Goal: Task Accomplishment & Management: Manage account settings

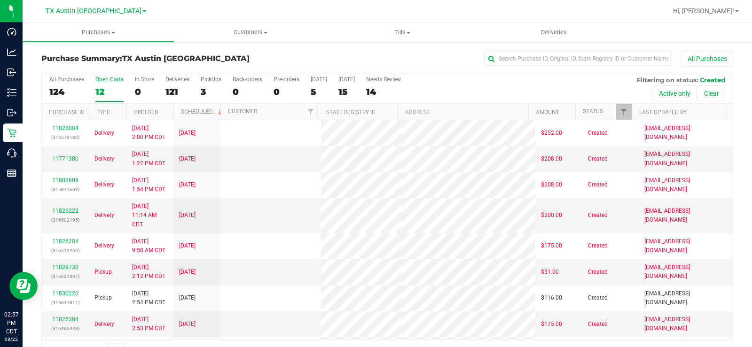
scroll to position [24, 0]
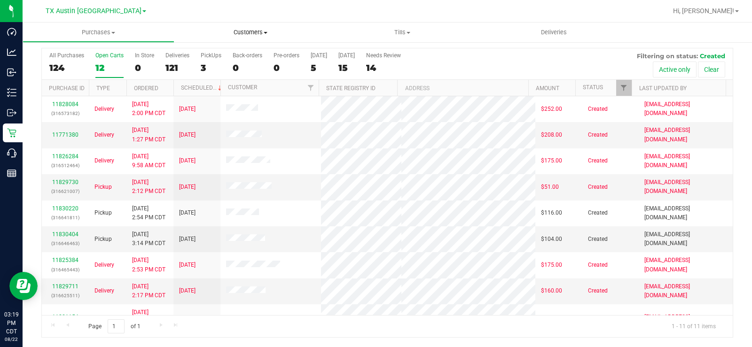
click at [250, 35] on span "Customers" at bounding box center [250, 32] width 151 height 8
click at [238, 80] on span "All physicians" at bounding box center [208, 79] width 68 height 8
click at [232, 83] on span "All physicians" at bounding box center [208, 79] width 68 height 8
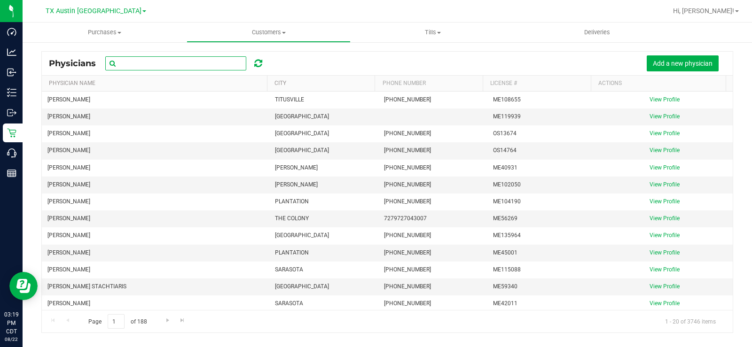
click at [191, 63] on input "text" at bounding box center [175, 63] width 141 height 14
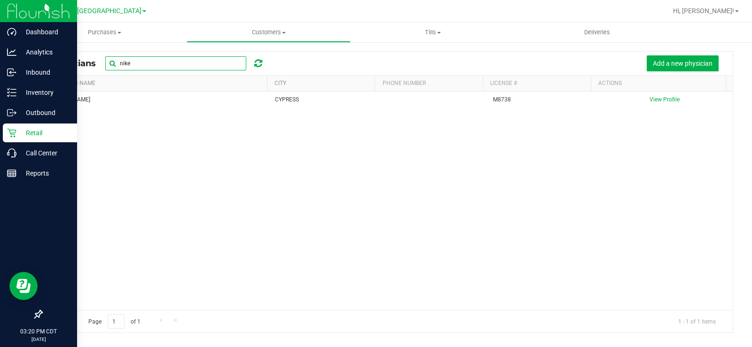
type input "nike"
click at [29, 131] on p "Retail" at bounding box center [44, 132] width 56 height 11
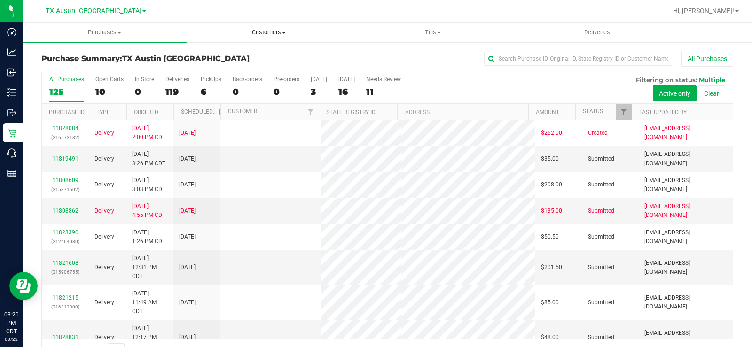
click at [262, 35] on span "Customers" at bounding box center [268, 32] width 163 height 8
click at [262, 56] on li "All customers" at bounding box center [269, 56] width 164 height 11
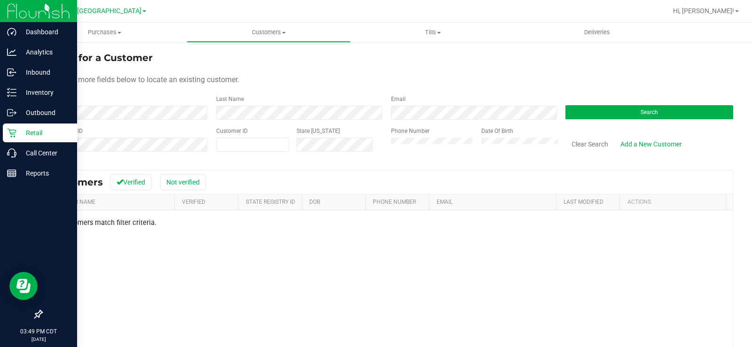
click at [22, 131] on p "Retail" at bounding box center [44, 132] width 56 height 11
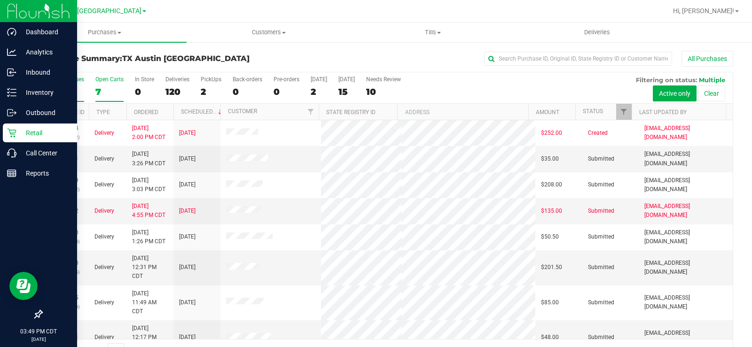
click at [107, 92] on div "7" at bounding box center [109, 91] width 28 height 11
click at [0, 0] on input "Open Carts 7" at bounding box center [0, 0] width 0 height 0
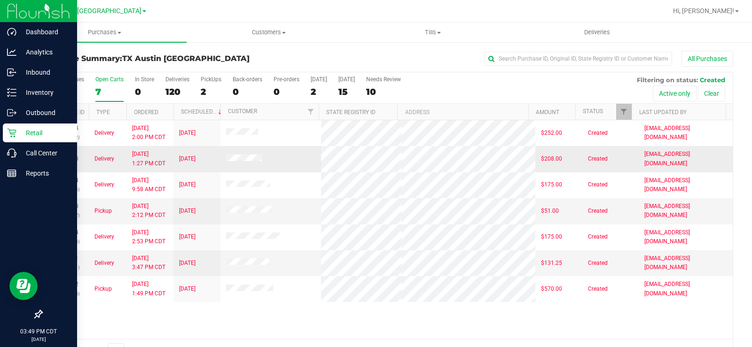
scroll to position [24, 0]
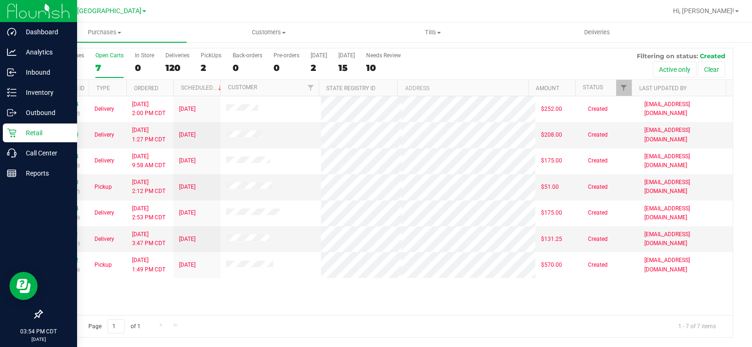
click at [103, 57] on div "Open Carts" at bounding box center [109, 55] width 28 height 7
click at [0, 0] on input "Open Carts 7" at bounding box center [0, 0] width 0 height 0
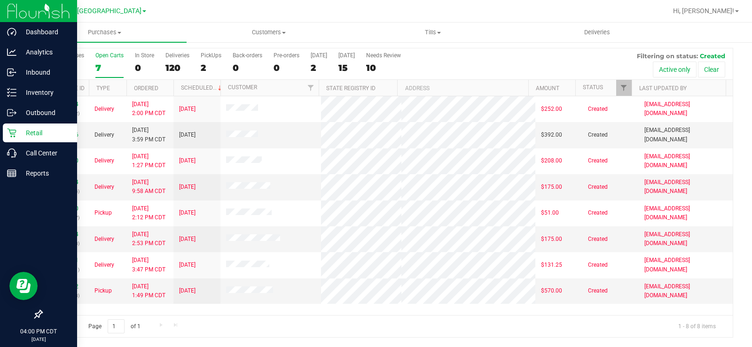
click at [102, 58] on div "Open Carts" at bounding box center [109, 55] width 28 height 7
click at [0, 0] on input "Open Carts 7" at bounding box center [0, 0] width 0 height 0
click at [97, 60] on label "Open Carts 7" at bounding box center [109, 65] width 28 height 26
click at [0, 0] on input "Open Carts 7" at bounding box center [0, 0] width 0 height 0
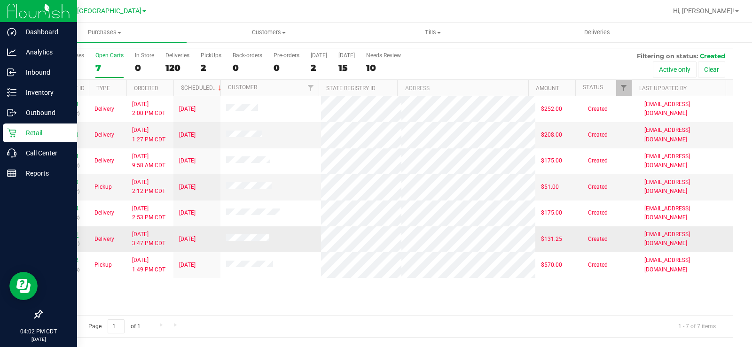
click at [70, 234] on link "11830631" at bounding box center [65, 234] width 26 height 7
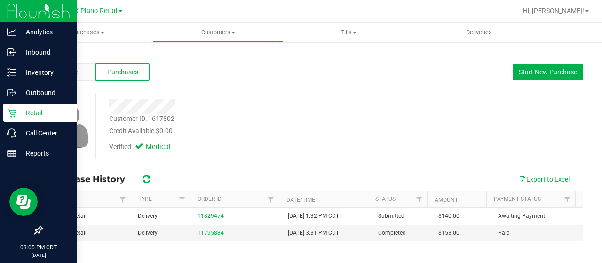
click at [22, 114] on p "Retail" at bounding box center [44, 112] width 56 height 11
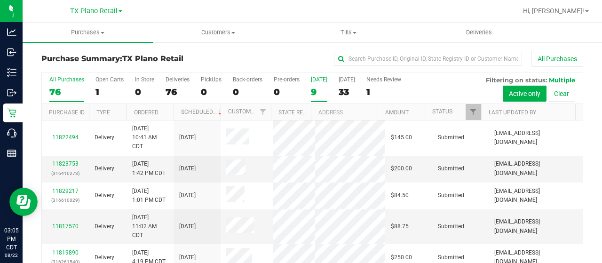
click at [313, 87] on div "9" at bounding box center [319, 91] width 16 height 11
click at [0, 0] on input "Today 9" at bounding box center [0, 0] width 0 height 0
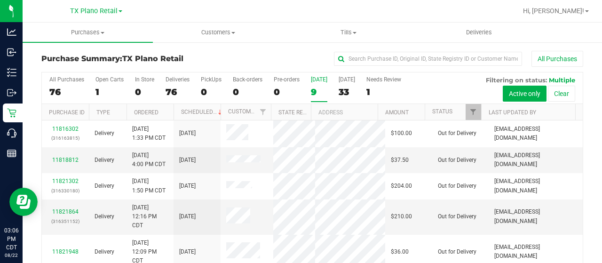
click at [319, 81] on div "[DATE]" at bounding box center [319, 79] width 16 height 7
click at [0, 0] on input "Today 9" at bounding box center [0, 0] width 0 height 0
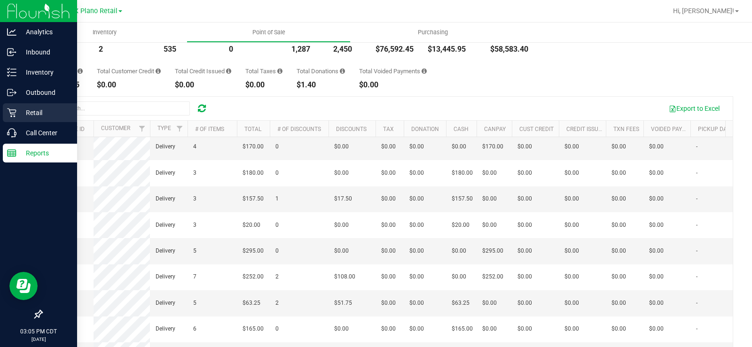
click at [23, 114] on p "Retail" at bounding box center [44, 112] width 56 height 11
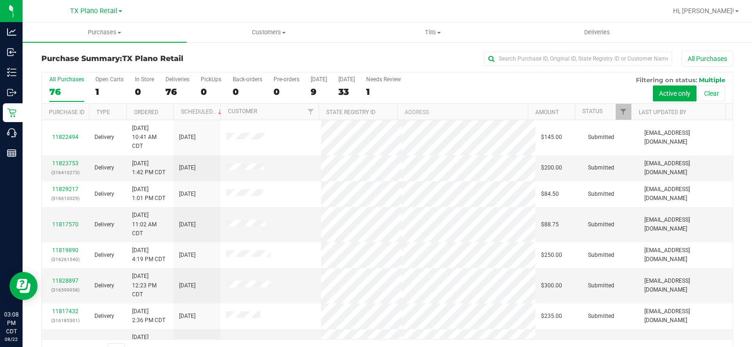
click at [59, 95] on div "76" at bounding box center [66, 91] width 35 height 11
click at [0, 0] on input "All Purchases 76" at bounding box center [0, 0] width 0 height 0
click at [317, 94] on div "9" at bounding box center [319, 91] width 16 height 11
click at [0, 0] on input "Today 9" at bounding box center [0, 0] width 0 height 0
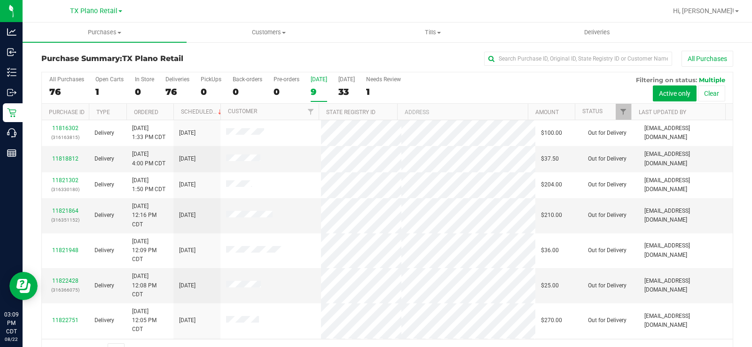
click at [319, 81] on div "[DATE]" at bounding box center [319, 79] width 16 height 7
click at [0, 0] on input "Today 9" at bounding box center [0, 0] width 0 height 0
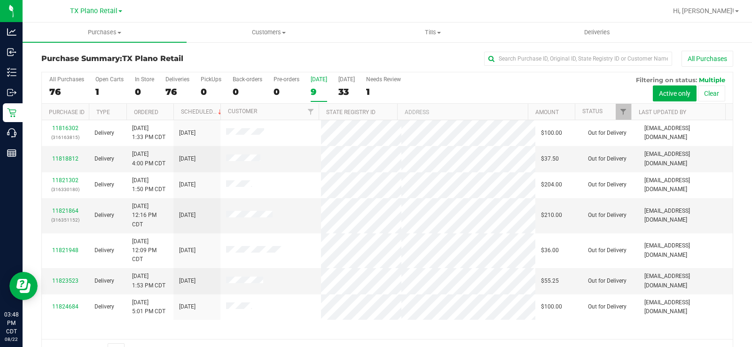
click at [315, 86] on div "9" at bounding box center [319, 91] width 16 height 11
click at [0, 0] on input "[DATE] 9" at bounding box center [0, 0] width 0 height 0
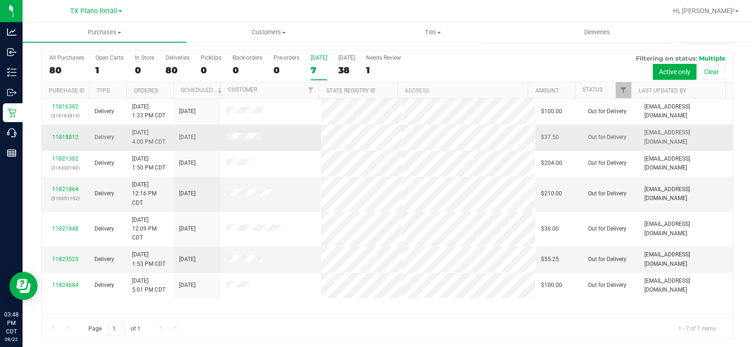
scroll to position [24, 0]
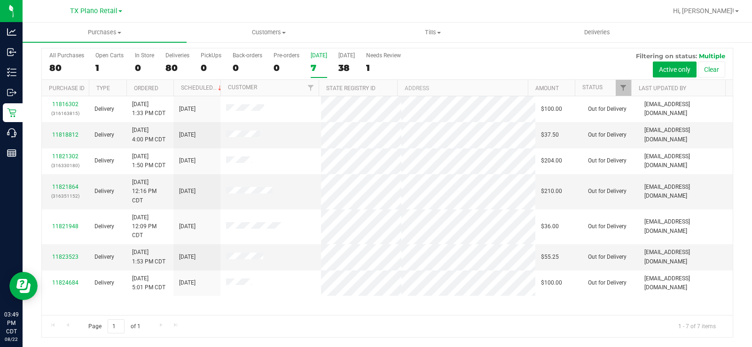
click at [319, 60] on label "Today 7" at bounding box center [319, 65] width 16 height 26
click at [0, 0] on input "Today 7" at bounding box center [0, 0] width 0 height 0
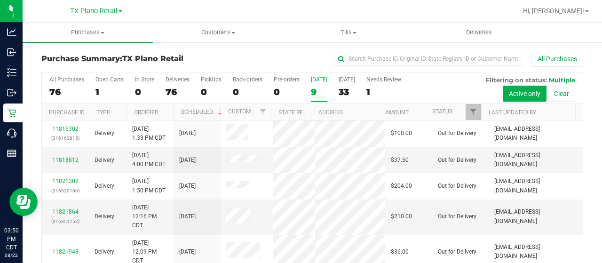
click at [314, 86] on div "9" at bounding box center [319, 91] width 16 height 11
click at [0, 0] on input "Today 9" at bounding box center [0, 0] width 0 height 0
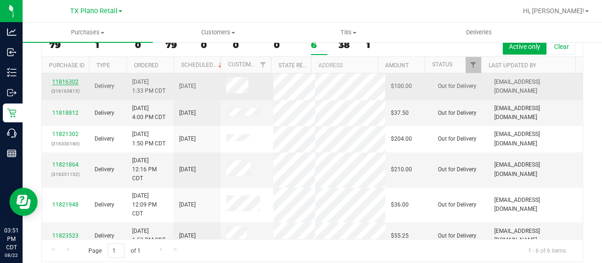
click at [69, 84] on link "11816302" at bounding box center [65, 81] width 26 height 7
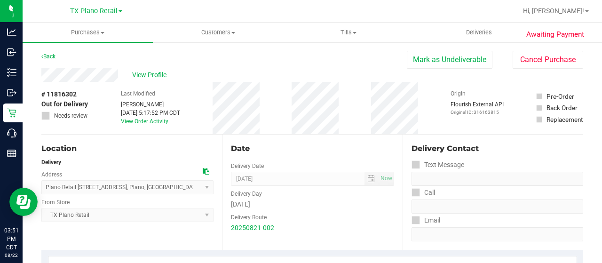
click at [91, 78] on div "View Profile" at bounding box center [223, 75] width 365 height 14
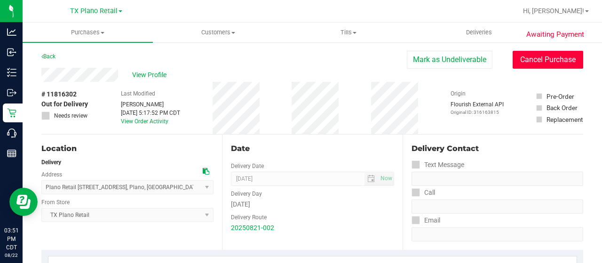
click at [533, 65] on button "Cancel Purchase" at bounding box center [547, 60] width 70 height 18
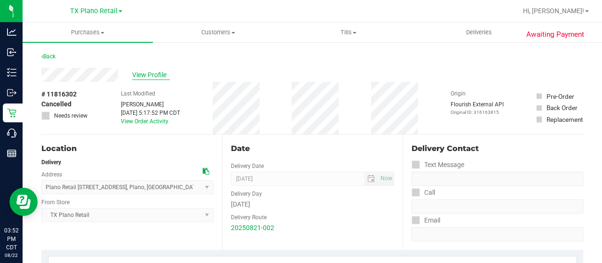
click at [146, 77] on span "View Profile" at bounding box center [151, 75] width 38 height 10
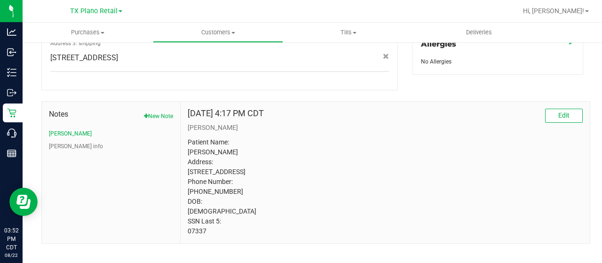
scroll to position [447, 0]
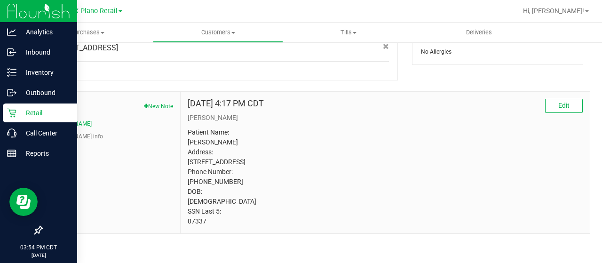
click at [6, 107] on div "Retail" at bounding box center [40, 112] width 74 height 19
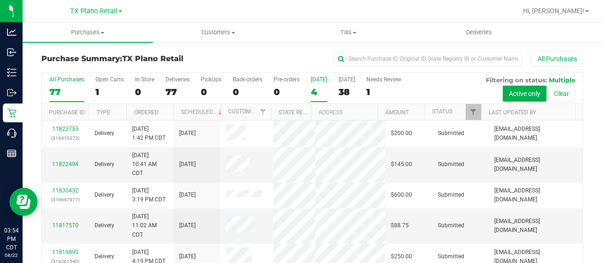
click at [320, 81] on div "[DATE]" at bounding box center [319, 79] width 16 height 7
click at [0, 0] on input "Today 4" at bounding box center [0, 0] width 0 height 0
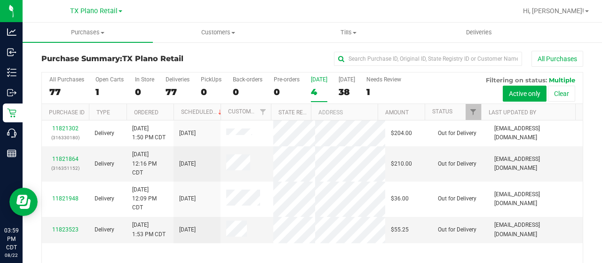
click at [312, 85] on label "Today 4" at bounding box center [319, 89] width 16 height 26
click at [0, 0] on input "Today 4" at bounding box center [0, 0] width 0 height 0
click at [317, 92] on div "4" at bounding box center [319, 91] width 16 height 11
click at [0, 0] on input "Today 4" at bounding box center [0, 0] width 0 height 0
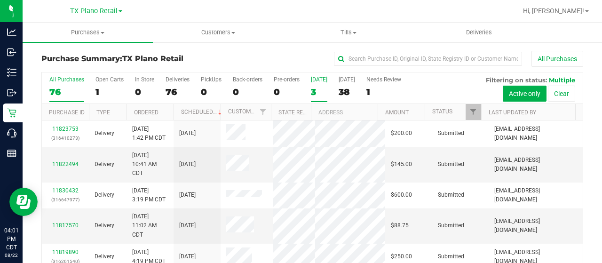
click at [318, 89] on div "3" at bounding box center [319, 91] width 16 height 11
click at [0, 0] on input "[DATE] 3" at bounding box center [0, 0] width 0 height 0
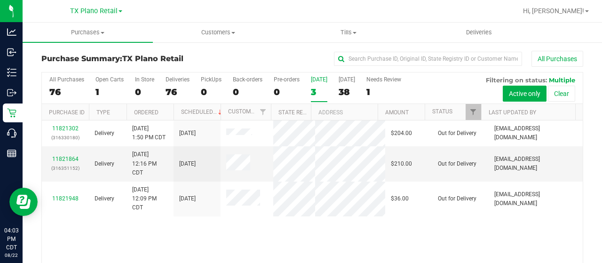
click at [320, 83] on label "[DATE] 3" at bounding box center [319, 89] width 16 height 26
click at [0, 0] on input "[DATE] 3" at bounding box center [0, 0] width 0 height 0
click at [311, 88] on div "3" at bounding box center [319, 91] width 16 height 11
click at [0, 0] on input "Today 3" at bounding box center [0, 0] width 0 height 0
click at [336, 86] on div "All Purchases 76 Open Carts 1 In Store 0 Deliveries 76 PickUps 0 Back-orders 0 …" at bounding box center [312, 87] width 540 height 31
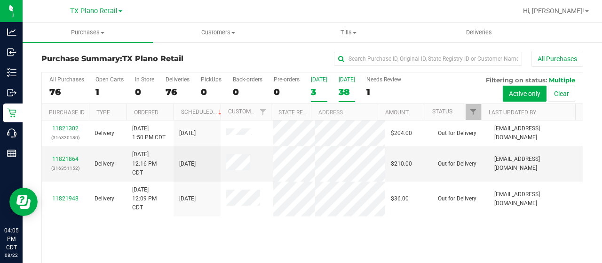
click at [343, 84] on label "Tomorrow 38" at bounding box center [346, 89] width 16 height 26
click at [0, 0] on input "Tomorrow 38" at bounding box center [0, 0] width 0 height 0
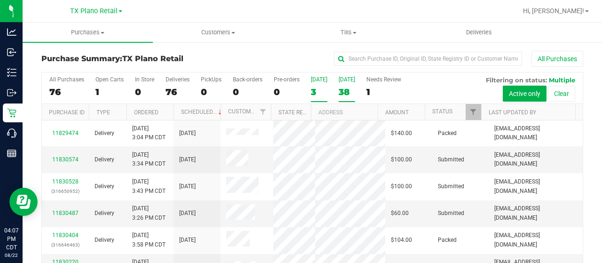
click at [315, 86] on div "3" at bounding box center [319, 91] width 16 height 11
click at [0, 0] on input "Today 3" at bounding box center [0, 0] width 0 height 0
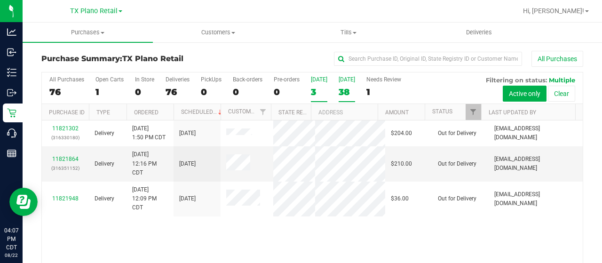
click at [343, 82] on div "[DATE]" at bounding box center [346, 79] width 16 height 7
click at [0, 0] on input "Tomorrow 38" at bounding box center [0, 0] width 0 height 0
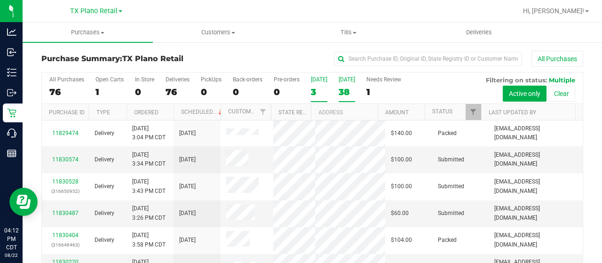
click at [315, 86] on div "3" at bounding box center [319, 91] width 16 height 11
click at [0, 0] on input "Today 3" at bounding box center [0, 0] width 0 height 0
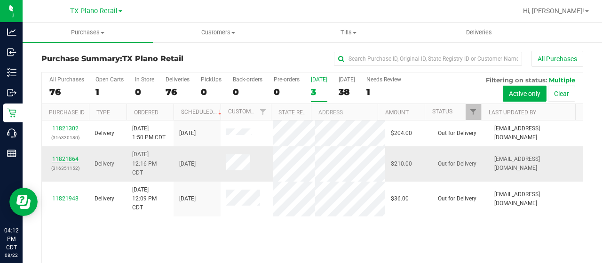
click at [59, 157] on link "11821864" at bounding box center [65, 159] width 26 height 7
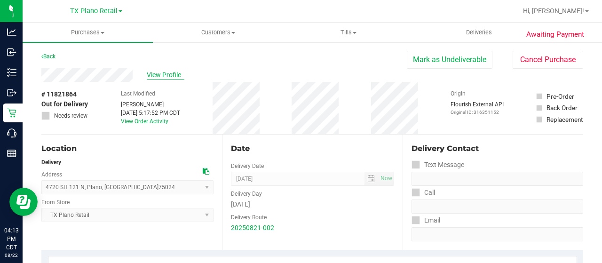
click at [156, 78] on span "View Profile" at bounding box center [166, 75] width 38 height 10
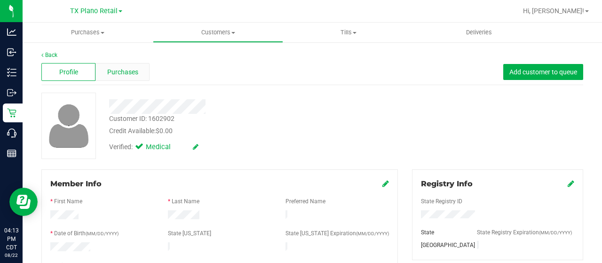
click at [118, 68] on span "Purchases" at bounding box center [122, 72] width 31 height 10
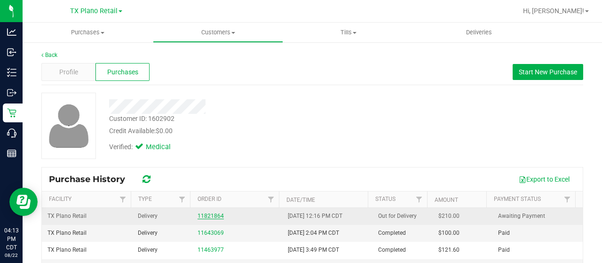
click at [205, 213] on link "11821864" at bounding box center [210, 215] width 26 height 7
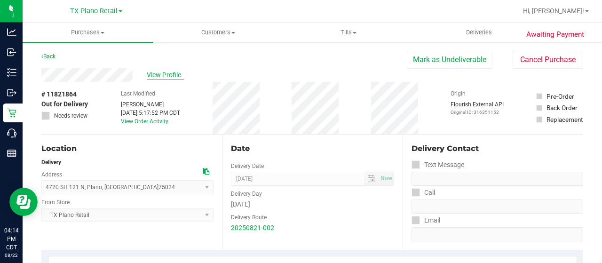
click at [159, 77] on span "View Profile" at bounding box center [166, 75] width 38 height 10
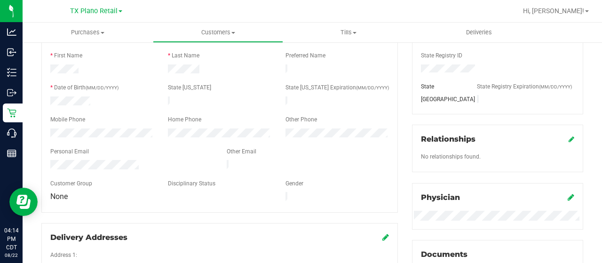
scroll to position [152, 0]
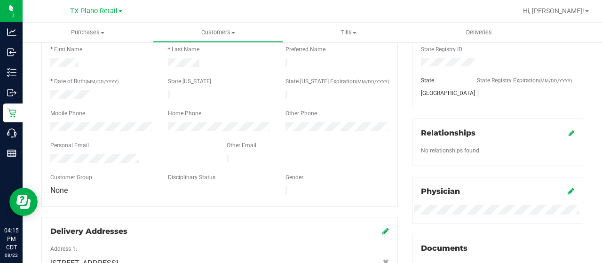
drag, startPoint x: 139, startPoint y: 154, endPoint x: 49, endPoint y: 154, distance: 90.2
click at [49, 154] on div at bounding box center [131, 159] width 176 height 11
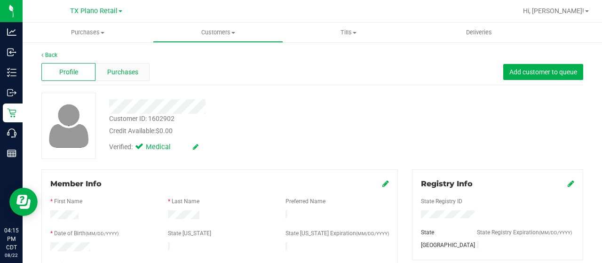
click at [116, 71] on span "Purchases" at bounding box center [122, 72] width 31 height 10
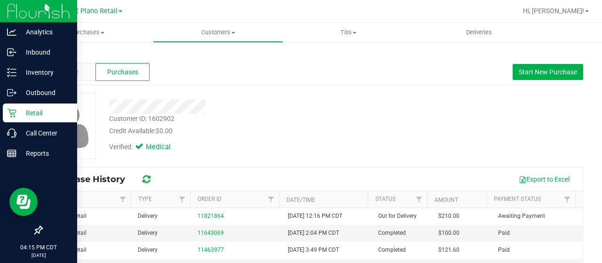
click at [21, 114] on p "Retail" at bounding box center [44, 112] width 56 height 11
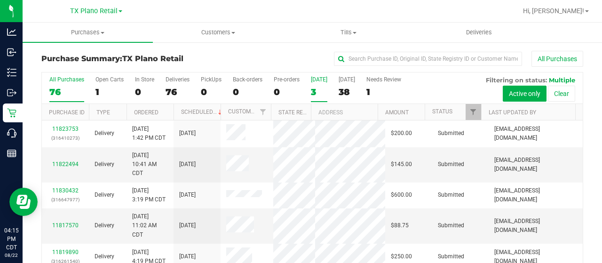
click at [314, 81] on div "[DATE]" at bounding box center [319, 79] width 16 height 7
click at [0, 0] on input "Today 3" at bounding box center [0, 0] width 0 height 0
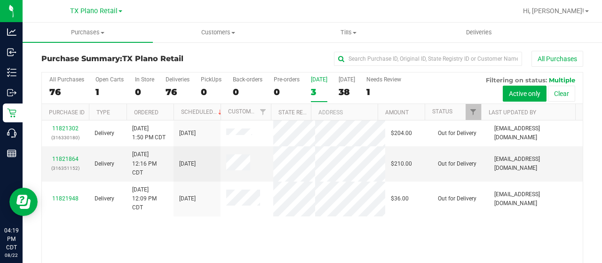
click at [315, 83] on label "Today 3" at bounding box center [319, 89] width 16 height 26
click at [0, 0] on input "Today 3" at bounding box center [0, 0] width 0 height 0
click at [67, 158] on link "11821864" at bounding box center [65, 159] width 26 height 7
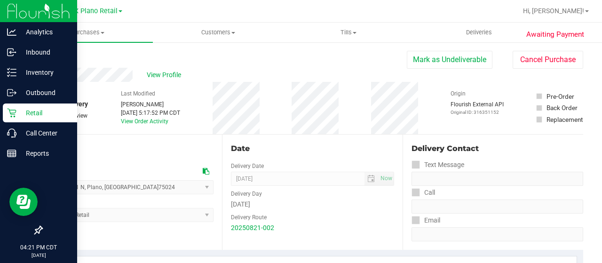
click at [21, 114] on p "Retail" at bounding box center [44, 112] width 56 height 11
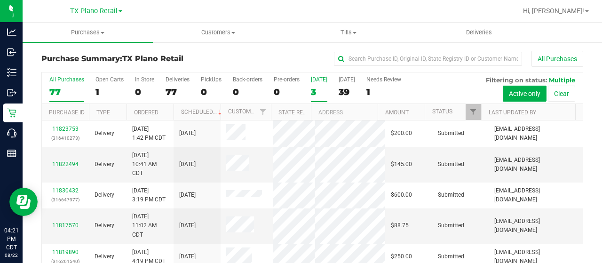
click at [322, 80] on div "[DATE]" at bounding box center [319, 79] width 16 height 7
click at [0, 0] on input "Today 3" at bounding box center [0, 0] width 0 height 0
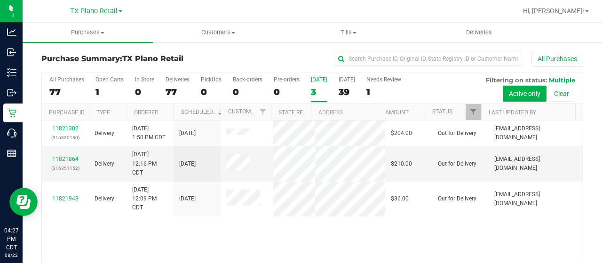
click at [319, 85] on label "Today 3" at bounding box center [319, 89] width 16 height 26
click at [0, 0] on input "Today 3" at bounding box center [0, 0] width 0 height 0
click at [349, 80] on div "[DATE]" at bounding box center [346, 79] width 16 height 7
click at [0, 0] on input "Tomorrow 39" at bounding box center [0, 0] width 0 height 0
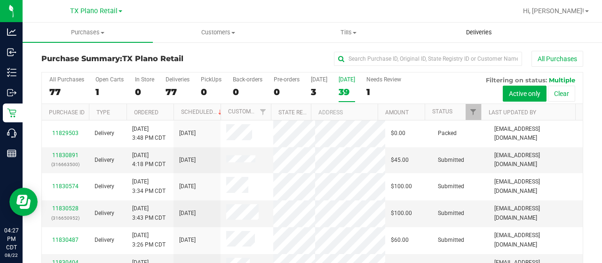
click at [476, 31] on span "Deliveries" at bounding box center [478, 32] width 51 height 8
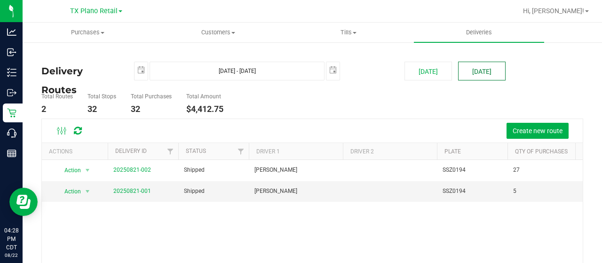
click at [471, 75] on button "[DATE]" at bounding box center [481, 71] width 47 height 19
type input "Aug 23, 2025 - Aug 23, 2025"
type input "2025-08-23"
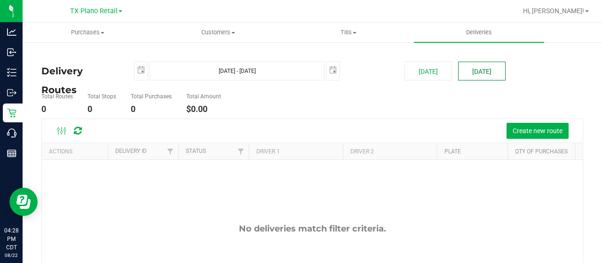
click at [471, 75] on button "[DATE]" at bounding box center [481, 71] width 47 height 19
click at [416, 78] on button "[DATE]" at bounding box center [427, 71] width 47 height 19
type input "Aug 22, 2025 - Aug 22, 2025"
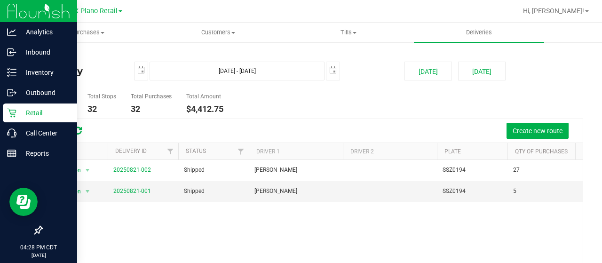
click at [12, 113] on icon at bounding box center [11, 112] width 9 height 9
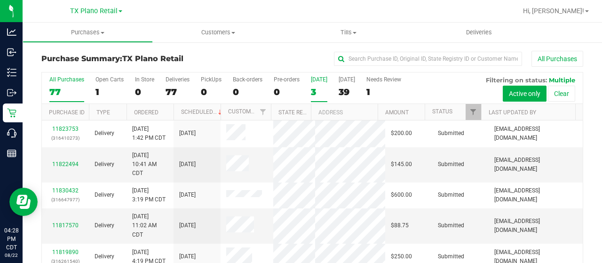
click at [313, 85] on label "Today 3" at bounding box center [319, 89] width 16 height 26
click at [0, 0] on input "Today 3" at bounding box center [0, 0] width 0 height 0
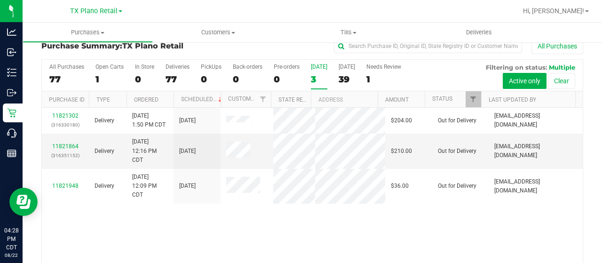
scroll to position [10, 0]
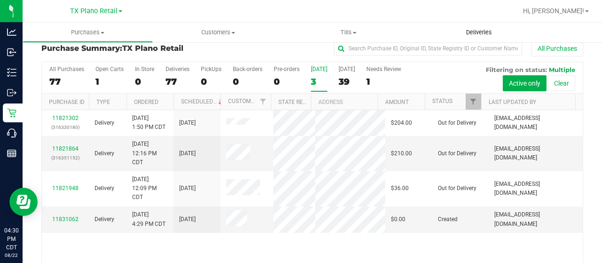
click at [477, 32] on span "Deliveries" at bounding box center [478, 32] width 51 height 8
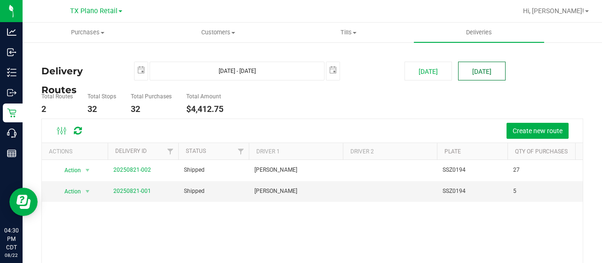
click at [485, 68] on button "[DATE]" at bounding box center [481, 71] width 47 height 19
type input "Aug 23, 2025 - Aug 23, 2025"
type input "2025-08-23"
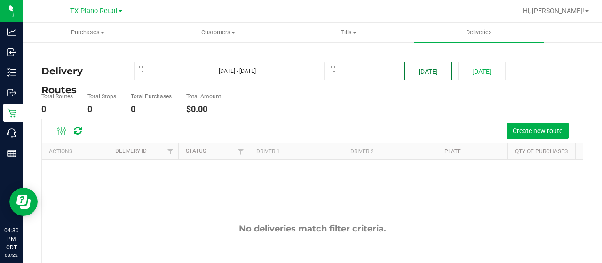
click at [419, 72] on button "[DATE]" at bounding box center [427, 71] width 47 height 19
type input "Aug 22, 2025 - Aug 22, 2025"
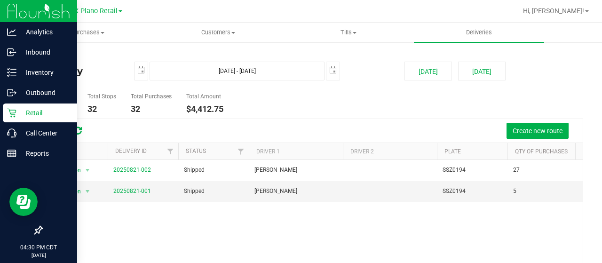
click at [23, 112] on p "Retail" at bounding box center [44, 112] width 56 height 11
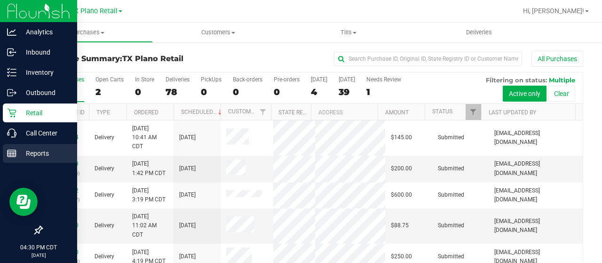
click at [18, 151] on p "Reports" at bounding box center [44, 153] width 56 height 11
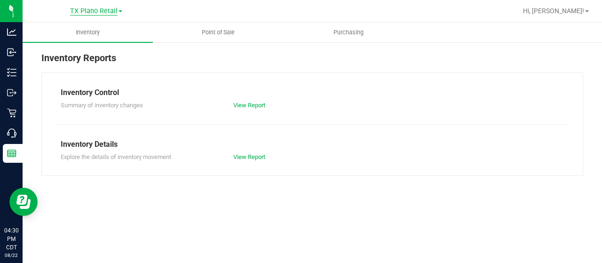
click at [104, 13] on span "TX Plano Retail" at bounding box center [93, 11] width 47 height 8
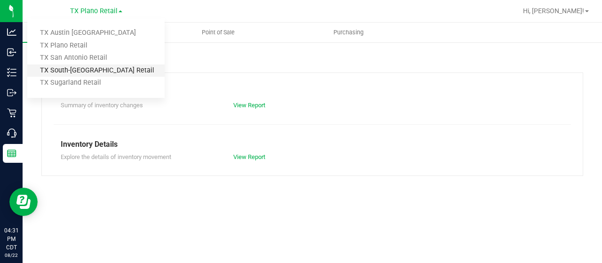
click at [75, 65] on link "TX South-[GEOGRAPHIC_DATA] Retail" at bounding box center [95, 70] width 137 height 13
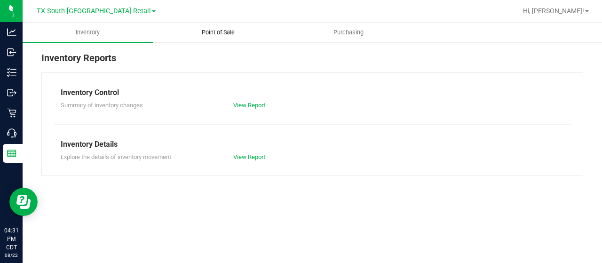
click at [222, 34] on span "Point of Sale" at bounding box center [218, 32] width 58 height 8
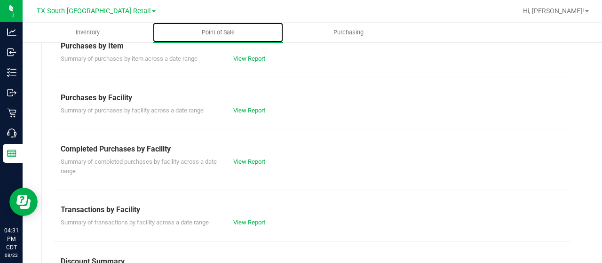
scroll to position [157, 0]
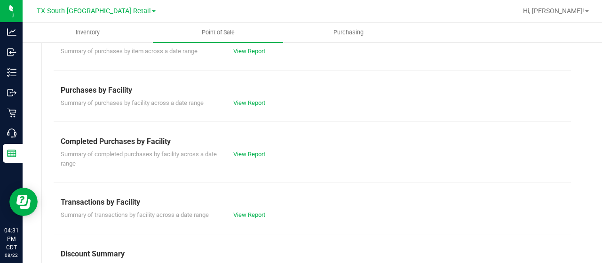
click at [249, 157] on div "View Report" at bounding box center [269, 153] width 86 height 9
click at [250, 153] on link "View Report" at bounding box center [249, 153] width 32 height 7
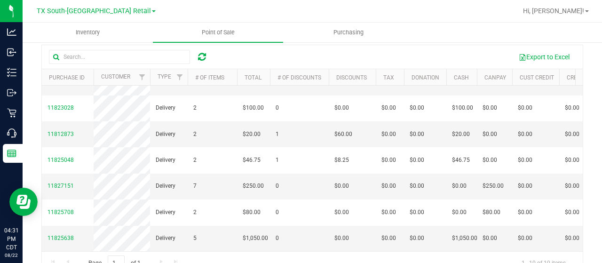
scroll to position [139, 0]
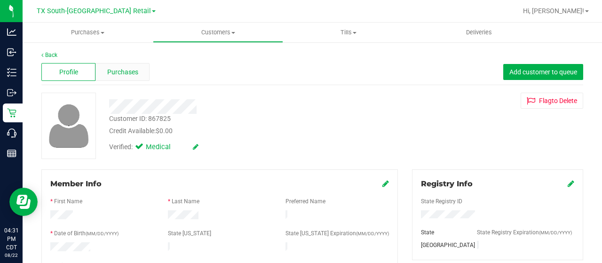
click at [136, 70] on span "Purchases" at bounding box center [122, 72] width 31 height 10
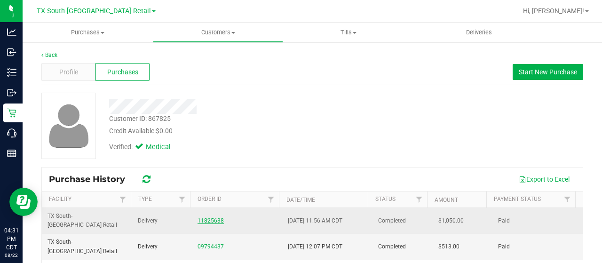
click at [202, 217] on link "11825638" at bounding box center [210, 220] width 26 height 7
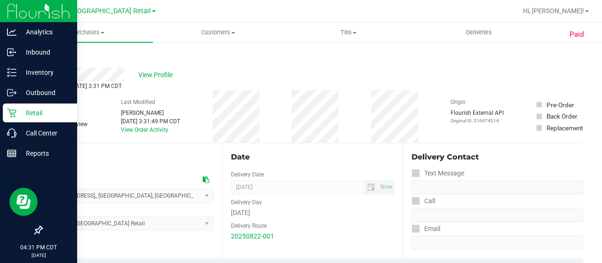
click at [5, 116] on div "Retail" at bounding box center [40, 112] width 74 height 19
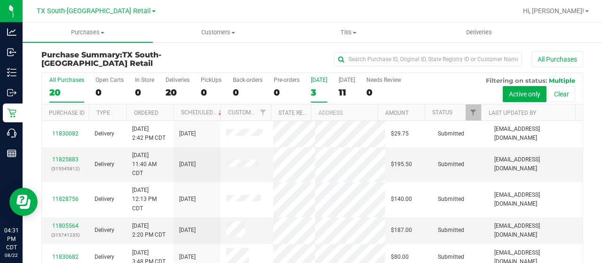
click at [316, 85] on label "Today 3" at bounding box center [319, 90] width 16 height 26
click at [0, 0] on input "Today 3" at bounding box center [0, 0] width 0 height 0
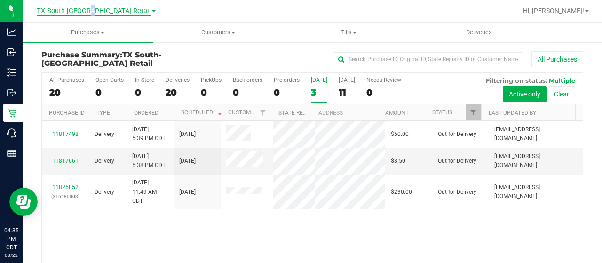
click at [103, 13] on div "TX South-Austin Retail TX Austin DC TX Plano Retail TX San Antonio Retail TX So…" at bounding box center [96, 10] width 119 height 11
click at [103, 13] on span "TX South-[GEOGRAPHIC_DATA] Retail" at bounding box center [94, 11] width 114 height 8
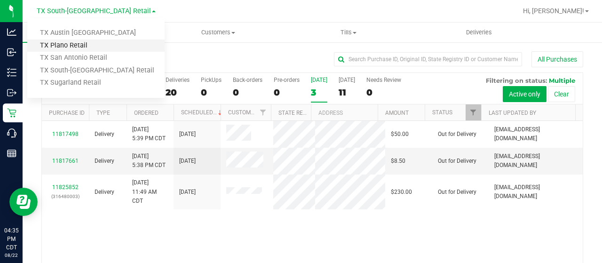
click at [87, 40] on link "TX Plano Retail" at bounding box center [95, 45] width 137 height 13
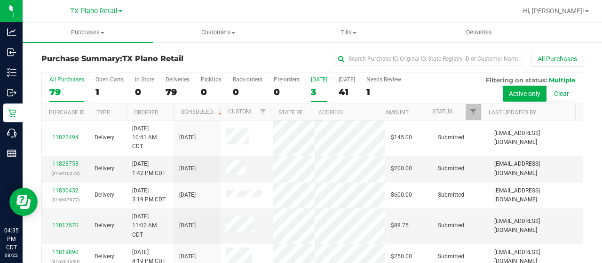
click at [313, 87] on div "3" at bounding box center [319, 91] width 16 height 11
click at [0, 0] on input "Today 3" at bounding box center [0, 0] width 0 height 0
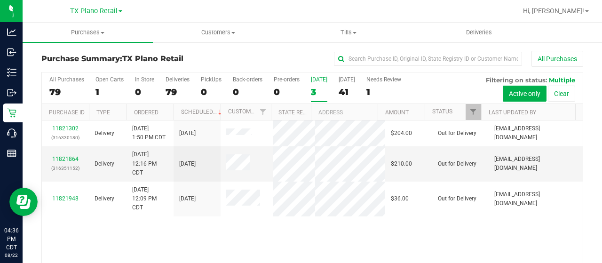
click at [314, 84] on label "Today 3" at bounding box center [319, 89] width 16 height 26
click at [0, 0] on input "Today 3" at bounding box center [0, 0] width 0 height 0
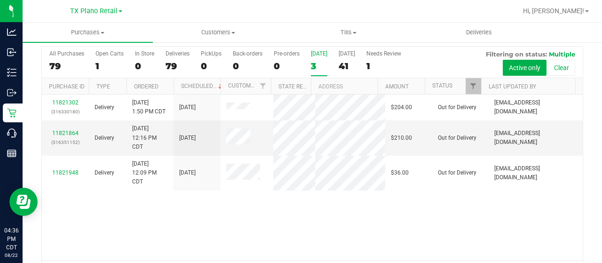
scroll to position [26, 0]
click at [318, 53] on div "[DATE]" at bounding box center [319, 53] width 16 height 7
click at [0, 0] on input "Today 3" at bounding box center [0, 0] width 0 height 0
click at [314, 54] on div "[DATE]" at bounding box center [319, 53] width 16 height 7
click at [0, 0] on input "Today 3" at bounding box center [0, 0] width 0 height 0
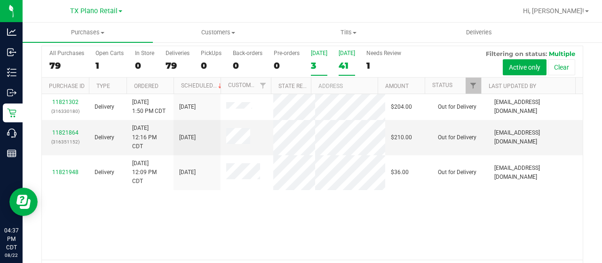
click at [348, 59] on label "Tomorrow 41" at bounding box center [346, 63] width 16 height 26
click at [0, 0] on input "Tomorrow 41" at bounding box center [0, 0] width 0 height 0
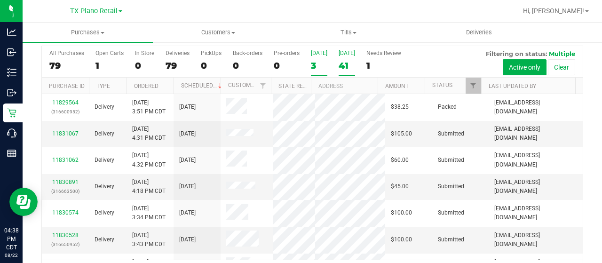
click at [316, 62] on div "3" at bounding box center [319, 65] width 16 height 11
click at [0, 0] on input "Today 3" at bounding box center [0, 0] width 0 height 0
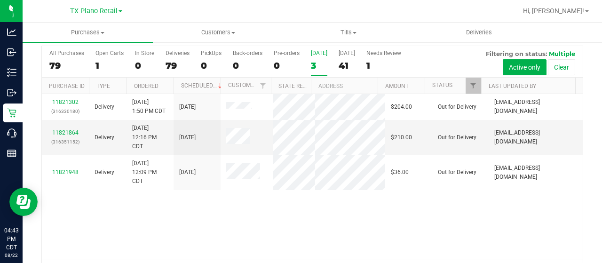
click at [318, 59] on label "Today 3" at bounding box center [319, 63] width 16 height 26
click at [0, 0] on input "Today 3" at bounding box center [0, 0] width 0 height 0
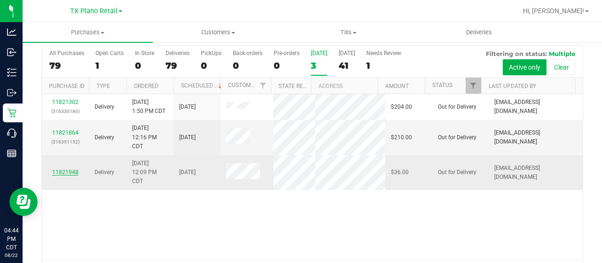
click at [66, 174] on link "11821948" at bounding box center [65, 172] width 26 height 7
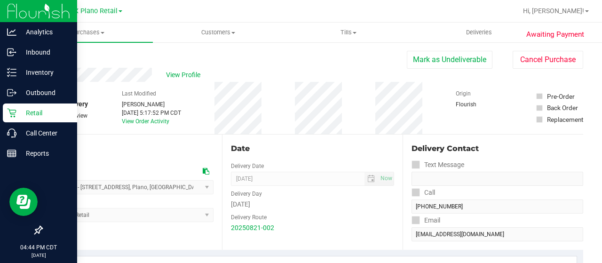
click at [18, 112] on p "Retail" at bounding box center [44, 112] width 56 height 11
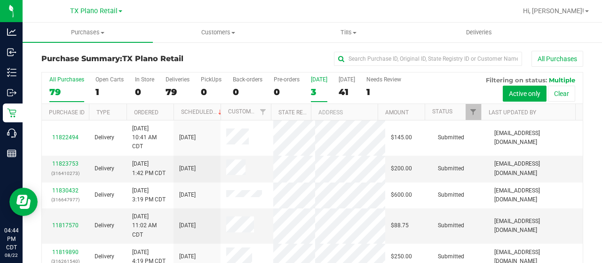
click at [318, 87] on div "3" at bounding box center [319, 91] width 16 height 11
click at [0, 0] on input "Today 3" at bounding box center [0, 0] width 0 height 0
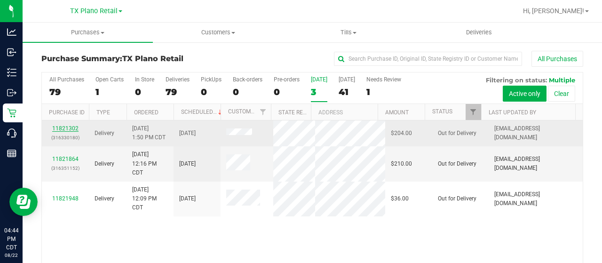
click at [72, 126] on link "11821302" at bounding box center [65, 128] width 26 height 7
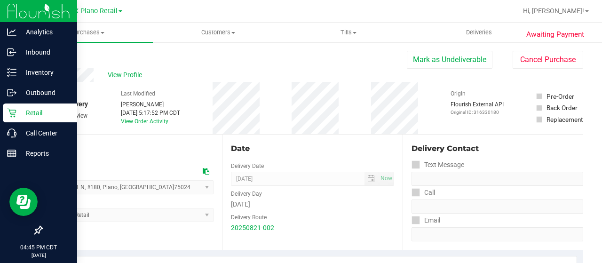
click at [15, 112] on icon at bounding box center [11, 112] width 9 height 9
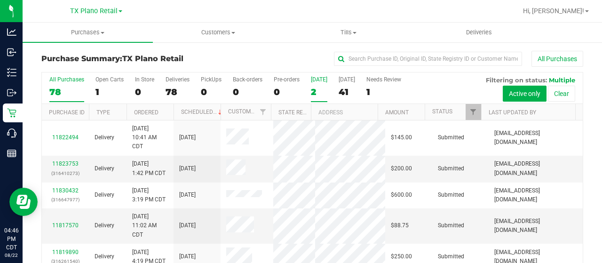
click at [321, 87] on div "2" at bounding box center [319, 91] width 16 height 11
click at [0, 0] on input "[DATE] 2" at bounding box center [0, 0] width 0 height 0
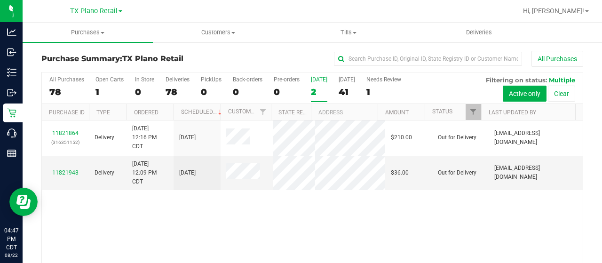
click at [321, 77] on div "[DATE]" at bounding box center [319, 79] width 16 height 7
click at [0, 0] on input "[DATE] 2" at bounding box center [0, 0] width 0 height 0
click at [313, 83] on label "[DATE] 2" at bounding box center [319, 89] width 16 height 26
click at [0, 0] on input "[DATE] 2" at bounding box center [0, 0] width 0 height 0
click at [315, 92] on div "2" at bounding box center [319, 91] width 16 height 11
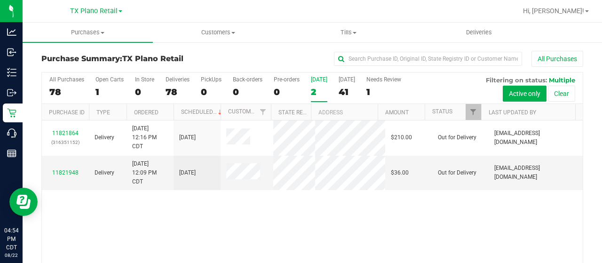
click at [0, 0] on input "[DATE] 2" at bounding box center [0, 0] width 0 height 0
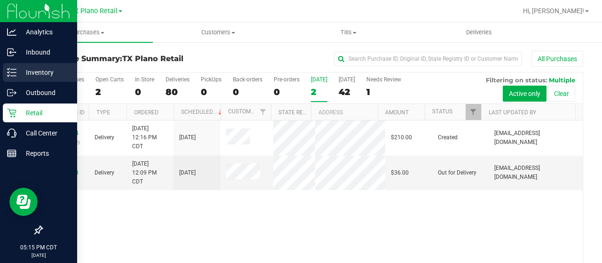
click at [28, 76] on p "Inventory" at bounding box center [44, 72] width 56 height 11
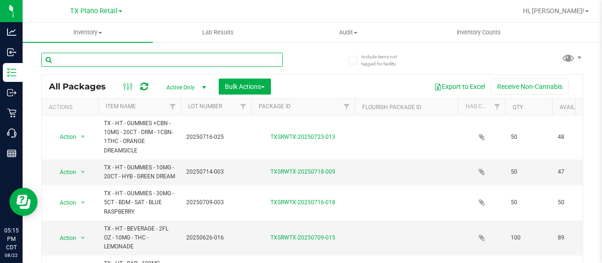
click at [103, 56] on input "text" at bounding box center [161, 60] width 241 height 14
drag, startPoint x: 104, startPoint y: 63, endPoint x: 103, endPoint y: 56, distance: 6.6
click at [103, 56] on input "text" at bounding box center [161, 60] width 241 height 14
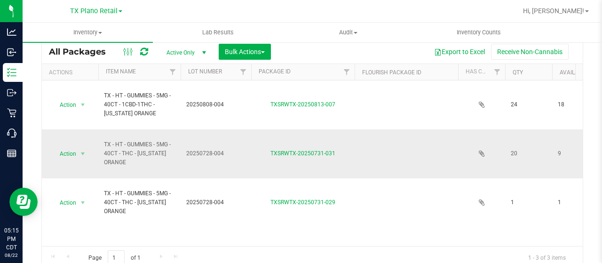
type input "[US_STATE] orange"
drag, startPoint x: 131, startPoint y: 159, endPoint x: 102, endPoint y: 146, distance: 32.6
click at [102, 146] on td "TX - HT - GUMMIES - 5MG - 40CT - THC - [US_STATE] ORANGE" at bounding box center [139, 153] width 82 height 49
copy span "TX - HT - GUMMIES - 5MG - 40CT - THC - [US_STATE] ORANGE"
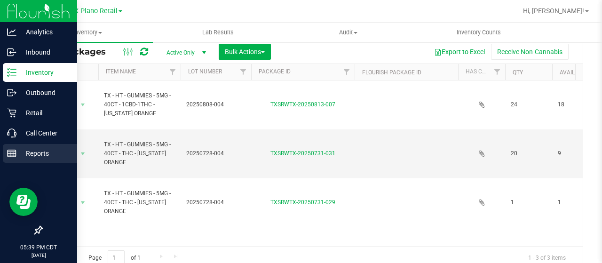
click at [9, 156] on icon at bounding box center [11, 153] width 9 height 9
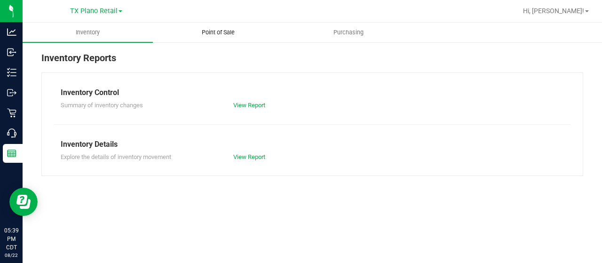
click at [221, 33] on span "Point of Sale" at bounding box center [218, 32] width 58 height 8
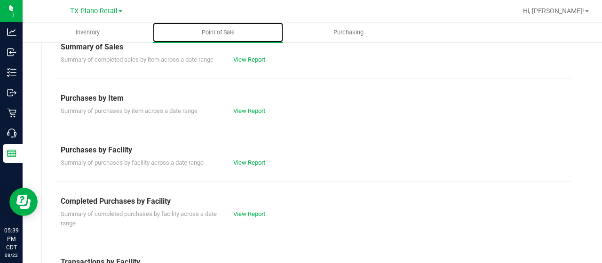
scroll to position [107, 0]
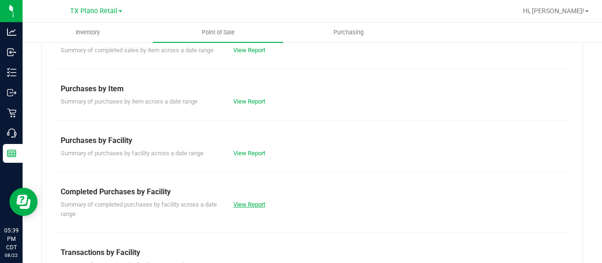
click at [246, 203] on link "View Report" at bounding box center [249, 204] width 32 height 7
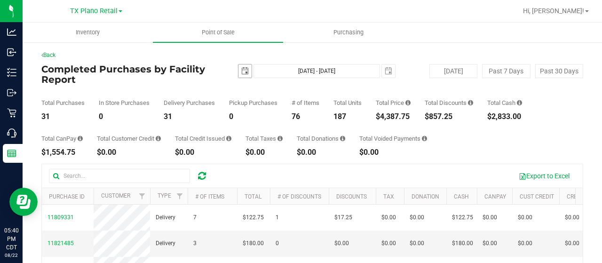
click at [241, 67] on span "select" at bounding box center [245, 71] width 8 height 8
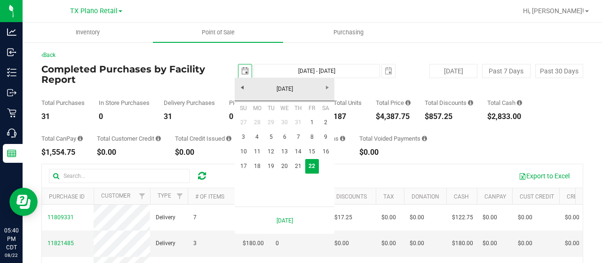
scroll to position [0, 23]
click at [299, 162] on link "21" at bounding box center [298, 166] width 14 height 15
type input "2025-08-21"
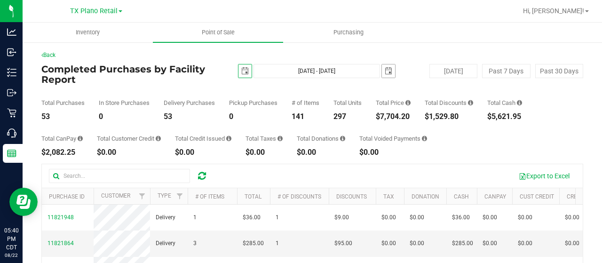
click at [383, 75] on span "select" at bounding box center [388, 70] width 13 height 13
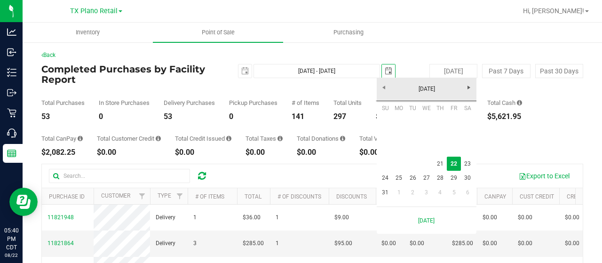
scroll to position [0, 23]
click at [443, 162] on link "21" at bounding box center [440, 163] width 14 height 15
type input "Aug 21, 2025 - Aug 21, 2025"
type input "2025-08-21"
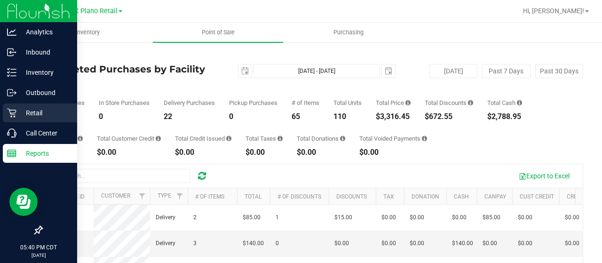
click at [19, 114] on p "Retail" at bounding box center [44, 112] width 56 height 11
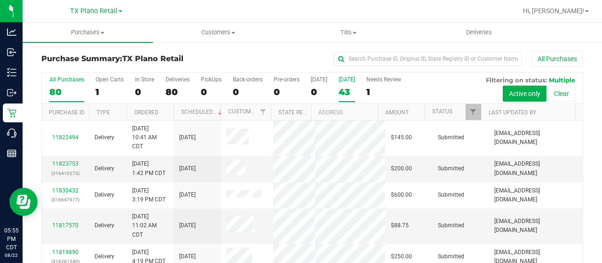
click at [340, 80] on div "[DATE]" at bounding box center [346, 79] width 16 height 7
click at [0, 0] on input "Tomorrow 43" at bounding box center [0, 0] width 0 height 0
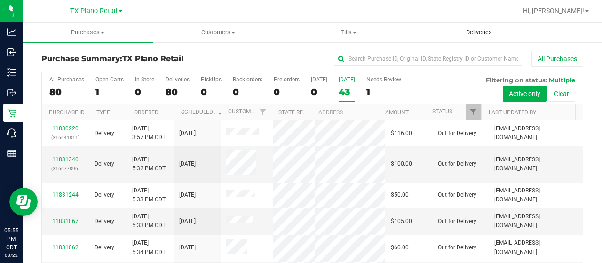
click at [483, 32] on span "Deliveries" at bounding box center [478, 32] width 51 height 8
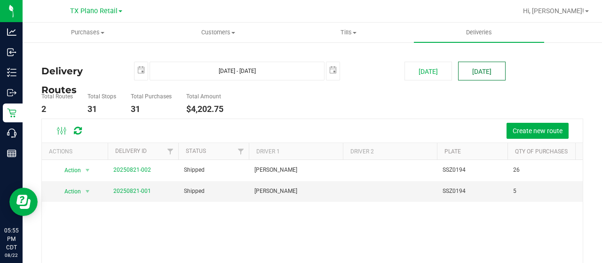
click at [467, 69] on button "[DATE]" at bounding box center [481, 71] width 47 height 19
type input "Aug 23, 2025 - Aug 23, 2025"
type input "2025-08-23"
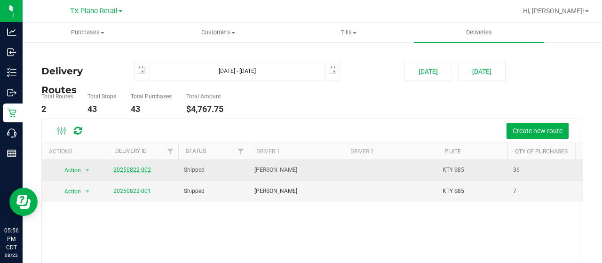
click at [127, 169] on link "20250822-002" at bounding box center [132, 169] width 38 height 7
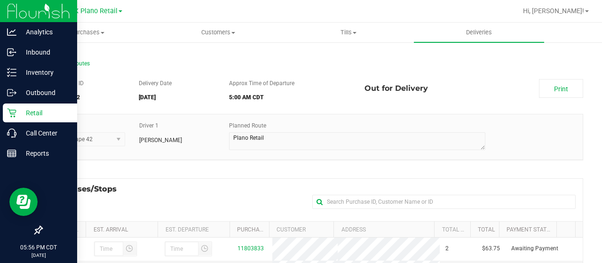
click at [27, 114] on p "Retail" at bounding box center [44, 112] width 56 height 11
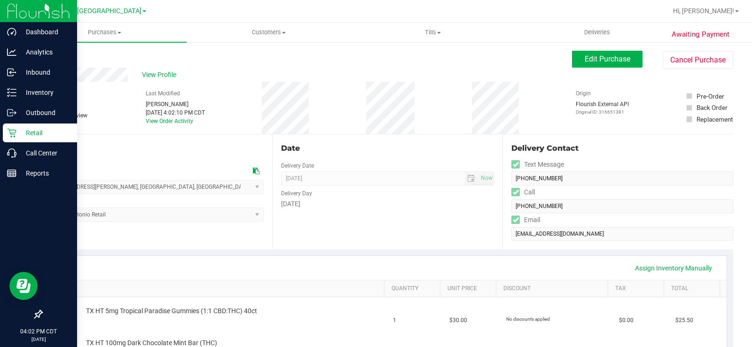
click at [16, 137] on icon at bounding box center [11, 132] width 9 height 9
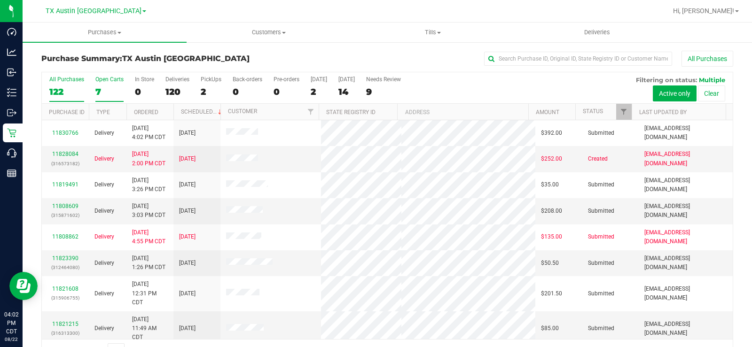
click at [107, 91] on div "7" at bounding box center [109, 91] width 28 height 11
click at [0, 0] on input "Open Carts 7" at bounding box center [0, 0] width 0 height 0
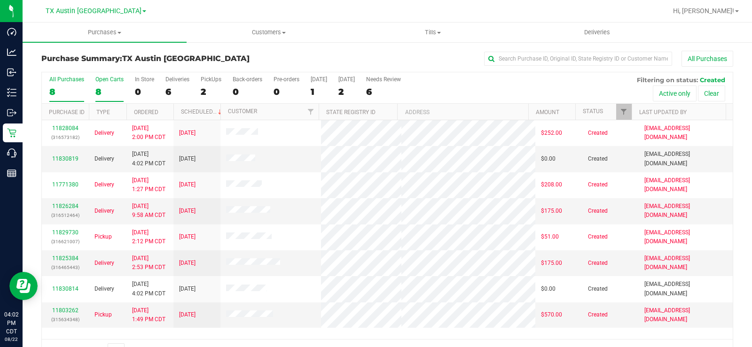
click at [102, 83] on label "Open Carts 8" at bounding box center [109, 89] width 28 height 26
click at [0, 0] on input "Open Carts 8" at bounding box center [0, 0] width 0 height 0
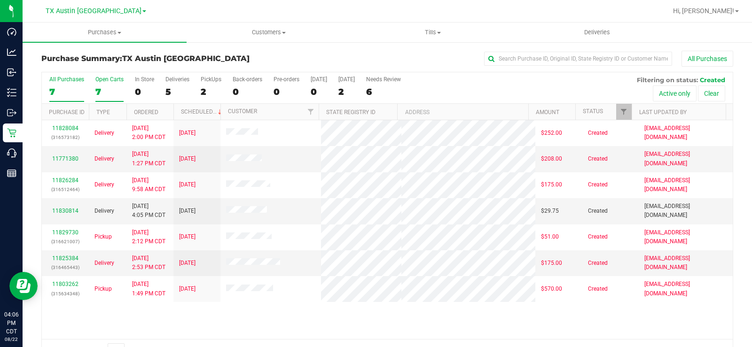
click at [103, 87] on div "7" at bounding box center [109, 91] width 28 height 11
click at [0, 0] on input "Open Carts 7" at bounding box center [0, 0] width 0 height 0
click at [98, 88] on div "7" at bounding box center [109, 91] width 28 height 11
click at [0, 0] on input "Open Carts 7" at bounding box center [0, 0] width 0 height 0
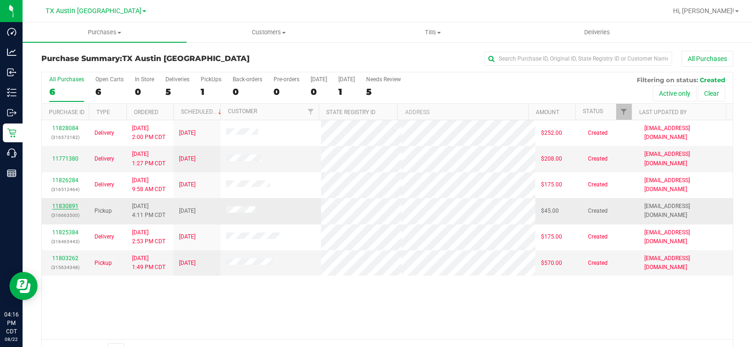
click at [65, 208] on link "11830891" at bounding box center [65, 206] width 26 height 7
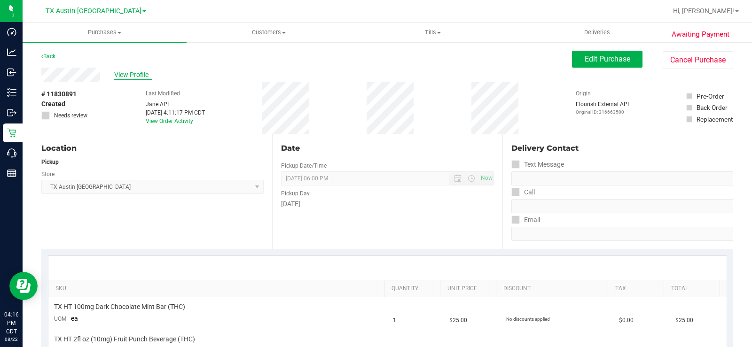
click at [131, 72] on span "View Profile" at bounding box center [133, 75] width 38 height 10
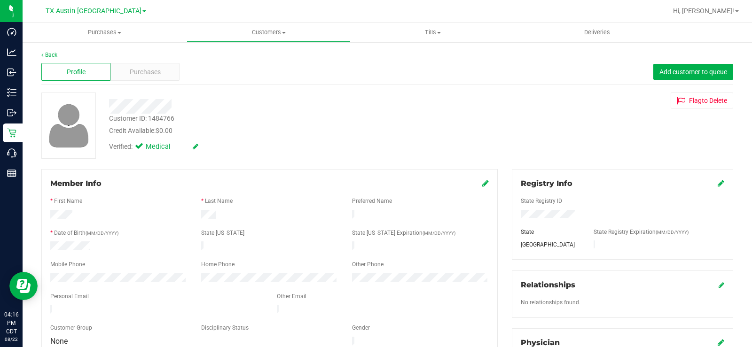
click at [108, 106] on div at bounding box center [278, 106] width 353 height 15
click at [138, 68] on span "Purchases" at bounding box center [145, 72] width 31 height 10
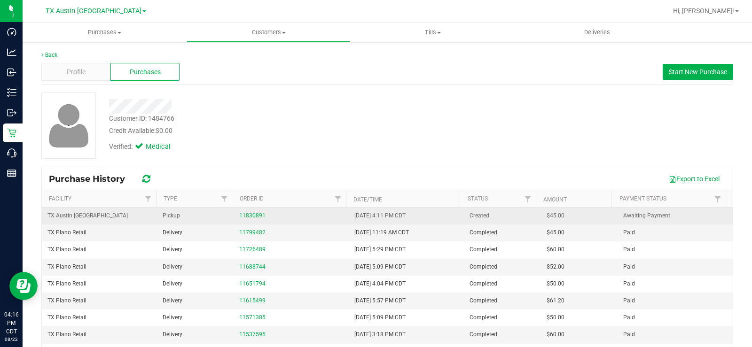
click at [242, 212] on div "11830891" at bounding box center [291, 215] width 104 height 9
click at [244, 213] on link "11830891" at bounding box center [252, 215] width 26 height 7
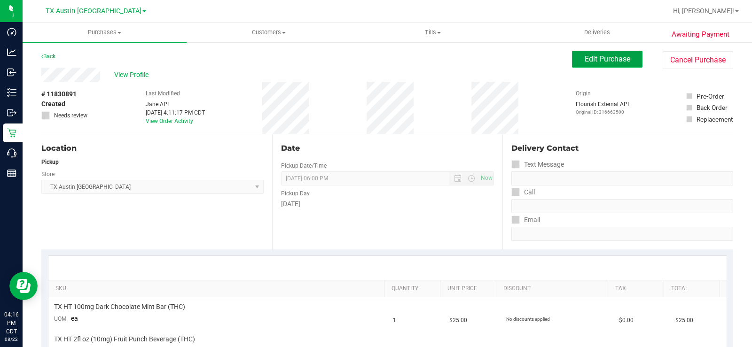
click at [585, 58] on span "Edit Purchase" at bounding box center [608, 59] width 46 height 9
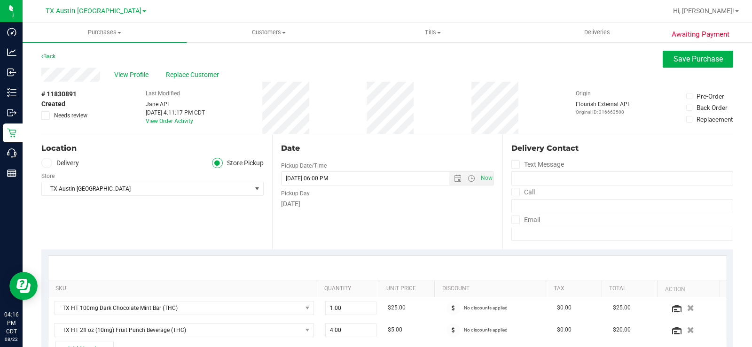
click at [47, 163] on icon at bounding box center [47, 163] width 6 height 0
click at [0, 0] on input "Delivery" at bounding box center [0, 0] width 0 height 0
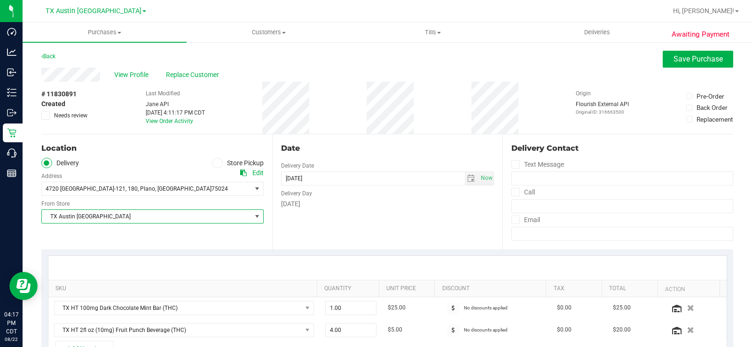
click at [103, 215] on span "TX Austin [GEOGRAPHIC_DATA]" at bounding box center [147, 216] width 210 height 13
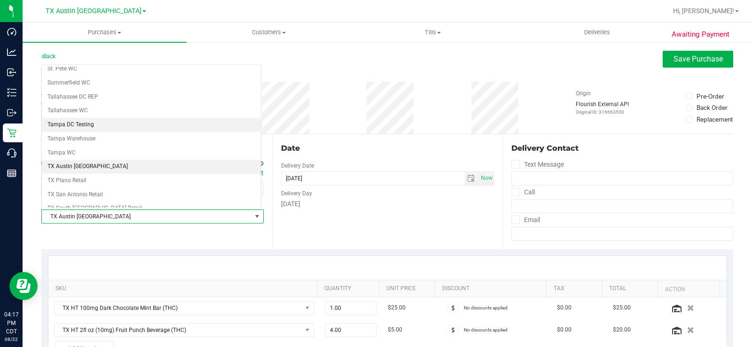
scroll to position [619, 0]
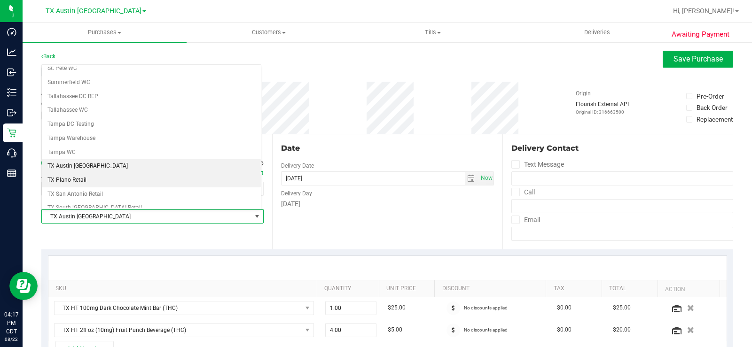
click at [124, 177] on li "TX Plano Retail" at bounding box center [151, 180] width 219 height 14
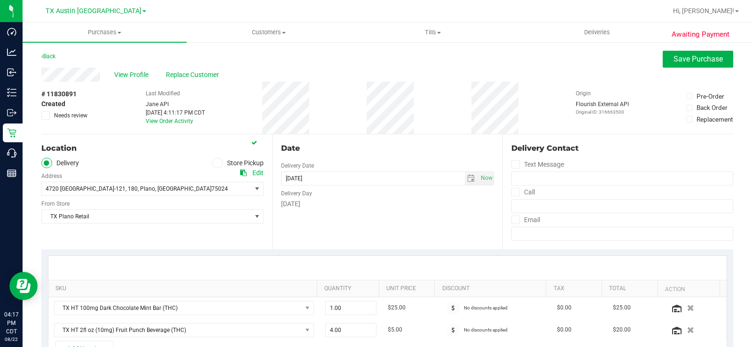
click at [335, 213] on div "Date Delivery Date [DATE] Now [DATE] 06:00 PM Now Delivery Day [DATE]" at bounding box center [387, 191] width 231 height 115
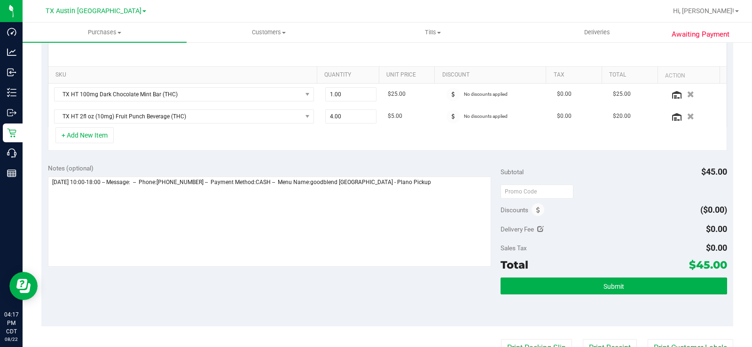
scroll to position [214, 0]
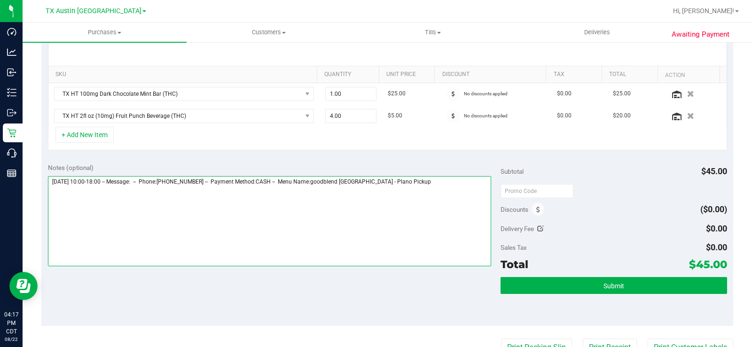
click at [422, 178] on textarea at bounding box center [269, 221] width 443 height 90
click at [61, 198] on textarea at bounding box center [269, 221] width 443 height 90
click at [102, 191] on textarea at bounding box center [269, 221] width 443 height 90
click at [99, 192] on textarea at bounding box center [269, 221] width 443 height 90
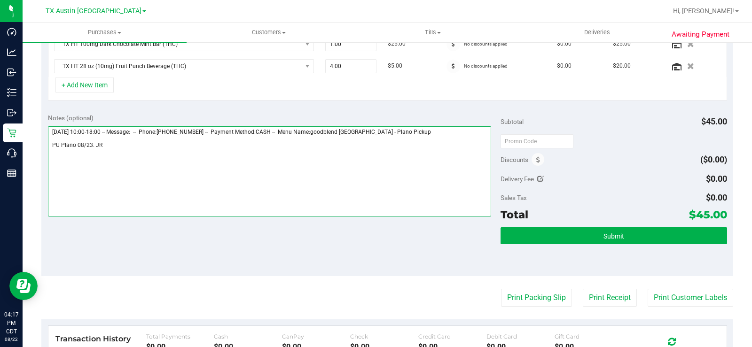
scroll to position [265, 0]
type textarea "Saturday 08/23/2025 10:00-18:00 -- Message: -- Phone:8134658032 -- Payment Meth…"
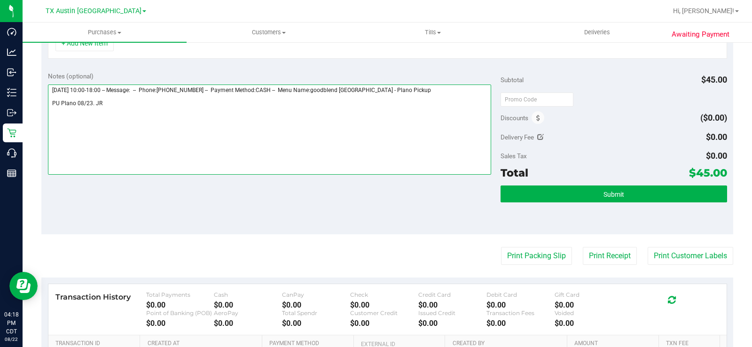
scroll to position [308, 0]
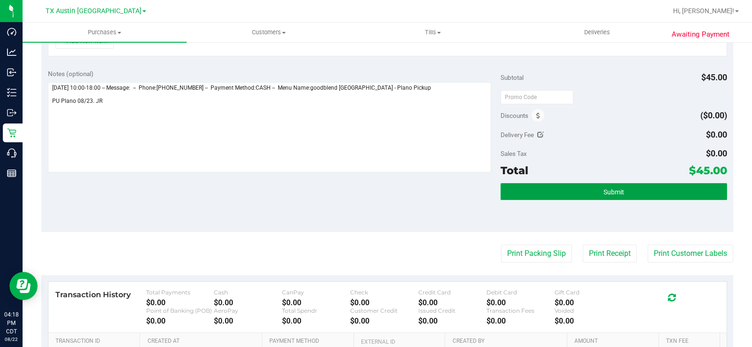
click at [547, 195] on button "Submit" at bounding box center [613, 191] width 227 height 17
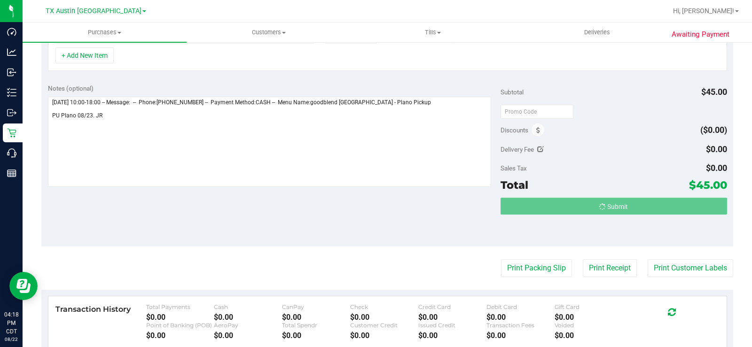
scroll to position [279, 0]
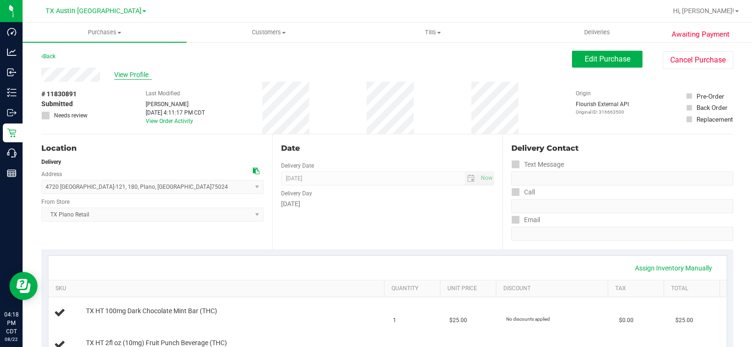
click at [124, 75] on span "View Profile" at bounding box center [133, 75] width 38 height 10
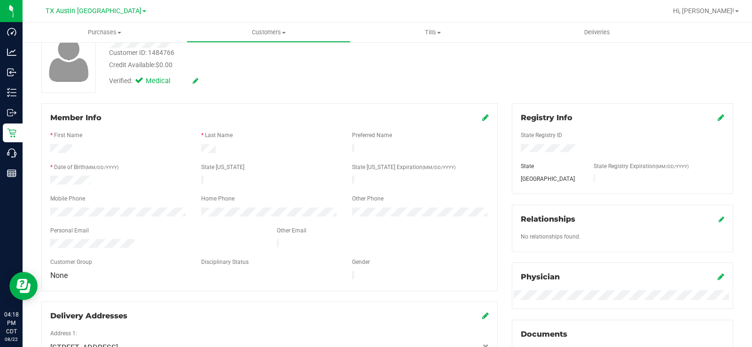
scroll to position [66, 0]
click at [138, 239] on div at bounding box center [156, 244] width 227 height 11
drag, startPoint x: 138, startPoint y: 238, endPoint x: 40, endPoint y: 241, distance: 98.2
click at [40, 241] on div "Member Info * First Name * Last Name Preferred Name * Date of Birth (MM/DD/YYYY…" at bounding box center [269, 246] width 470 height 287
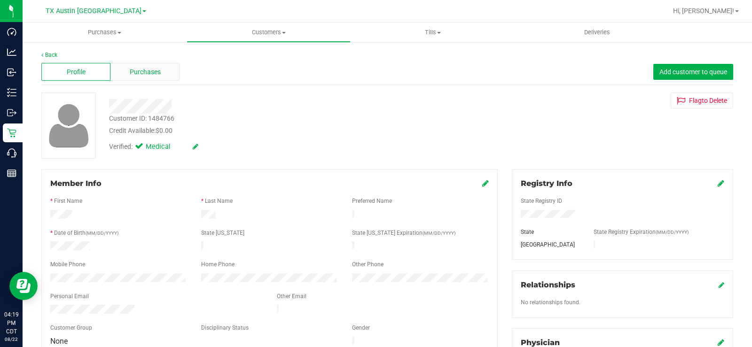
click at [140, 70] on span "Purchases" at bounding box center [145, 72] width 31 height 10
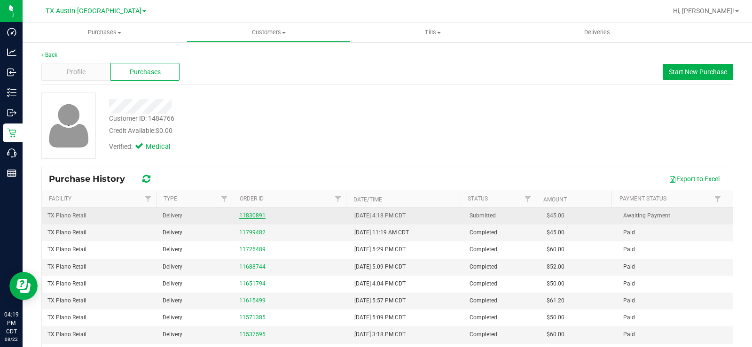
click at [248, 218] on link "11830891" at bounding box center [252, 215] width 26 height 7
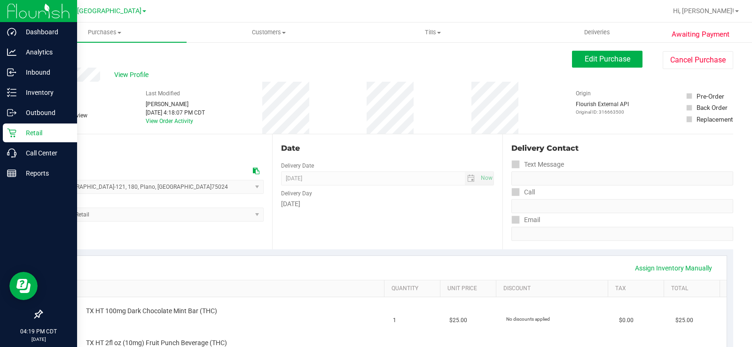
click at [14, 128] on div "Retail" at bounding box center [40, 133] width 74 height 19
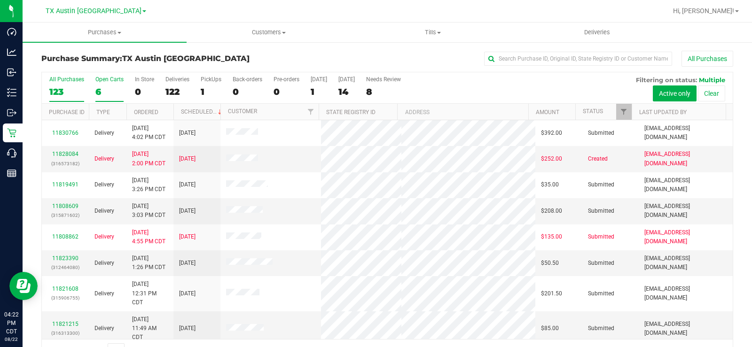
click at [99, 86] on div "6" at bounding box center [109, 91] width 28 height 11
click at [0, 0] on input "Open Carts 6" at bounding box center [0, 0] width 0 height 0
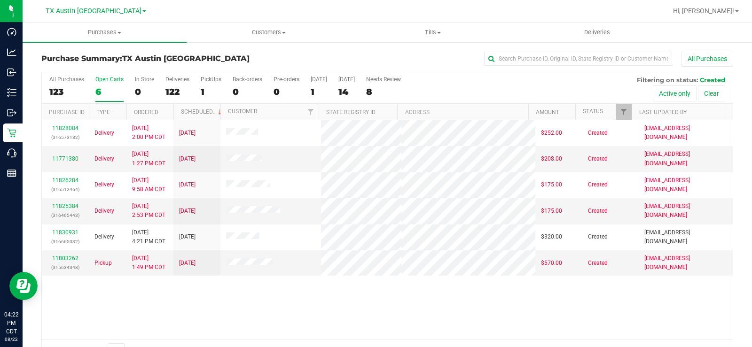
click at [101, 82] on div "Open Carts" at bounding box center [109, 79] width 28 height 7
click at [0, 0] on input "Open Carts 6" at bounding box center [0, 0] width 0 height 0
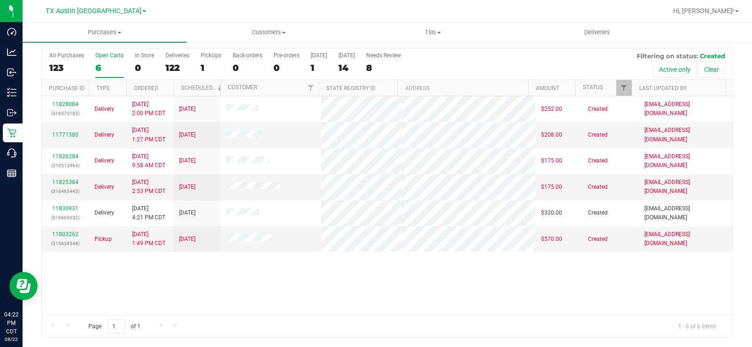
scroll to position [24, 0]
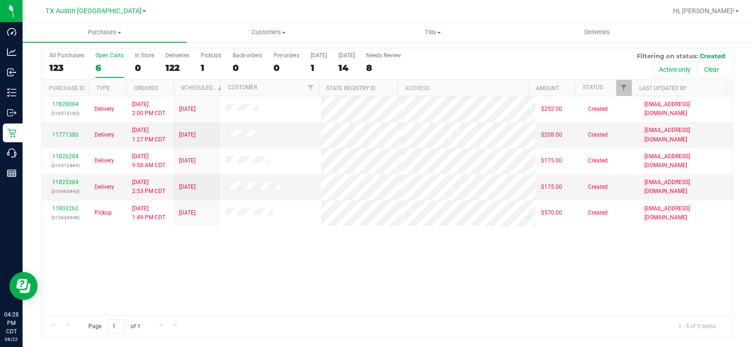
click at [102, 59] on label "Open Carts 6" at bounding box center [109, 65] width 28 height 26
click at [0, 0] on input "Open Carts 6" at bounding box center [0, 0] width 0 height 0
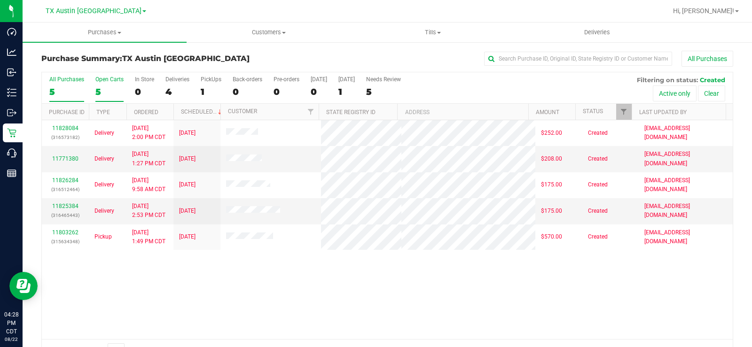
click at [95, 87] on div "5" at bounding box center [109, 91] width 28 height 11
click at [0, 0] on input "Open Carts 5" at bounding box center [0, 0] width 0 height 0
click at [95, 87] on div "5" at bounding box center [109, 91] width 28 height 11
click at [0, 0] on input "Open Carts 5" at bounding box center [0, 0] width 0 height 0
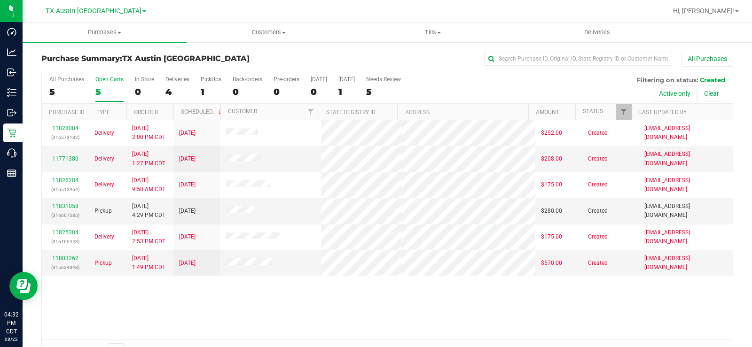
click at [97, 90] on div "5" at bounding box center [109, 91] width 28 height 11
click at [0, 0] on input "Open Carts 5" at bounding box center [0, 0] width 0 height 0
click at [258, 32] on span "Customers" at bounding box center [268, 32] width 163 height 8
click at [242, 51] on li "All customers" at bounding box center [269, 56] width 164 height 11
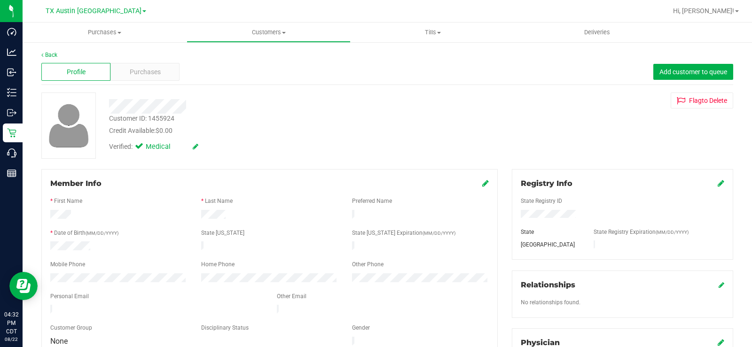
click at [148, 109] on div at bounding box center [278, 106] width 353 height 15
click at [137, 78] on div "Purchases" at bounding box center [144, 72] width 69 height 18
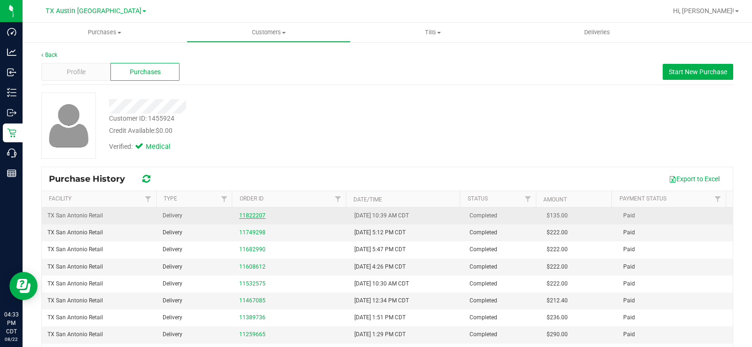
click at [244, 216] on link "11822207" at bounding box center [252, 215] width 26 height 7
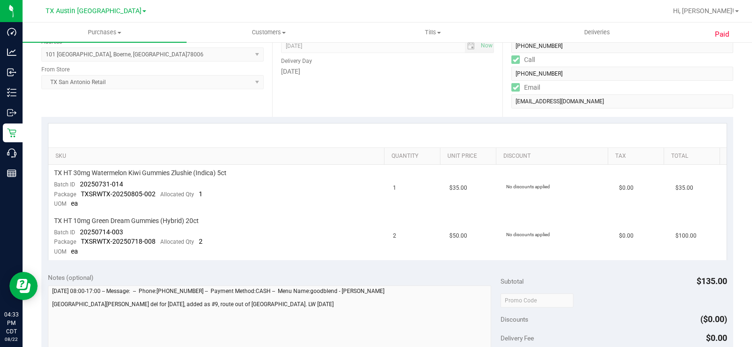
scroll to position [141, 0]
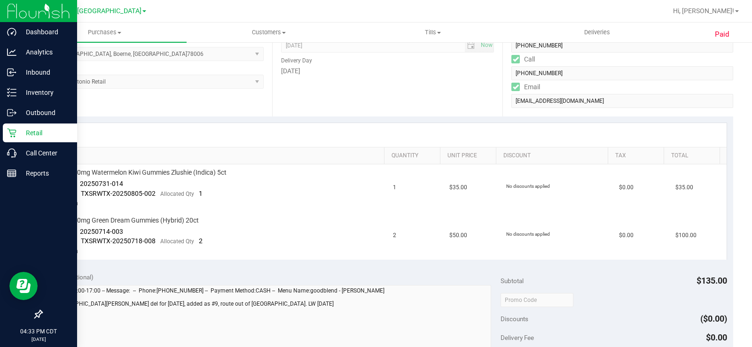
click at [16, 130] on icon at bounding box center [11, 132] width 9 height 9
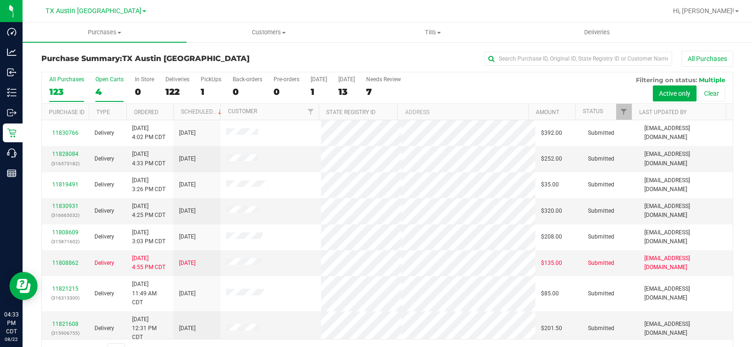
click at [96, 91] on div "4" at bounding box center [109, 91] width 28 height 11
click at [0, 0] on input "Open Carts 4" at bounding box center [0, 0] width 0 height 0
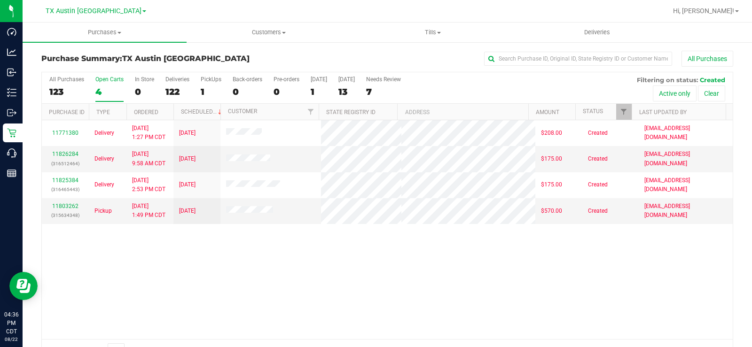
click at [104, 88] on div "4" at bounding box center [109, 91] width 28 height 11
click at [0, 0] on input "Open Carts 4" at bounding box center [0, 0] width 0 height 0
click at [109, 83] on label "Open Carts 4" at bounding box center [109, 89] width 28 height 26
click at [0, 0] on input "Open Carts 4" at bounding box center [0, 0] width 0 height 0
click at [314, 82] on div "[DATE]" at bounding box center [319, 79] width 16 height 7
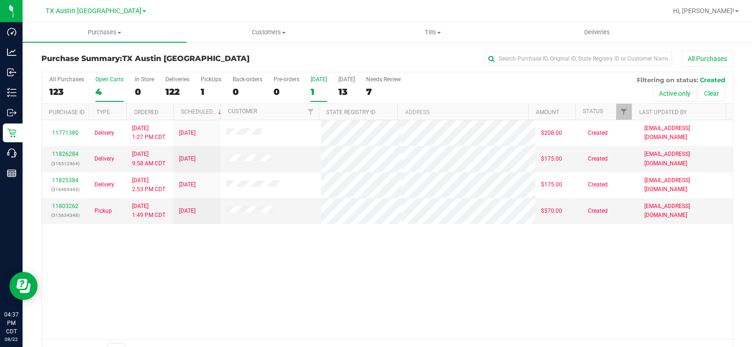
click at [0, 0] on input "[DATE] 1" at bounding box center [0, 0] width 0 height 0
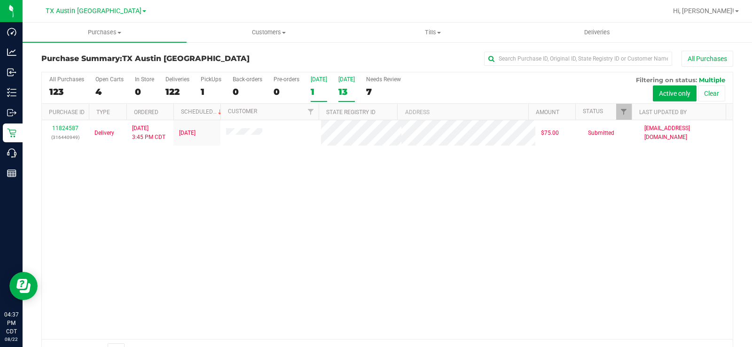
click at [341, 84] on label "[DATE] 13" at bounding box center [346, 89] width 16 height 26
click at [0, 0] on input "[DATE] 13" at bounding box center [0, 0] width 0 height 0
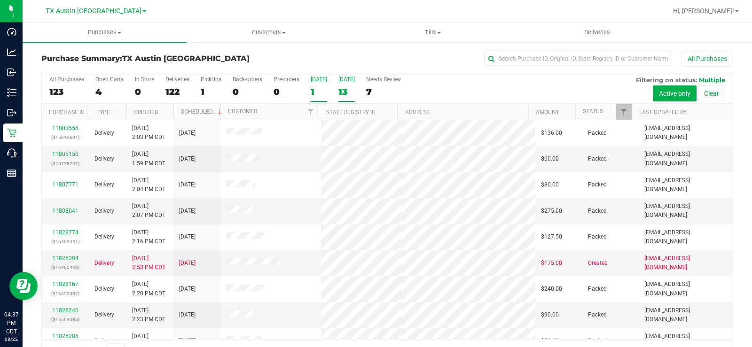
click at [318, 83] on label "[DATE] 1" at bounding box center [319, 89] width 16 height 26
click at [0, 0] on input "[DATE] 1" at bounding box center [0, 0] width 0 height 0
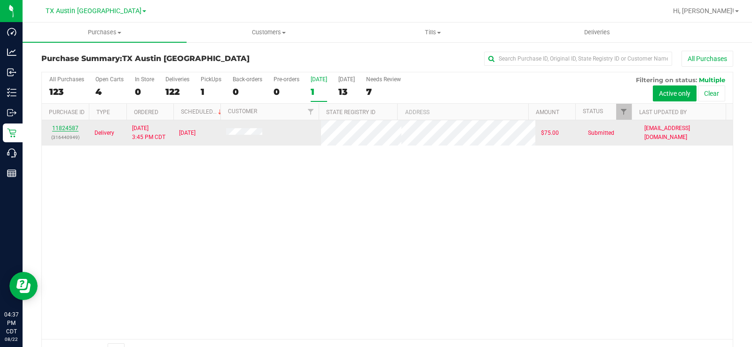
click at [65, 129] on link "11824587" at bounding box center [65, 128] width 26 height 7
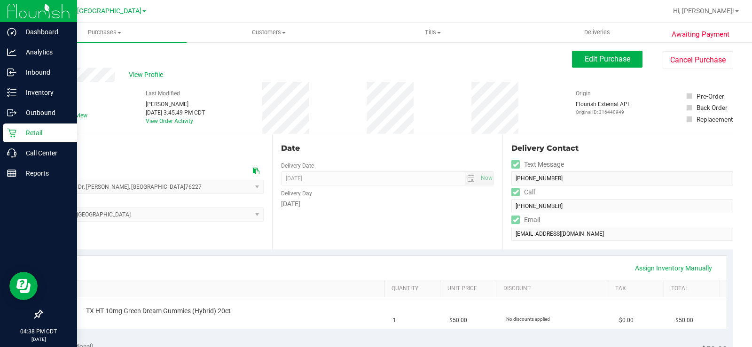
click at [20, 133] on p "Retail" at bounding box center [44, 132] width 56 height 11
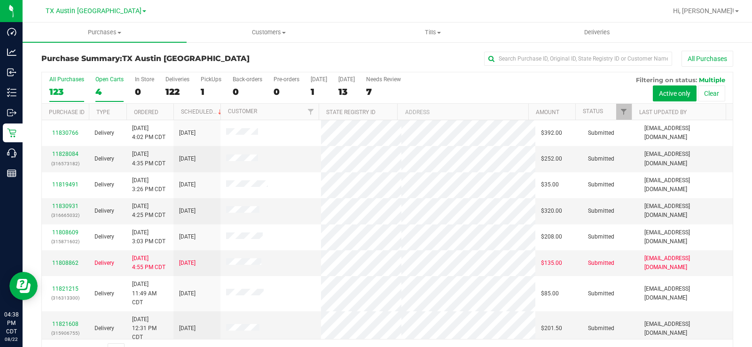
click at [101, 87] on div "4" at bounding box center [109, 91] width 28 height 11
click at [0, 0] on input "Open Carts 4" at bounding box center [0, 0] width 0 height 0
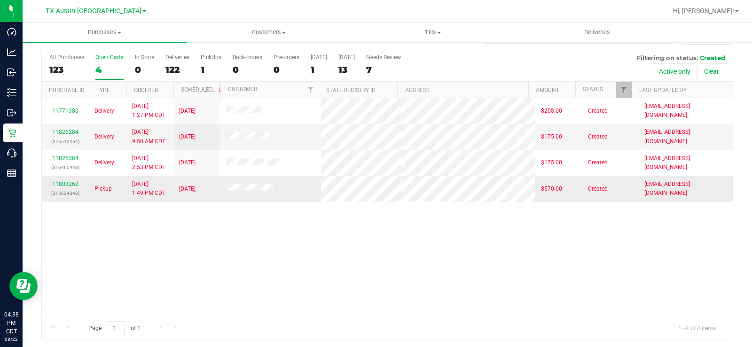
scroll to position [23, 0]
click at [380, 66] on div "7" at bounding box center [383, 69] width 35 height 11
click at [0, 0] on input "Needs Review 7" at bounding box center [0, 0] width 0 height 0
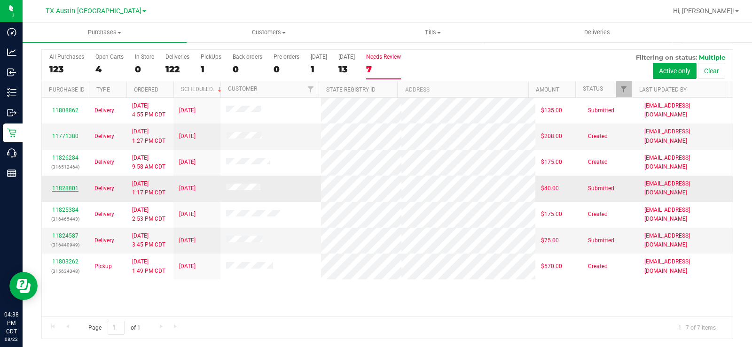
click at [64, 186] on link "11828801" at bounding box center [65, 188] width 26 height 7
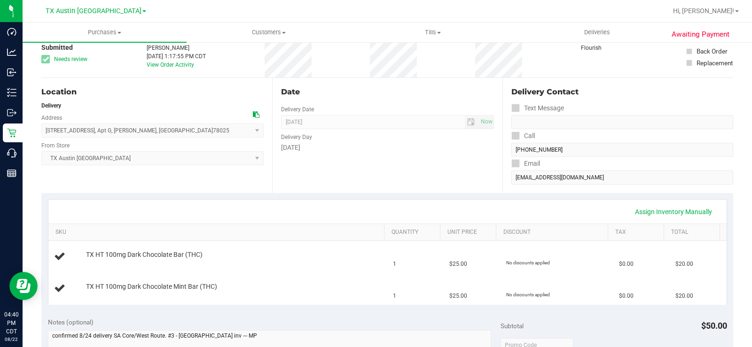
scroll to position [56, 0]
click at [477, 162] on div "Date Delivery Date [DATE] Now [DATE] 07:00 AM Now Delivery Day [DATE]" at bounding box center [387, 135] width 231 height 115
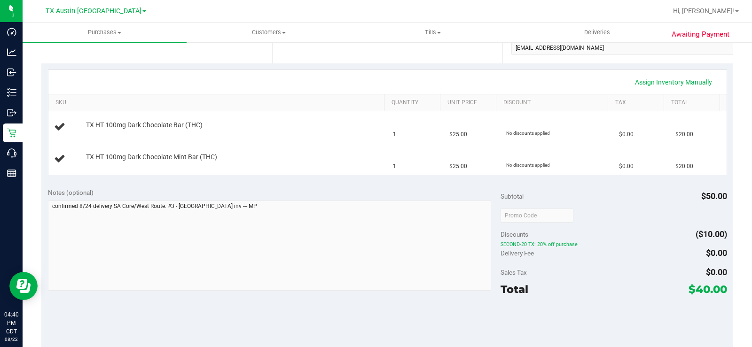
scroll to position [0, 0]
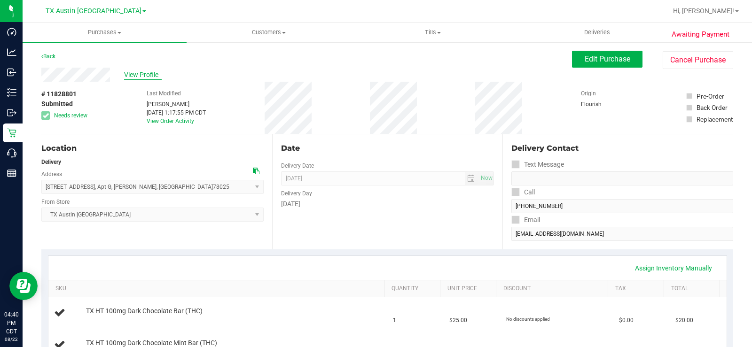
click at [133, 76] on span "View Profile" at bounding box center [143, 75] width 38 height 10
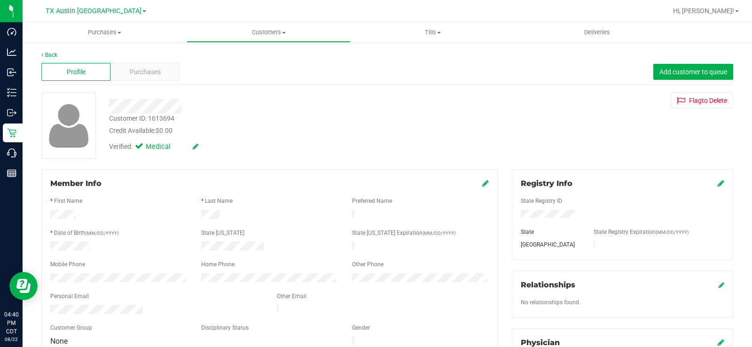
click at [145, 307] on div at bounding box center [156, 310] width 227 height 11
drag, startPoint x: 145, startPoint y: 307, endPoint x: 47, endPoint y: 308, distance: 97.3
click at [47, 308] on div at bounding box center [156, 310] width 227 height 11
click at [155, 73] on span "Purchases" at bounding box center [145, 72] width 31 height 10
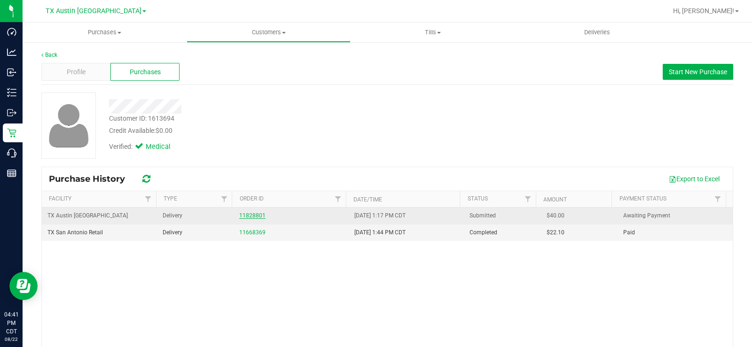
click at [240, 215] on link "11828801" at bounding box center [252, 215] width 26 height 7
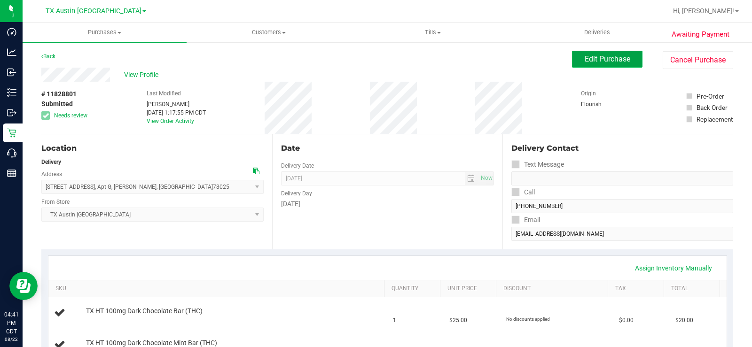
click at [573, 58] on button "Edit Purchase" at bounding box center [607, 59] width 70 height 17
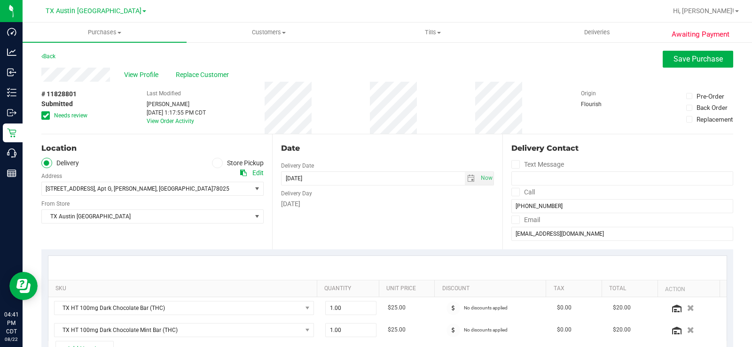
click at [43, 111] on span at bounding box center [45, 115] width 8 height 8
click at [0, 0] on input "Needs review" at bounding box center [0, 0] width 0 height 0
click at [673, 63] on span "Save Purchase" at bounding box center [697, 59] width 49 height 9
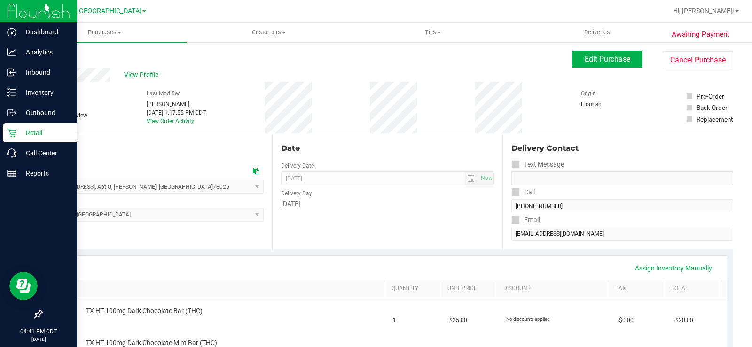
click at [15, 136] on icon at bounding box center [11, 133] width 9 height 9
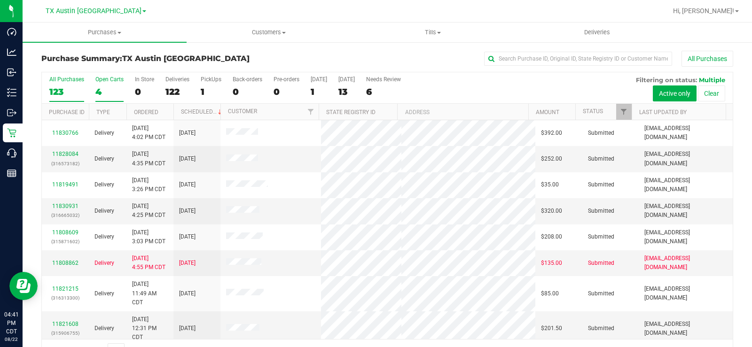
click at [102, 81] on div "Open Carts" at bounding box center [109, 79] width 28 height 7
click at [0, 0] on input "Open Carts 4" at bounding box center [0, 0] width 0 height 0
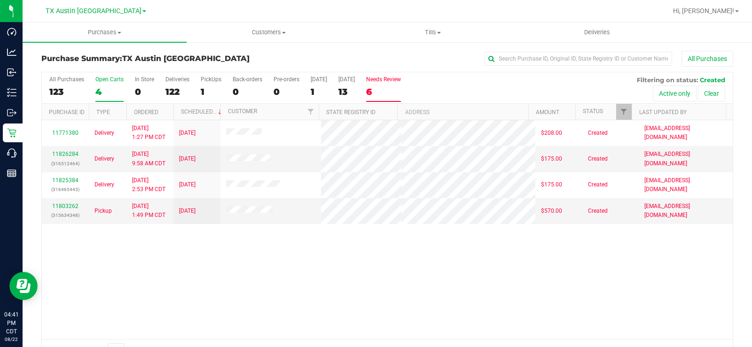
click at [381, 82] on div "Needs Review" at bounding box center [383, 79] width 35 height 7
click at [0, 0] on input "Needs Review 6" at bounding box center [0, 0] width 0 height 0
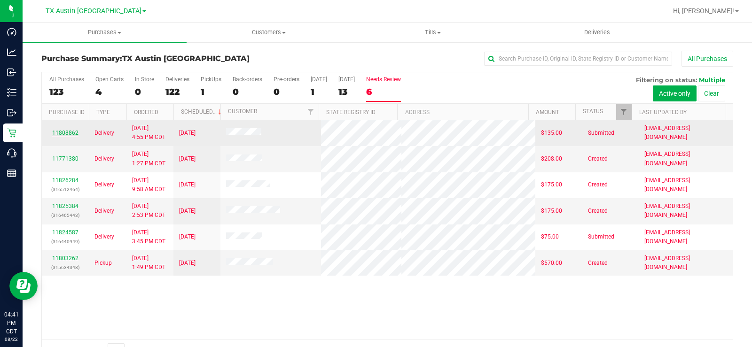
click at [73, 132] on link "11808862" at bounding box center [65, 133] width 26 height 7
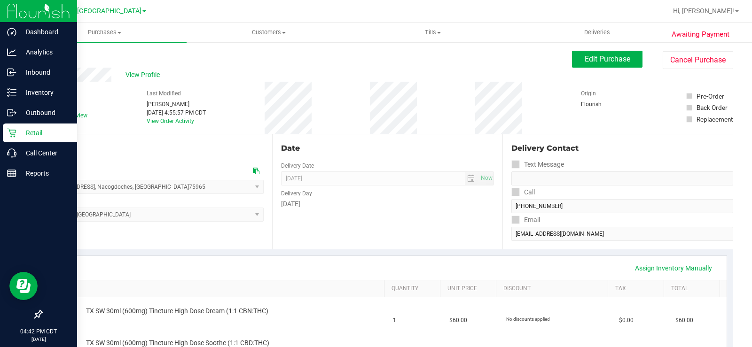
click at [20, 132] on p "Retail" at bounding box center [44, 132] width 56 height 11
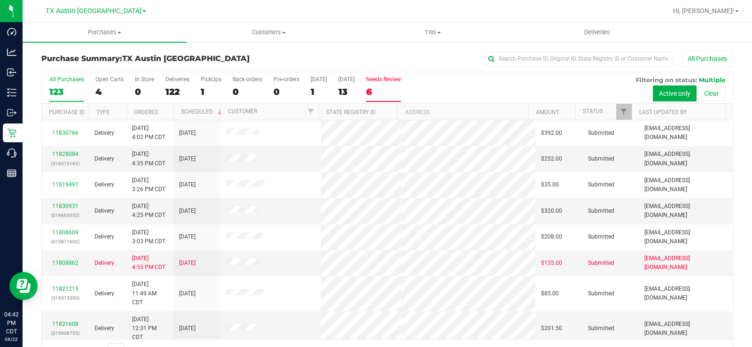
click at [384, 85] on label "Needs Review 6" at bounding box center [383, 89] width 35 height 26
click at [0, 0] on input "Needs Review 6" at bounding box center [0, 0] width 0 height 0
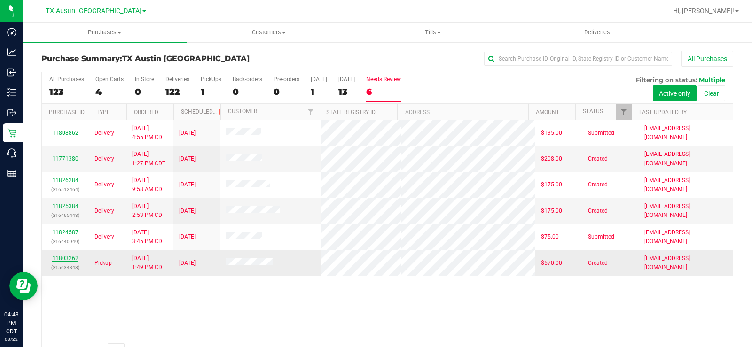
click at [70, 259] on link "11803262" at bounding box center [65, 258] width 26 height 7
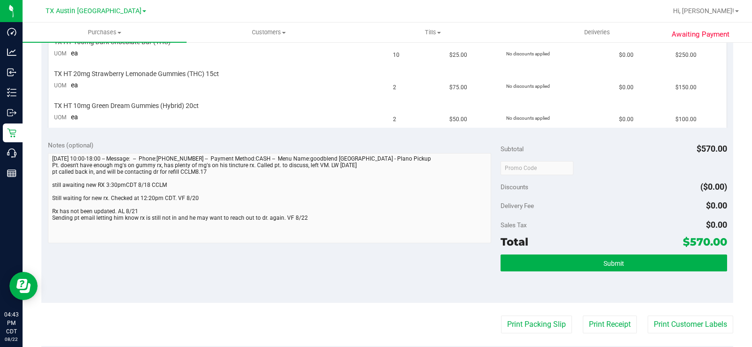
scroll to position [298, 0]
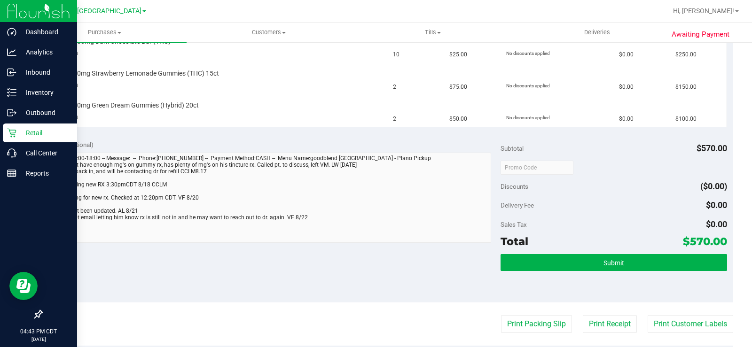
click at [8, 127] on div "Retail" at bounding box center [40, 133] width 74 height 19
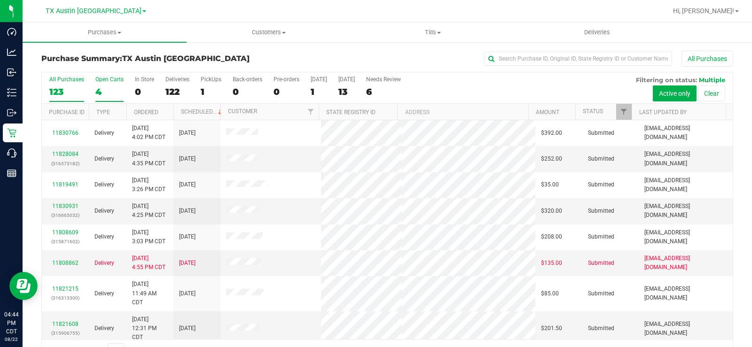
click at [99, 91] on div "4" at bounding box center [109, 91] width 28 height 11
click at [0, 0] on input "Open Carts 4" at bounding box center [0, 0] width 0 height 0
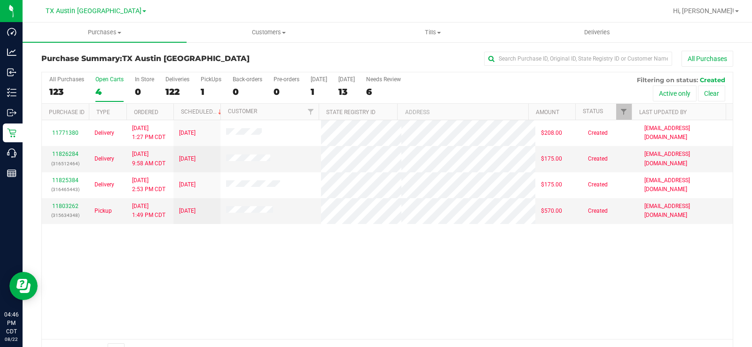
click at [103, 85] on label "Open Carts 4" at bounding box center [109, 89] width 28 height 26
click at [0, 0] on input "Open Carts 4" at bounding box center [0, 0] width 0 height 0
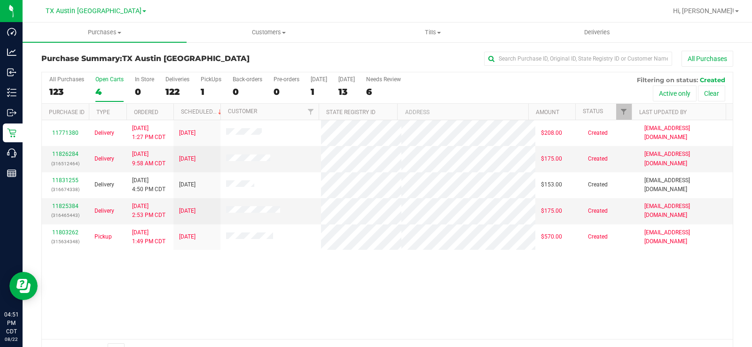
click at [102, 78] on div "Open Carts" at bounding box center [109, 79] width 28 height 7
click at [0, 0] on input "Open Carts 4" at bounding box center [0, 0] width 0 height 0
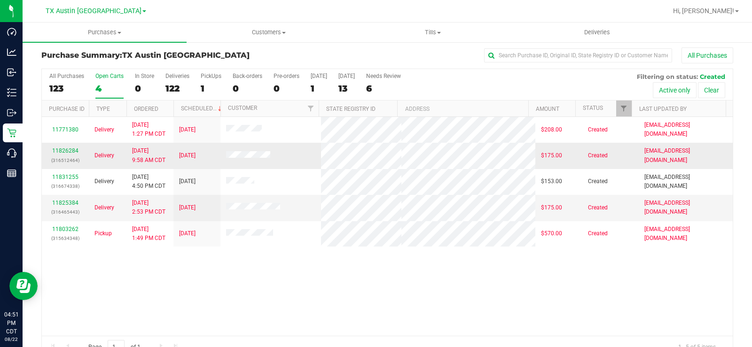
scroll to position [3, 0]
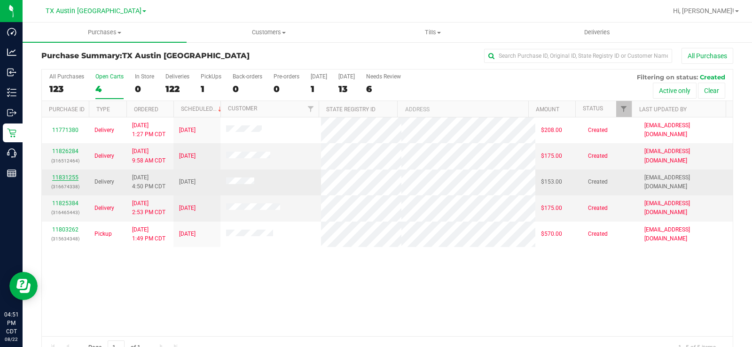
click at [71, 179] on link "11831255" at bounding box center [65, 177] width 26 height 7
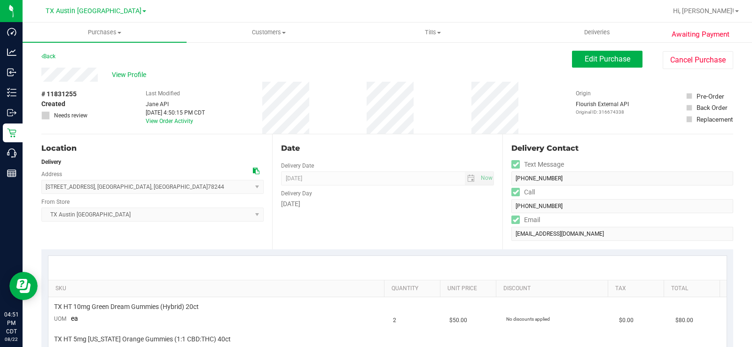
click at [98, 76] on div "View Profile" at bounding box center [306, 75] width 531 height 14
click at [69, 76] on div "View Profile" at bounding box center [306, 75] width 531 height 14
click at [144, 76] on span "View Profile" at bounding box center [131, 75] width 38 height 10
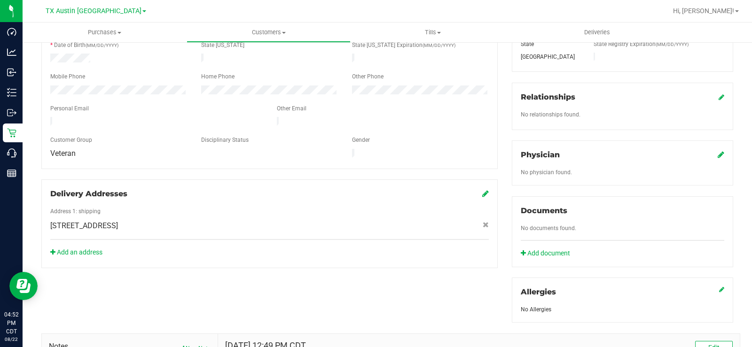
scroll to position [178, 0]
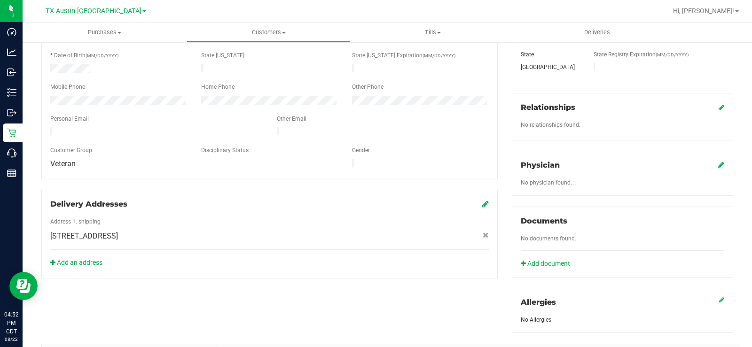
click at [718, 166] on icon at bounding box center [721, 165] width 7 height 8
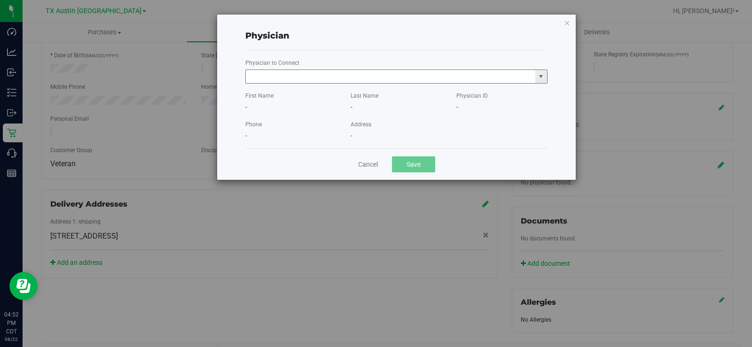
click at [407, 71] on input "text" at bounding box center [390, 76] width 289 height 13
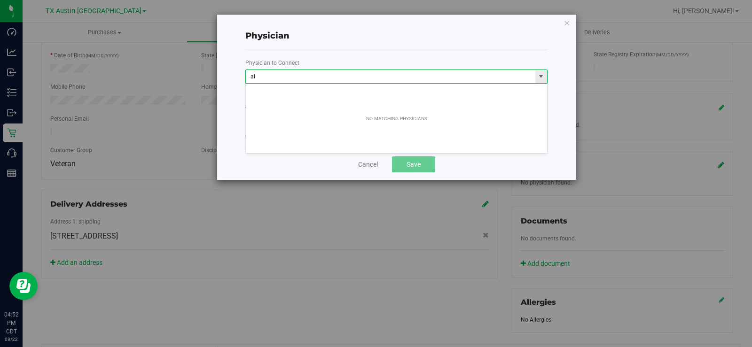
type input "a"
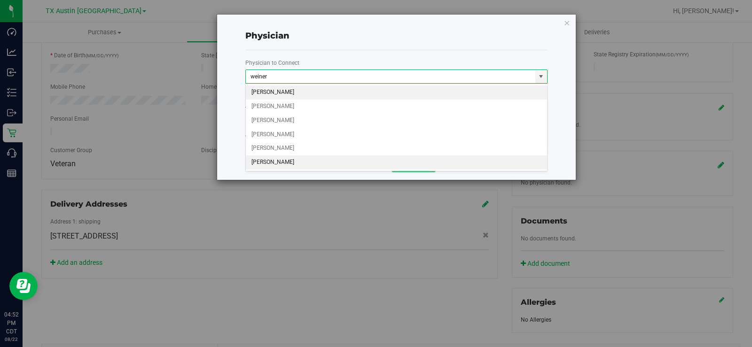
click at [259, 163] on li "[PERSON_NAME]" at bounding box center [396, 163] width 301 height 14
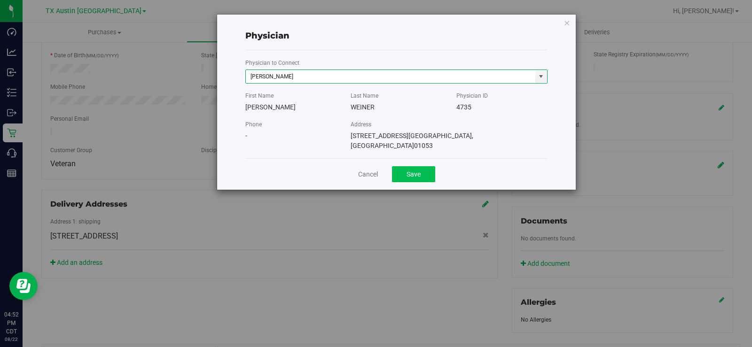
type input "[PERSON_NAME]"
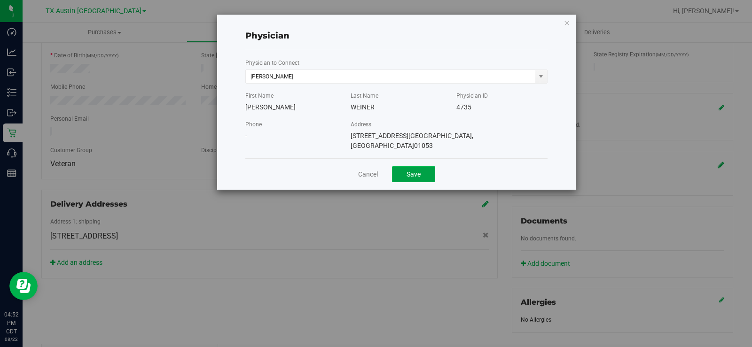
click at [414, 170] on button "Save" at bounding box center [413, 174] width 43 height 16
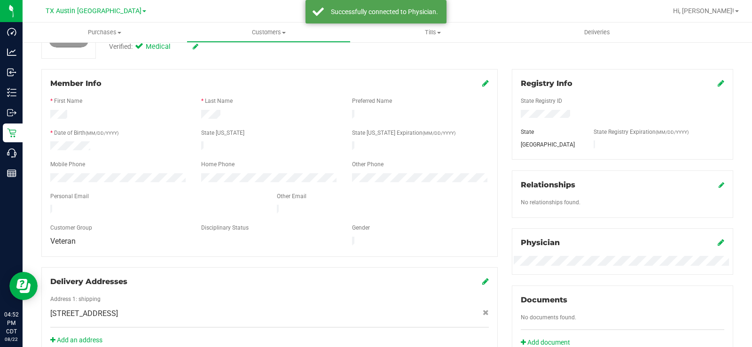
scroll to position [0, 0]
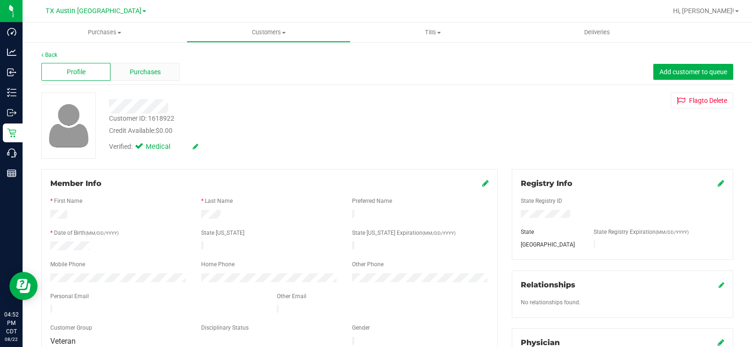
click at [134, 67] on span "Purchases" at bounding box center [145, 72] width 31 height 10
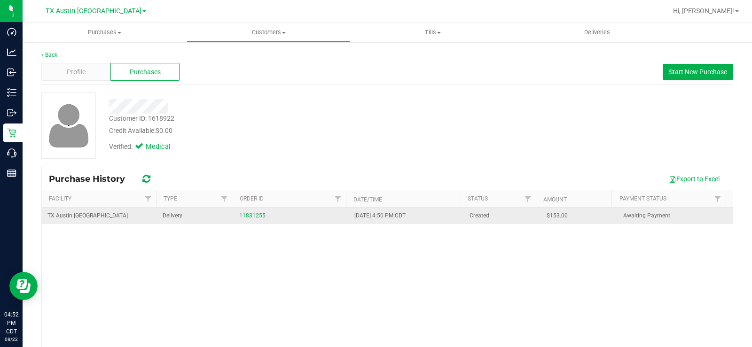
click at [259, 219] on div "11831255" at bounding box center [291, 215] width 104 height 9
click at [247, 219] on div "11831255" at bounding box center [291, 215] width 104 height 9
click at [249, 217] on link "11831255" at bounding box center [252, 215] width 26 height 7
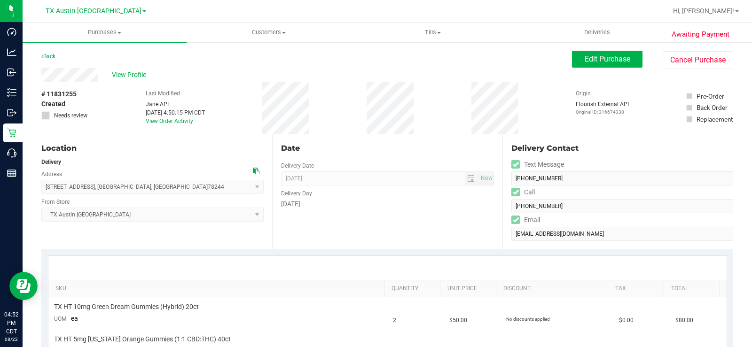
click at [253, 172] on icon at bounding box center [256, 171] width 7 height 7
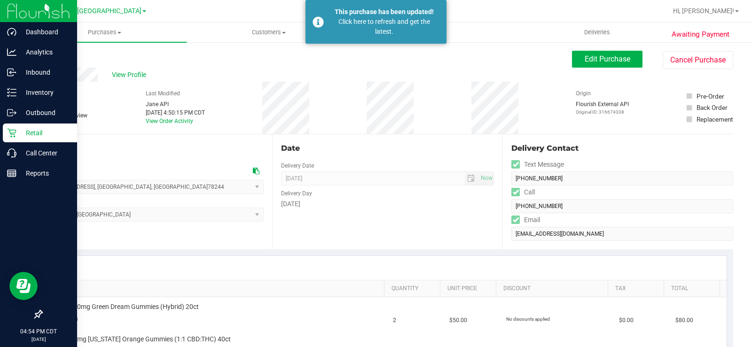
click at [24, 141] on div "Retail" at bounding box center [40, 133] width 74 height 19
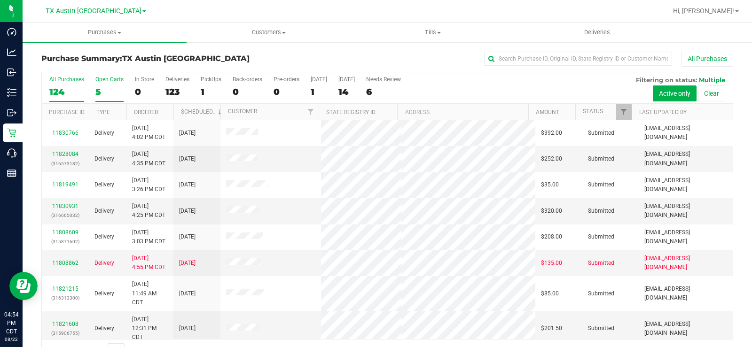
click at [97, 81] on div "Open Carts" at bounding box center [109, 79] width 28 height 7
click at [0, 0] on input "Open Carts 5" at bounding box center [0, 0] width 0 height 0
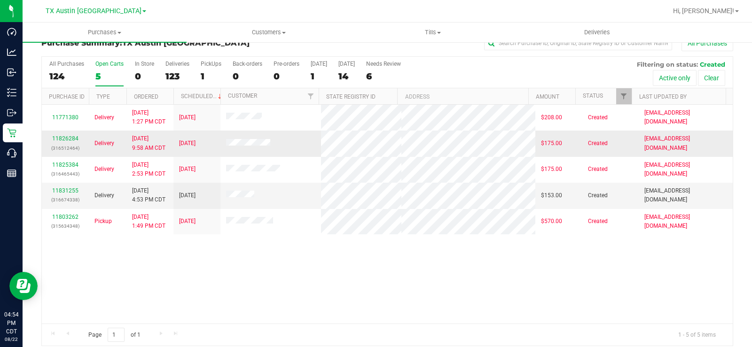
scroll to position [24, 0]
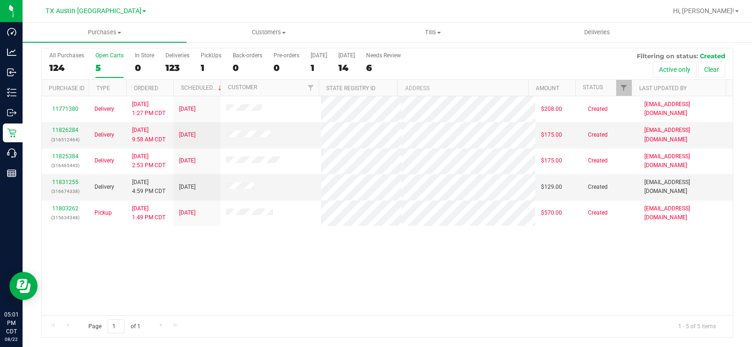
click at [95, 63] on div "5" at bounding box center [109, 68] width 28 height 11
click at [0, 0] on input "Open Carts 5" at bounding box center [0, 0] width 0 height 0
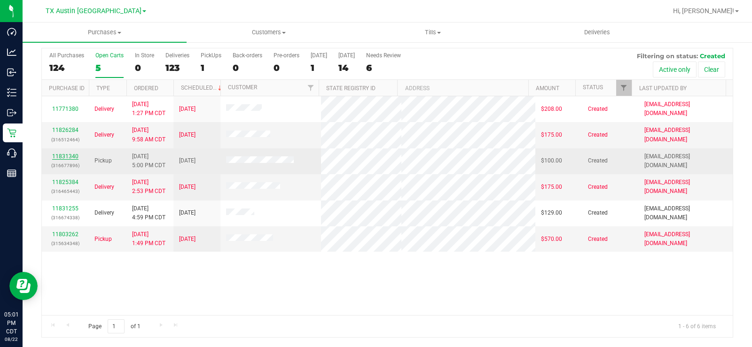
click at [73, 159] on link "11831340" at bounding box center [65, 156] width 26 height 7
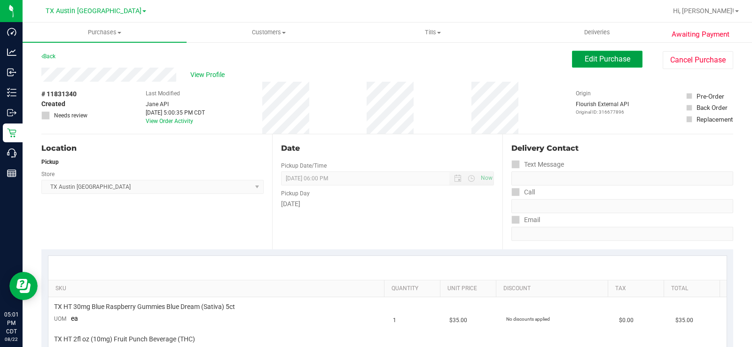
click at [586, 64] on button "Edit Purchase" at bounding box center [607, 59] width 70 height 17
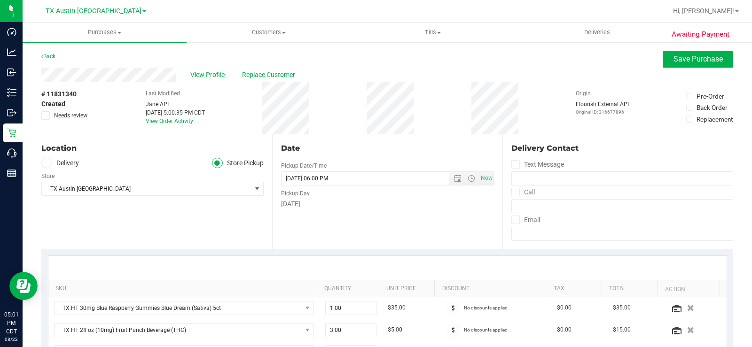
click at [49, 159] on span at bounding box center [46, 163] width 11 height 11
click at [0, 0] on input "Delivery" at bounding box center [0, 0] width 0 height 0
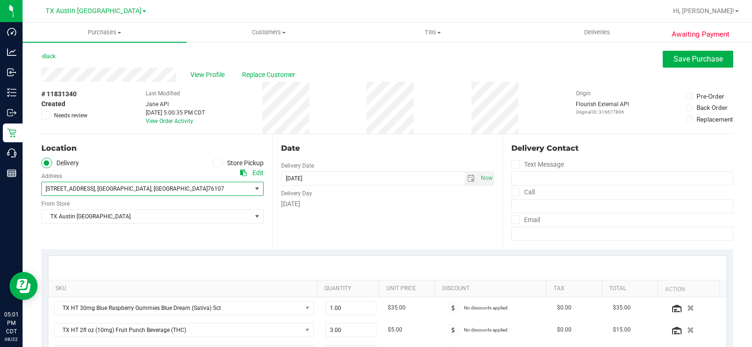
click at [78, 189] on span "3600 W 7th St" at bounding box center [70, 189] width 49 height 7
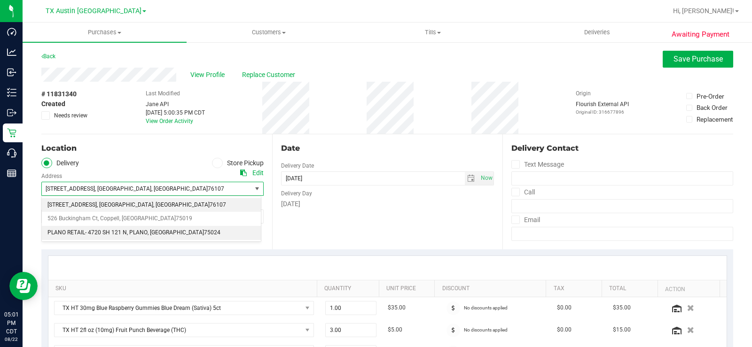
click at [94, 233] on span "PLANO RETAIL- 4720 SH 121 N" at bounding box center [86, 233] width 79 height 12
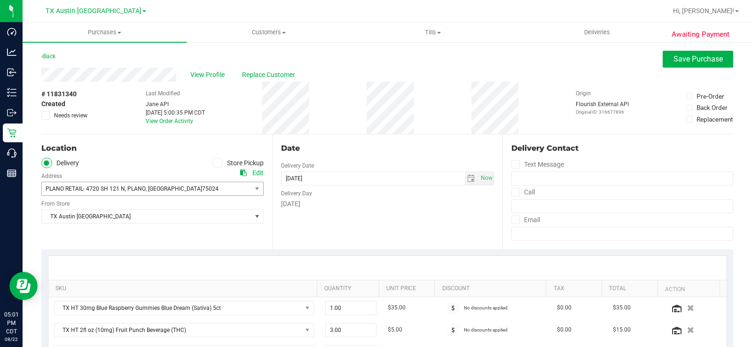
click at [273, 237] on div "Date Delivery Date [DATE] Now [DATE] 06:00 PM Now Delivery Day [DATE]" at bounding box center [387, 191] width 231 height 115
click at [176, 219] on span "TX Austin [GEOGRAPHIC_DATA]" at bounding box center [147, 216] width 210 height 13
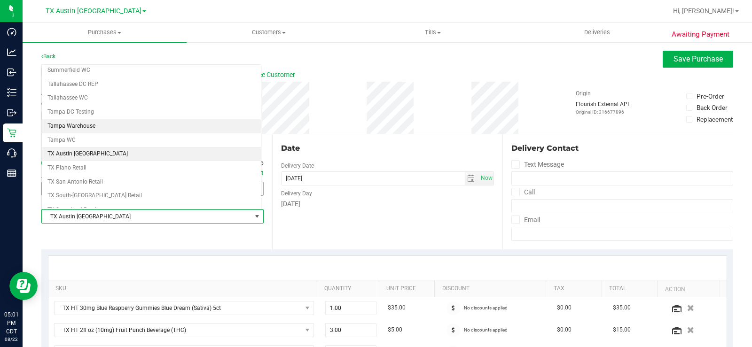
scroll to position [633, 0]
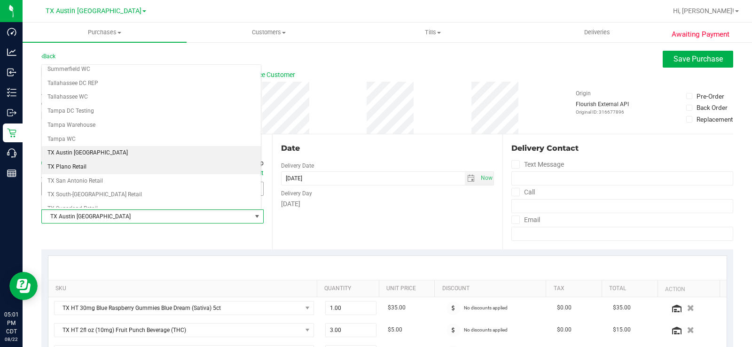
click at [155, 167] on li "TX Plano Retail" at bounding box center [151, 167] width 219 height 14
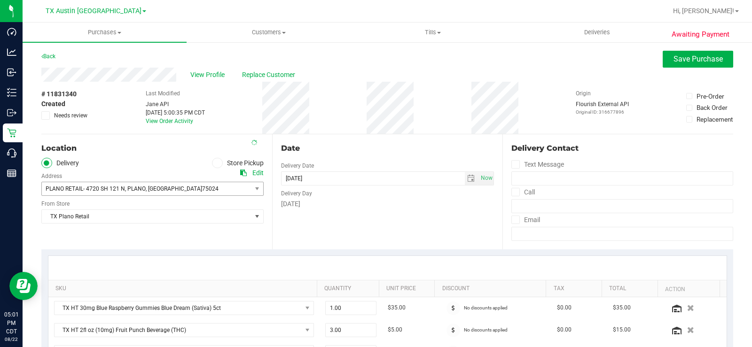
click at [382, 213] on div "Date Delivery Date 08/23/2025 Now 08/23/2025 06:00 PM Now Delivery Day Saturday" at bounding box center [387, 191] width 231 height 115
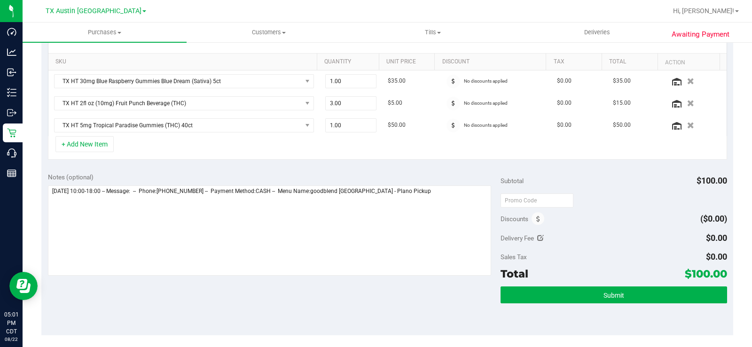
scroll to position [227, 0]
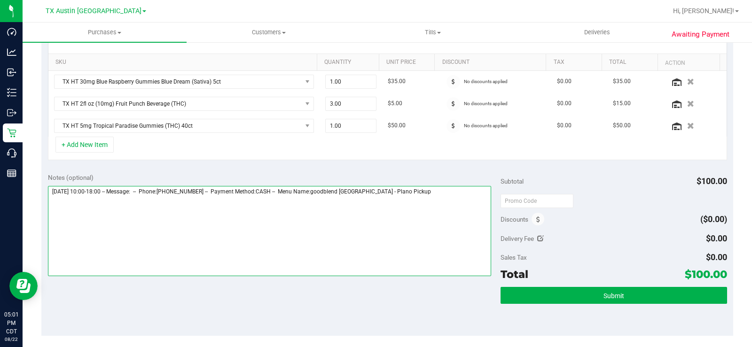
click at [410, 198] on textarea at bounding box center [269, 231] width 443 height 90
type textarea "Saturday 08/23/2025 10:00-18:00 -- Message: -- Phone:2147266040 -- Payment Meth…"
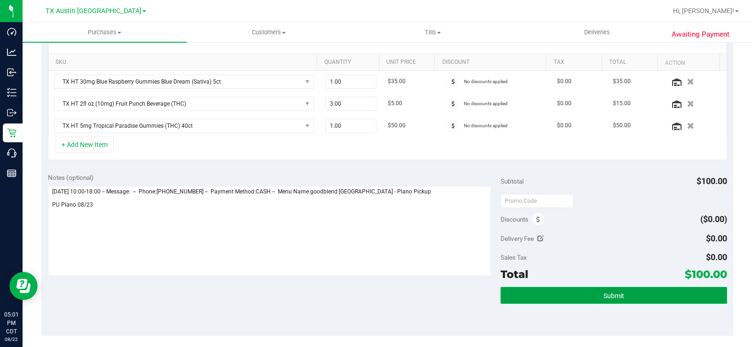
click at [567, 296] on button "Submit" at bounding box center [613, 295] width 227 height 17
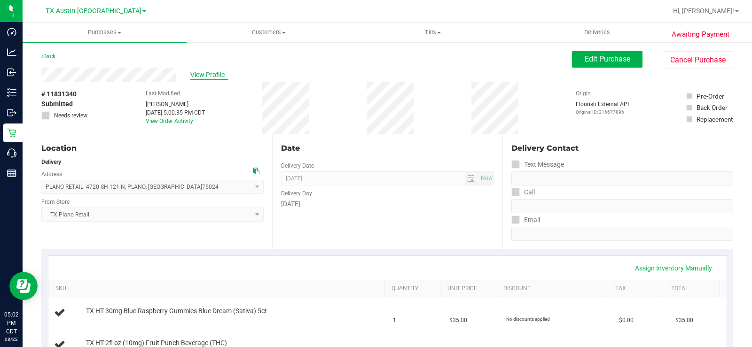
click at [199, 77] on span "View Profile" at bounding box center [209, 75] width 38 height 10
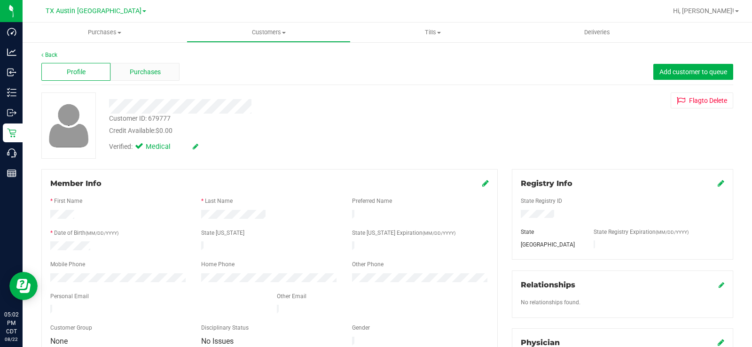
click at [151, 71] on span "Purchases" at bounding box center [145, 72] width 31 height 10
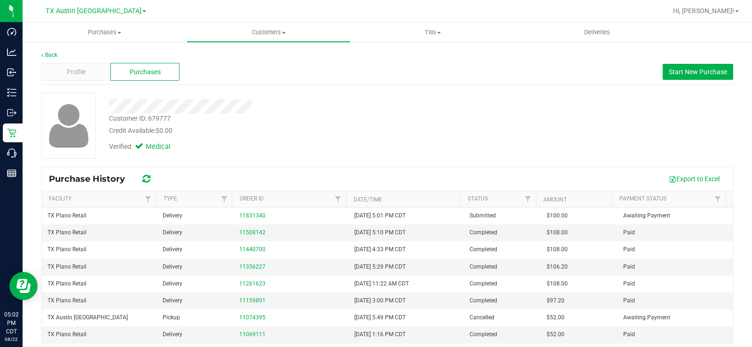
click at [251, 106] on div at bounding box center [278, 106] width 353 height 15
drag, startPoint x: 251, startPoint y: 106, endPoint x: 122, endPoint y: 94, distance: 130.2
click at [122, 94] on div at bounding box center [278, 103] width 353 height 21
click at [84, 72] on span "Profile" at bounding box center [76, 72] width 19 height 10
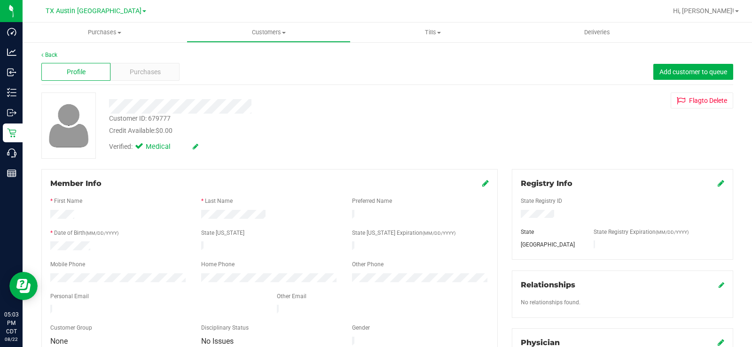
scroll to position [38, 0]
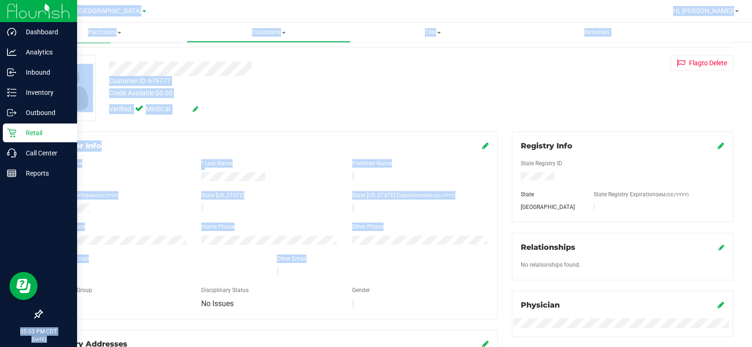
click at [21, 261] on div "Dashboard Analytics Inbound Inventory Outbound Retail Call Center Reports 05:03…" at bounding box center [376, 173] width 752 height 347
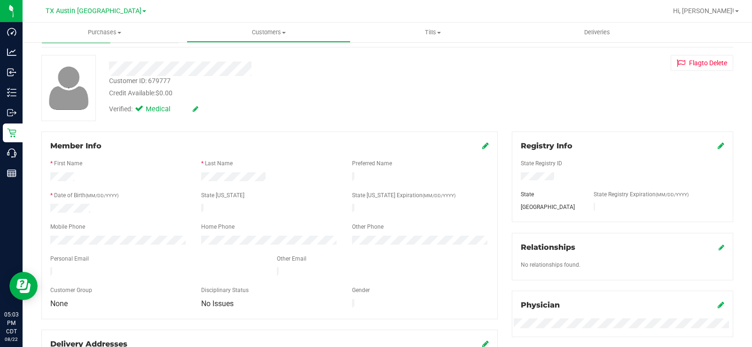
click at [48, 267] on div at bounding box center [156, 272] width 227 height 11
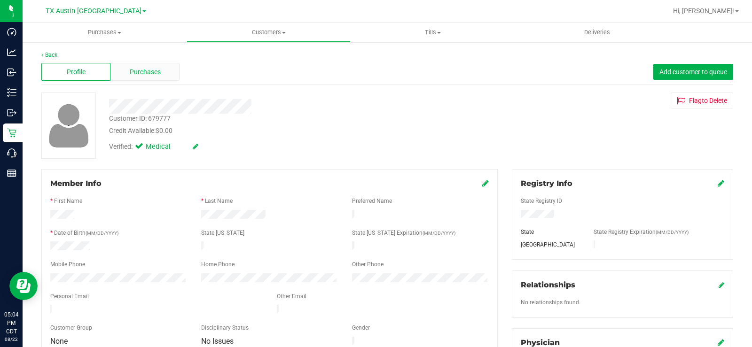
click at [145, 74] on span "Purchases" at bounding box center [145, 72] width 31 height 10
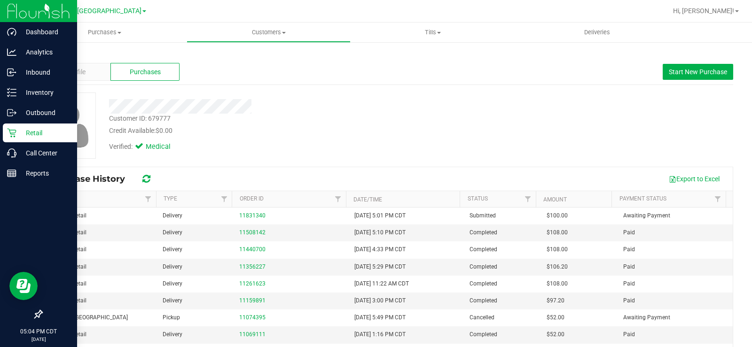
click at [19, 124] on div "Retail" at bounding box center [40, 133] width 74 height 19
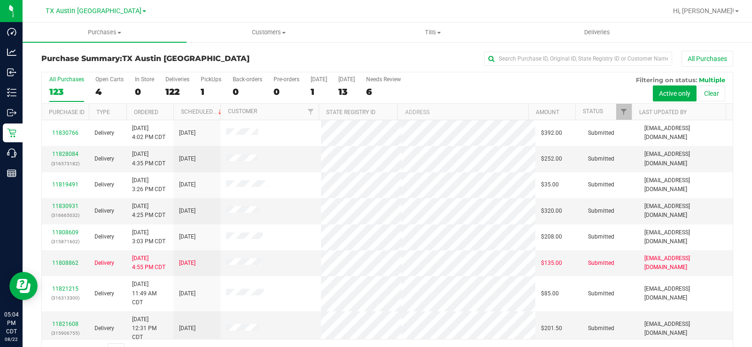
click at [100, 86] on div "4" at bounding box center [109, 91] width 28 height 11
click at [0, 0] on input "Open Carts 4" at bounding box center [0, 0] width 0 height 0
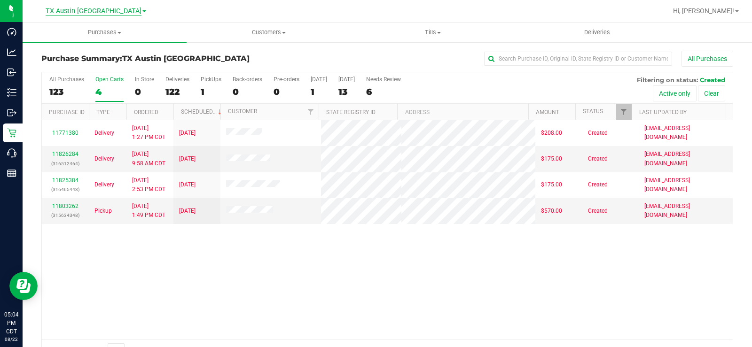
click at [87, 15] on span "TX Austin [GEOGRAPHIC_DATA]" at bounding box center [94, 11] width 96 height 8
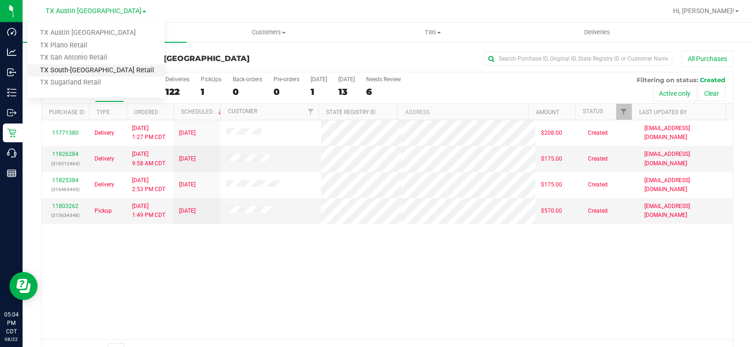
click at [89, 69] on link "TX South-[GEOGRAPHIC_DATA] Retail" at bounding box center [95, 70] width 137 height 13
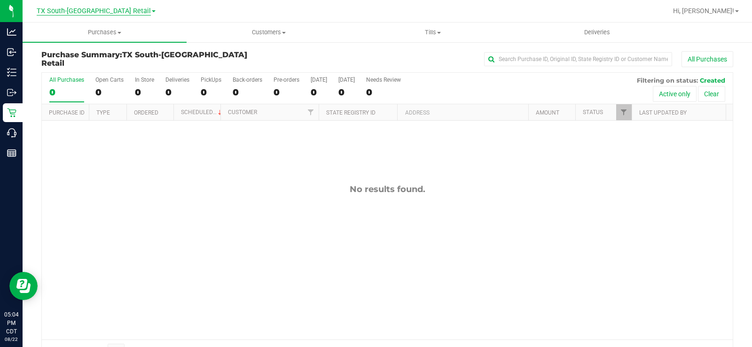
click at [92, 10] on span "TX South-[GEOGRAPHIC_DATA] Retail" at bounding box center [94, 11] width 114 height 8
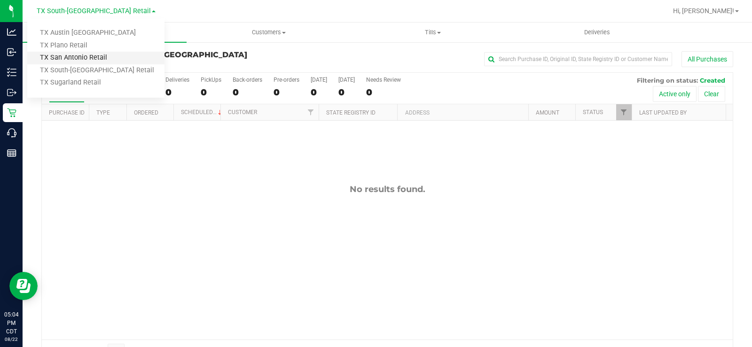
click at [89, 58] on link "TX San Antonio Retail" at bounding box center [95, 58] width 137 height 13
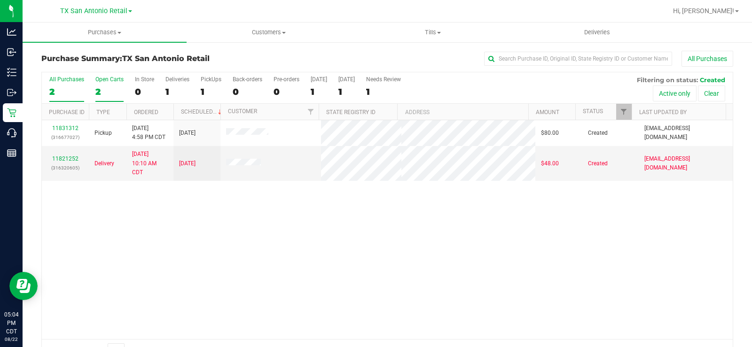
click at [95, 82] on div "Open Carts" at bounding box center [109, 79] width 28 height 7
click at [0, 0] on input "Open Carts 2" at bounding box center [0, 0] width 0 height 0
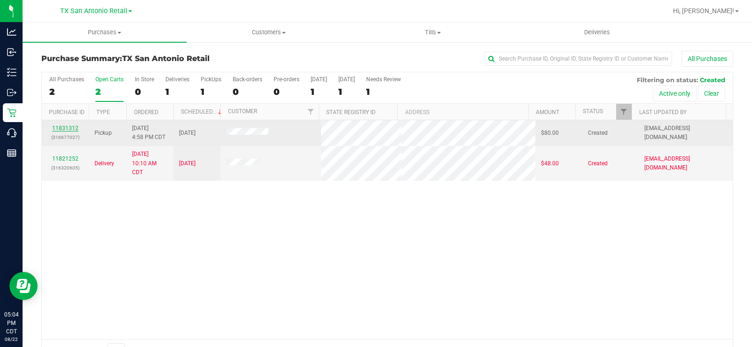
click at [71, 128] on link "11831312" at bounding box center [65, 128] width 26 height 7
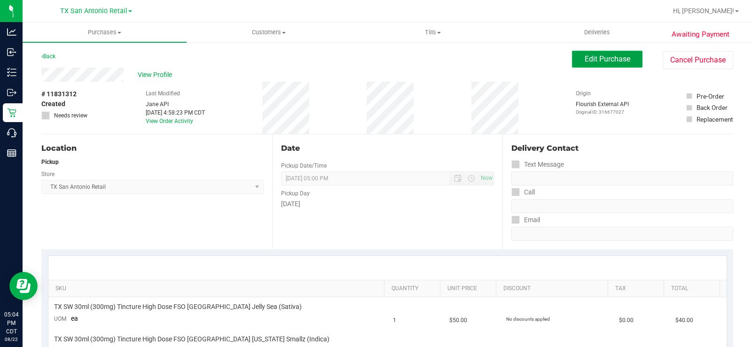
click at [585, 56] on span "Edit Purchase" at bounding box center [608, 59] width 46 height 9
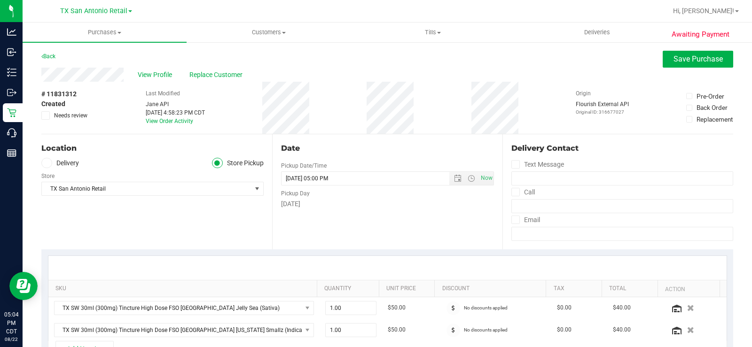
click at [42, 164] on span at bounding box center [46, 163] width 11 height 11
click at [0, 0] on input "Delivery" at bounding box center [0, 0] width 0 height 0
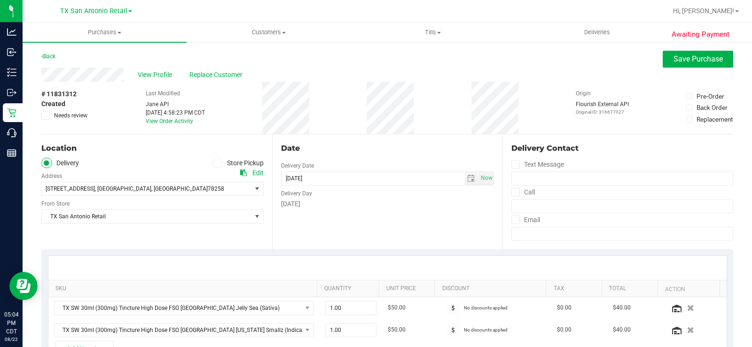
click at [187, 238] on div "Location Delivery Store Pickup Address Edit 18720 Stone Oak Pkwy suite 107 , Sa…" at bounding box center [156, 191] width 231 height 115
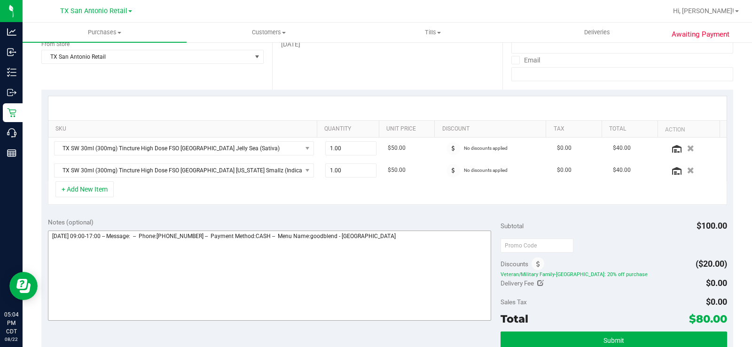
scroll to position [160, 0]
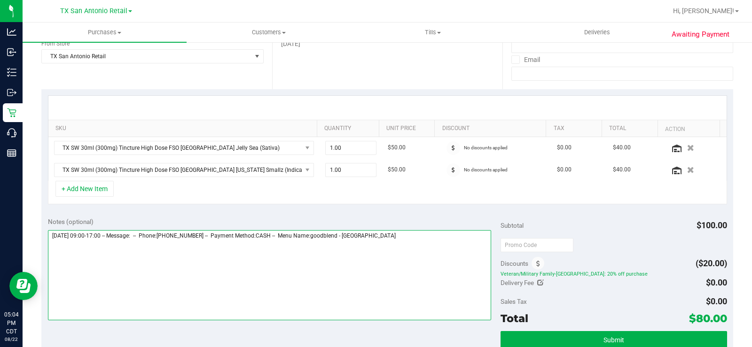
click at [406, 239] on textarea at bounding box center [269, 275] width 443 height 90
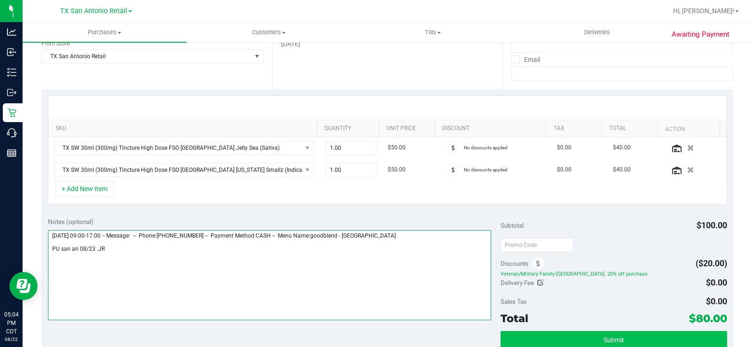
type textarea "Saturday 08/23/2025 09:00-17:00 -- Message: -- Phone:2103476499 -- Payment Meth…"
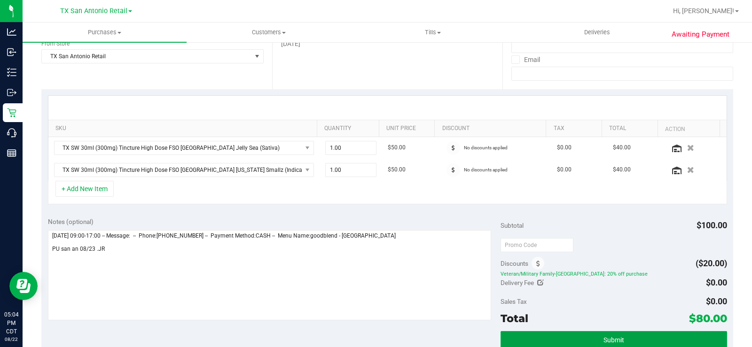
click at [512, 332] on button "Submit" at bounding box center [613, 339] width 227 height 17
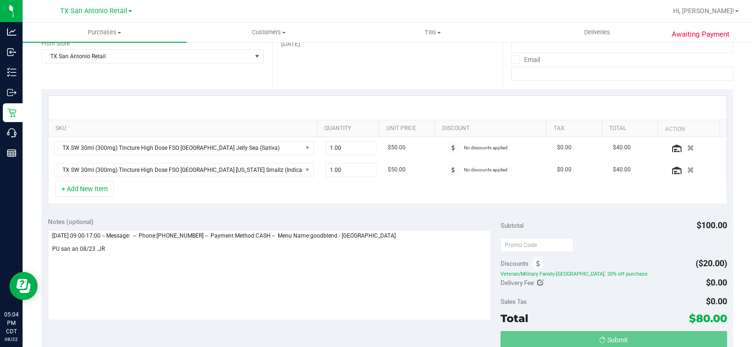
scroll to position [0, 0]
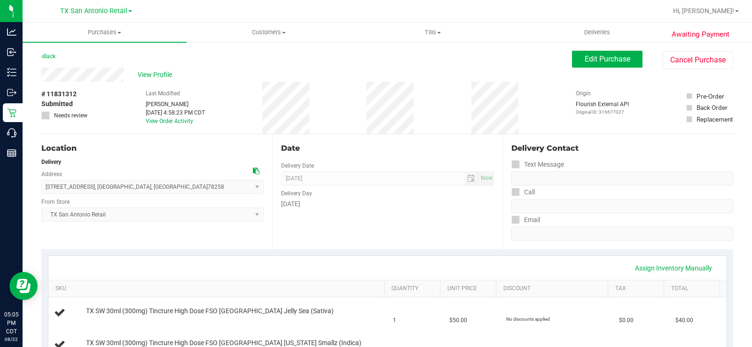
click at [125, 75] on div "View Profile" at bounding box center [306, 75] width 531 height 14
click at [82, 75] on div "View Profile" at bounding box center [306, 75] width 531 height 14
click at [159, 71] on span "View Profile" at bounding box center [157, 75] width 38 height 10
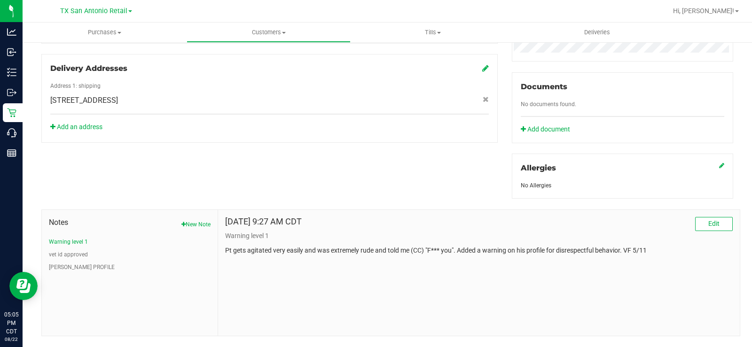
scroll to position [332, 0]
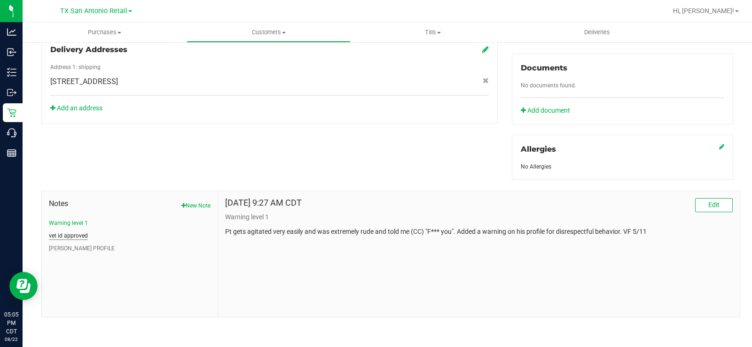
click at [78, 233] on button "vet id approved" at bounding box center [68, 236] width 39 height 8
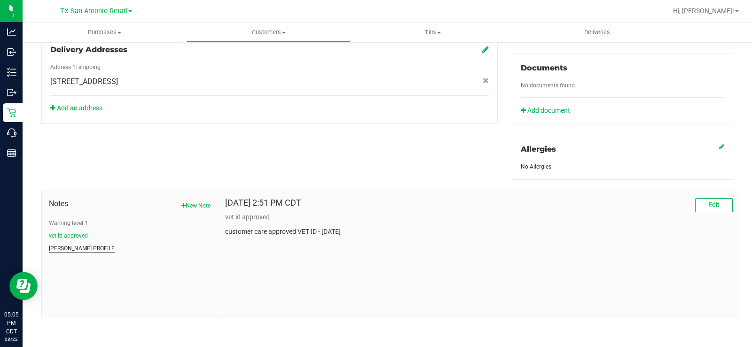
click at [76, 249] on button "[PERSON_NAME] PROFILE" at bounding box center [82, 248] width 66 height 8
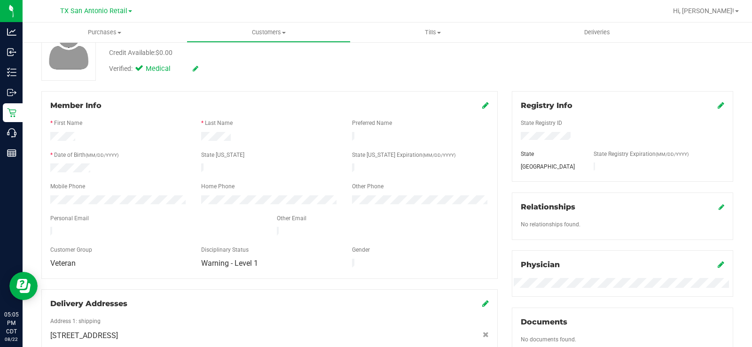
scroll to position [0, 0]
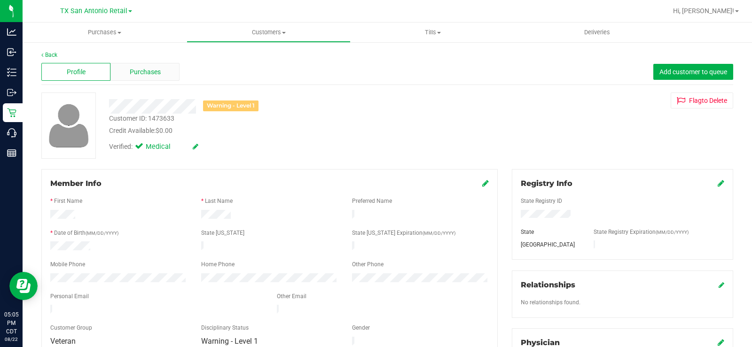
click at [145, 76] on span "Purchases" at bounding box center [145, 72] width 31 height 10
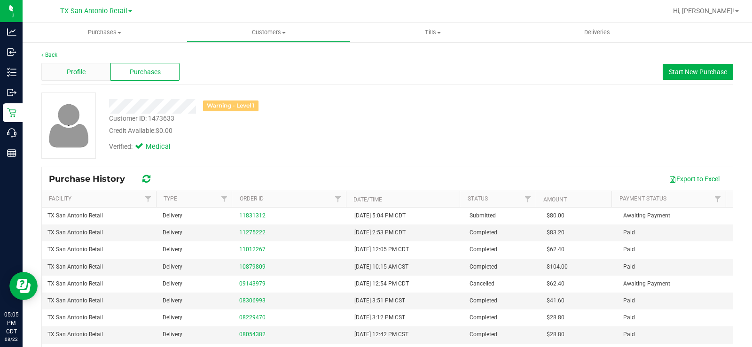
click at [79, 65] on div "Profile" at bounding box center [75, 72] width 69 height 18
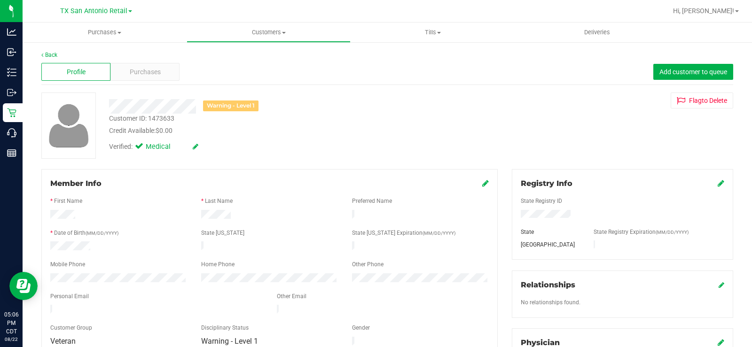
drag, startPoint x: 196, startPoint y: 106, endPoint x: 107, endPoint y: 111, distance: 89.0
click at [107, 111] on div "Warning - Level 1" at bounding box center [278, 106] width 353 height 15
click at [119, 306] on div at bounding box center [156, 310] width 227 height 11
click at [55, 306] on div at bounding box center [156, 310] width 227 height 11
click at [145, 66] on div "Purchases" at bounding box center [144, 72] width 69 height 18
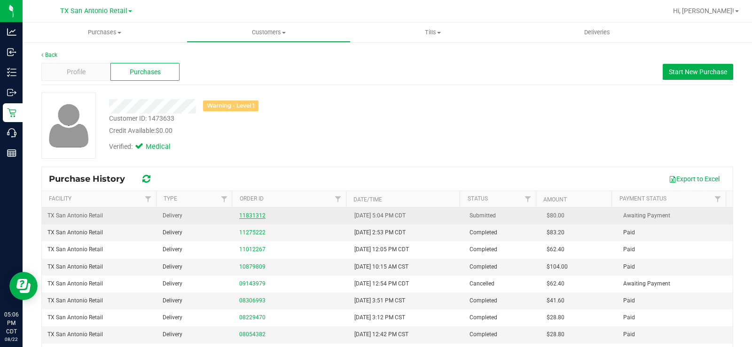
click at [246, 217] on link "11831312" at bounding box center [252, 215] width 26 height 7
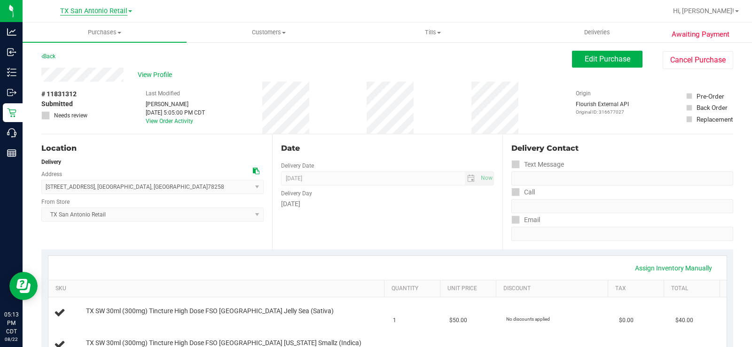
click at [104, 15] on span "TX San Antonio Retail" at bounding box center [93, 11] width 67 height 8
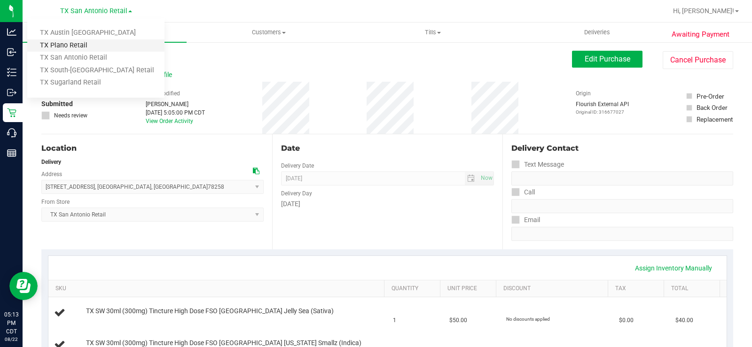
click at [79, 43] on link "TX Plano Retail" at bounding box center [95, 45] width 137 height 13
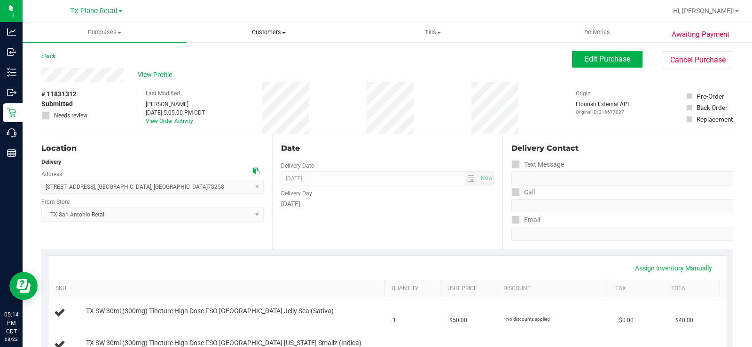
click at [271, 39] on uib-tab-heading "Customers All customers Add a new customer All physicians" at bounding box center [268, 32] width 163 height 19
click at [249, 55] on span "All customers" at bounding box center [221, 57] width 68 height 8
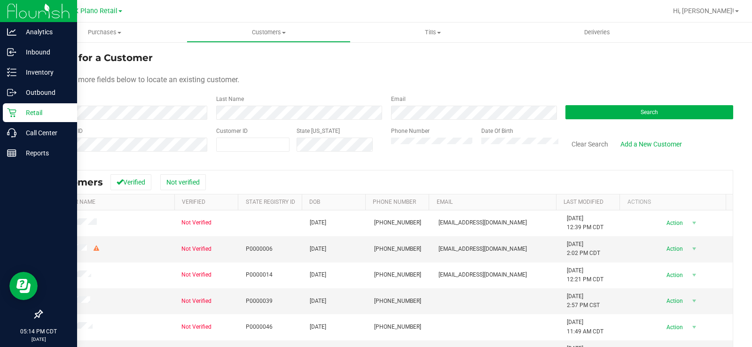
click at [19, 112] on p "Retail" at bounding box center [44, 112] width 56 height 11
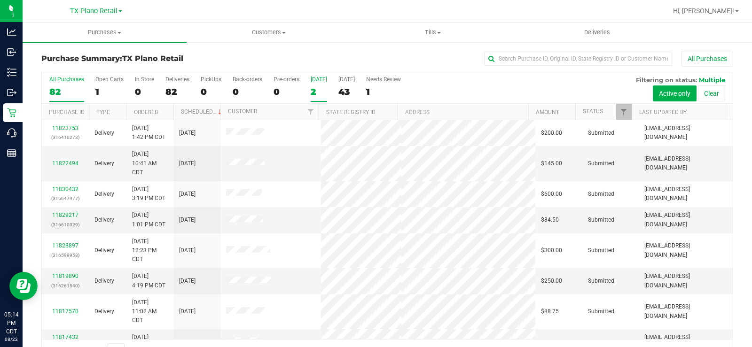
click at [314, 80] on div "All Purchases 82 Open Carts 1 In Store 0 Deliveries 82 PickUps 0 Back-orders 0 …" at bounding box center [387, 87] width 691 height 31
click at [314, 80] on div "[DATE]" at bounding box center [319, 79] width 16 height 7
click at [0, 0] on input "Today 2" at bounding box center [0, 0] width 0 height 0
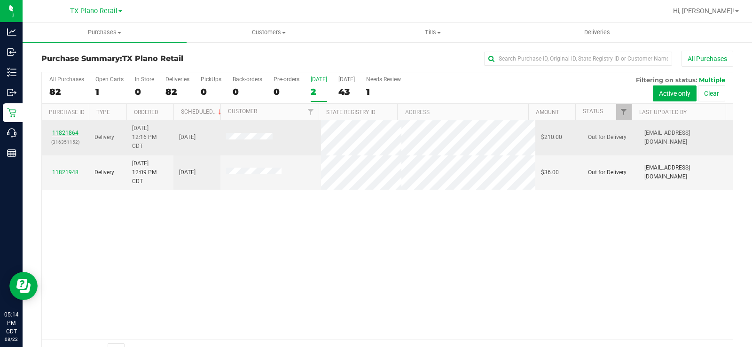
click at [74, 132] on link "11821864" at bounding box center [65, 133] width 26 height 7
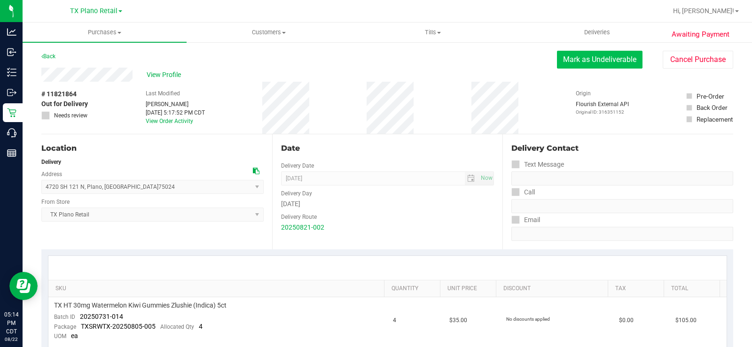
click at [587, 61] on button "Mark as Undeliverable" at bounding box center [600, 60] width 86 height 18
click at [583, 60] on button "Mark as Packed" at bounding box center [607, 60] width 70 height 18
click at [577, 62] on button "Send Back to Created" at bounding box center [600, 60] width 83 height 18
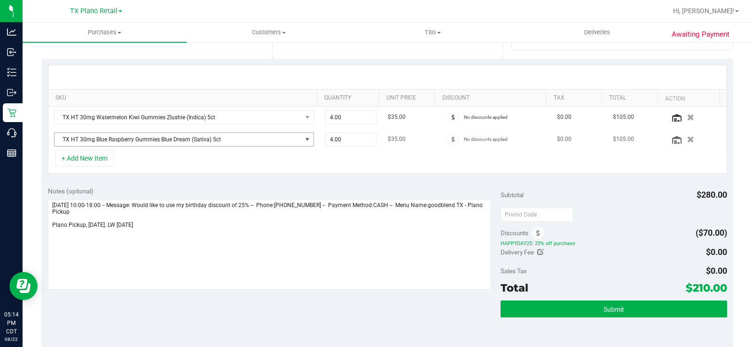
scroll to position [191, 0]
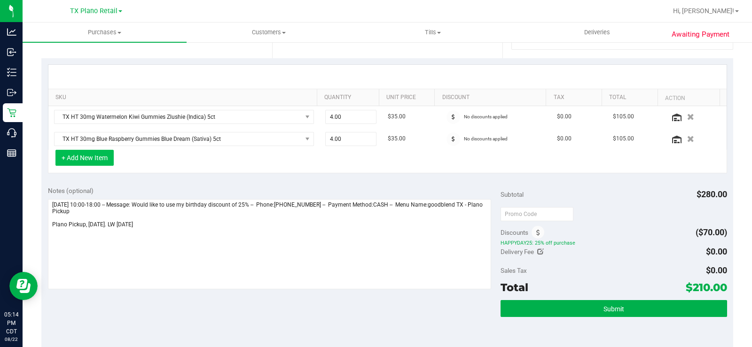
click at [109, 155] on button "+ Add New Item" at bounding box center [84, 158] width 58 height 16
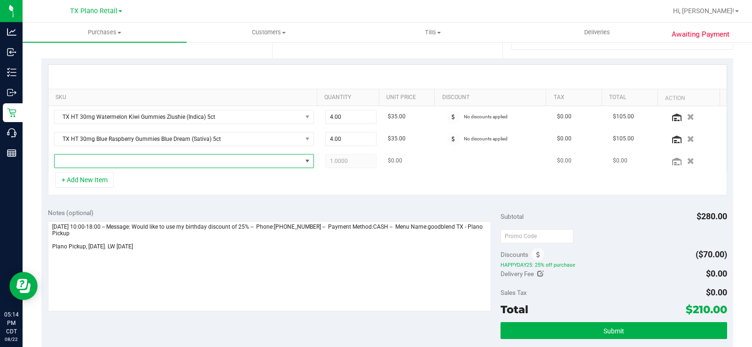
click at [112, 160] on span "NO DATA FOUND" at bounding box center [178, 161] width 247 height 13
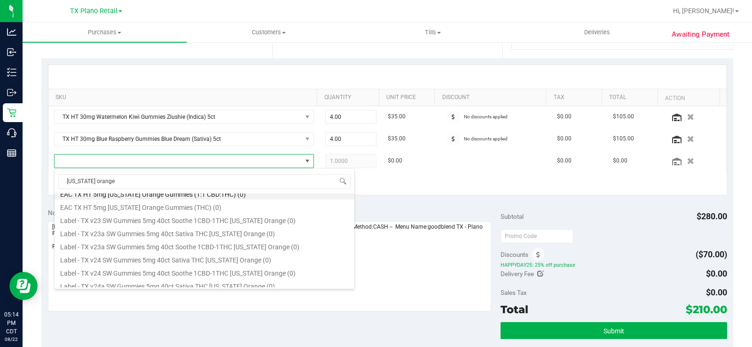
scroll to position [0, 0]
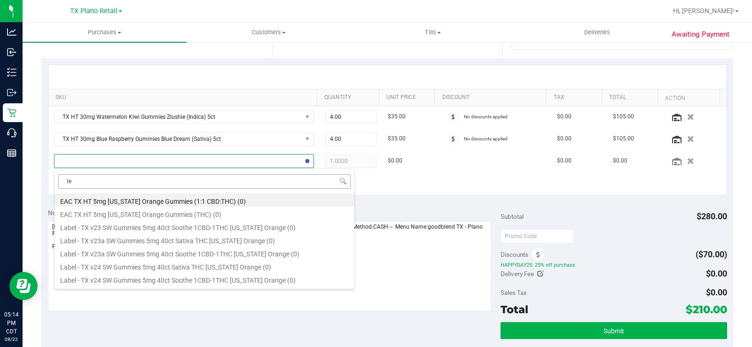
type input "t"
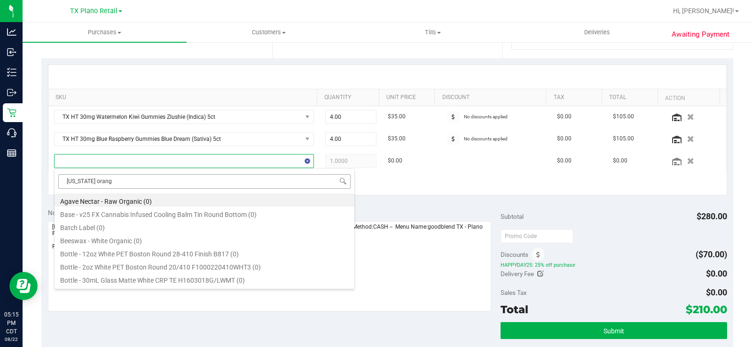
type input "texas orange"
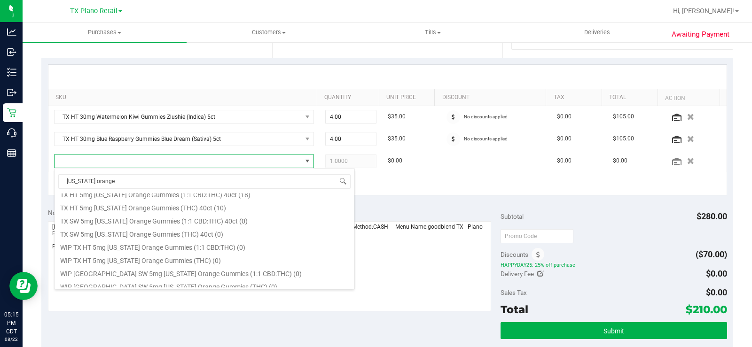
scroll to position [156, 0]
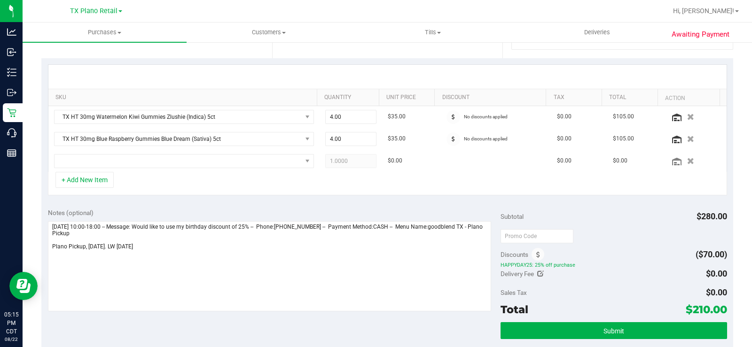
click at [407, 181] on div "+ Add New Item" at bounding box center [387, 183] width 679 height 23
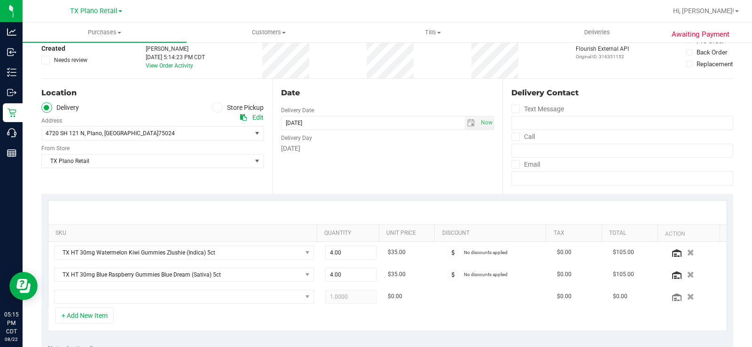
scroll to position [39, 0]
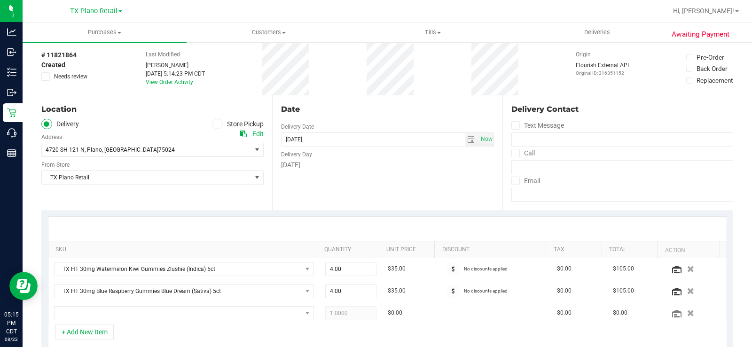
click at [367, 169] on div "Friday" at bounding box center [387, 165] width 213 height 10
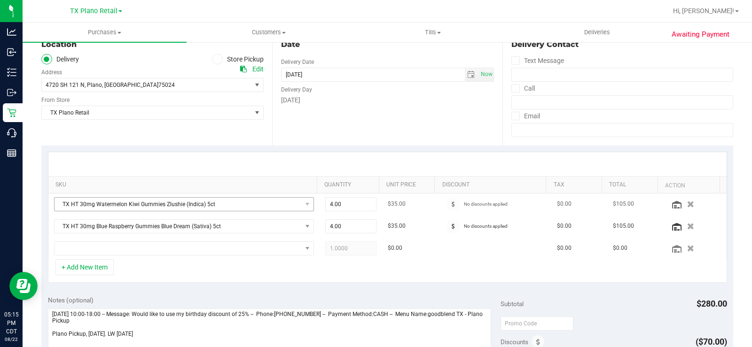
scroll to position [105, 0]
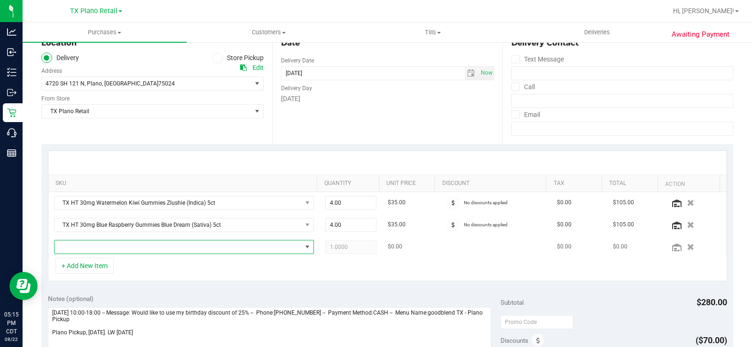
click at [83, 246] on span "NO DATA FOUND" at bounding box center [178, 247] width 247 height 13
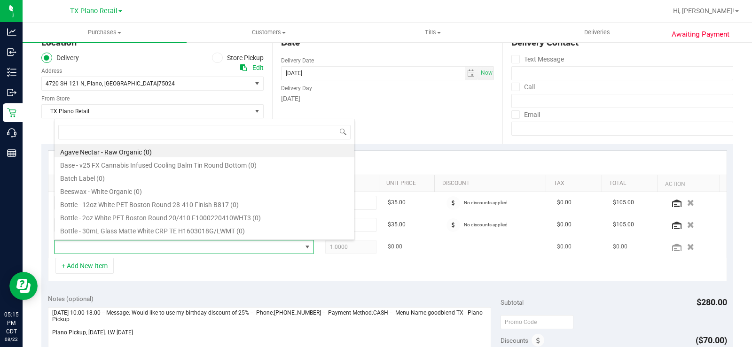
scroll to position [14, 251]
type input "TX - HT - GUMMIES - 5MG - 40CT - THC - TEXAS ORANGE"
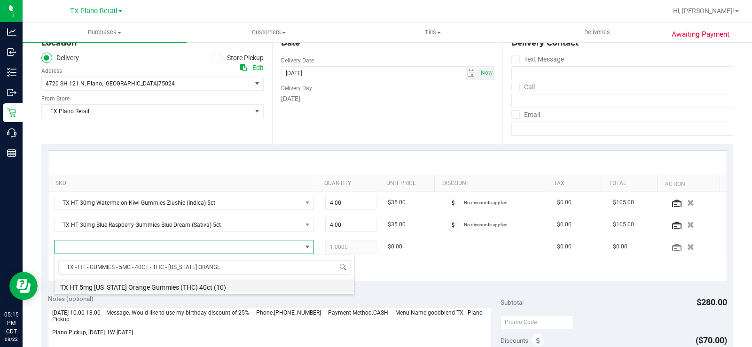
click at [98, 288] on li "TX HT 5mg Texas Orange Gummies (THC) 40ct (10)" at bounding box center [205, 286] width 300 height 13
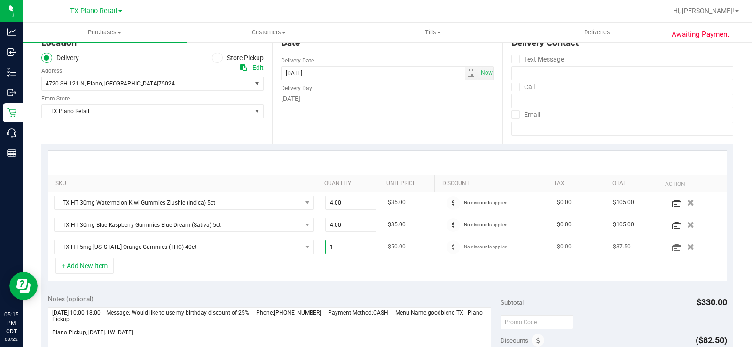
click at [344, 253] on span "1.00 1" at bounding box center [350, 247] width 51 height 14
type input "2"
type input "2.00"
click at [347, 266] on div "+ Add New Item" at bounding box center [387, 269] width 679 height 23
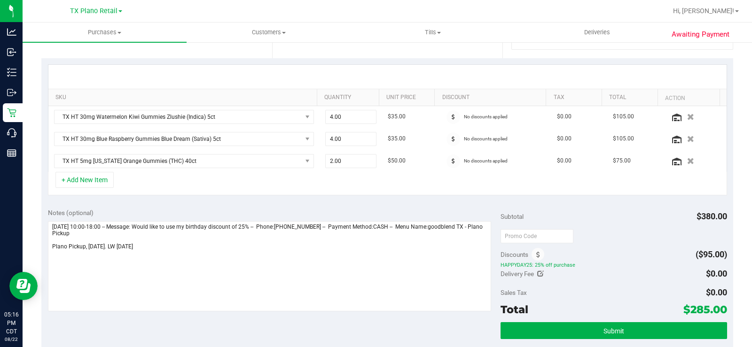
scroll to position [196, 0]
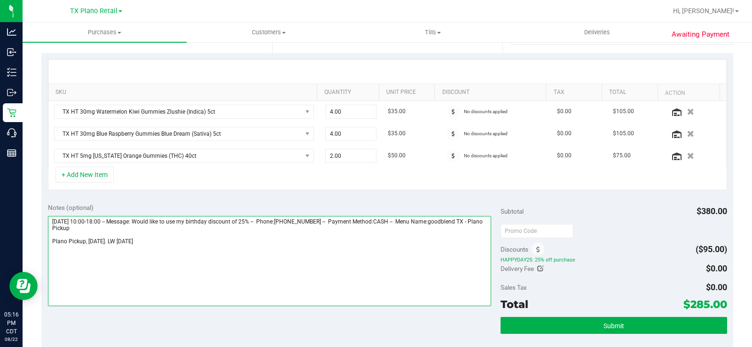
click at [430, 276] on textarea at bounding box center [269, 261] width 443 height 90
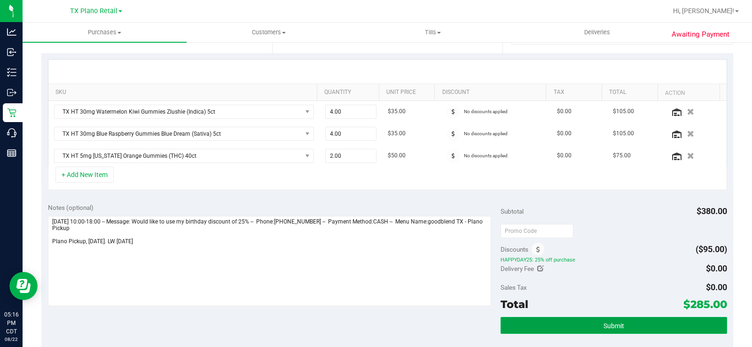
click at [623, 326] on button "Submit" at bounding box center [613, 325] width 227 height 17
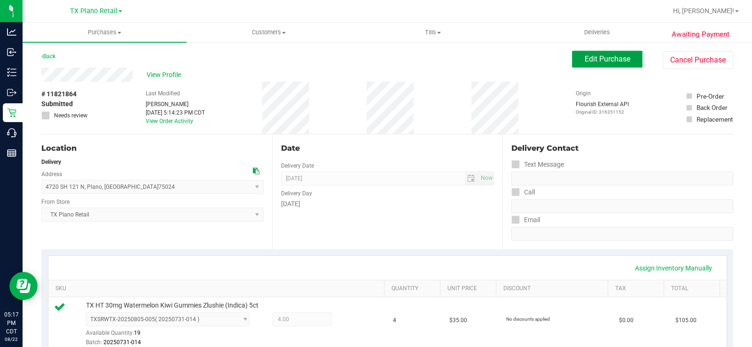
click at [585, 63] on span "Edit Purchase" at bounding box center [608, 59] width 46 height 9
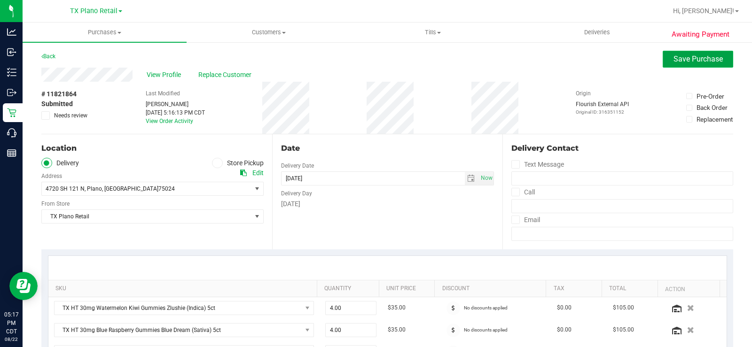
click at [663, 60] on button "Save Purchase" at bounding box center [698, 59] width 70 height 17
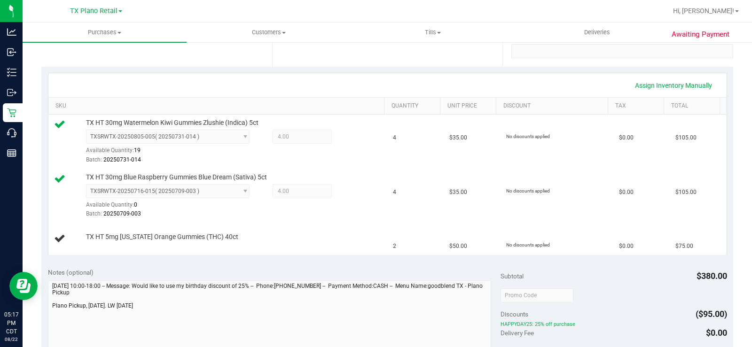
scroll to position [183, 0]
click at [645, 85] on link "Assign Inventory Manually" at bounding box center [673, 85] width 89 height 16
click at [106, 243] on link "Add Package" at bounding box center [103, 243] width 34 height 7
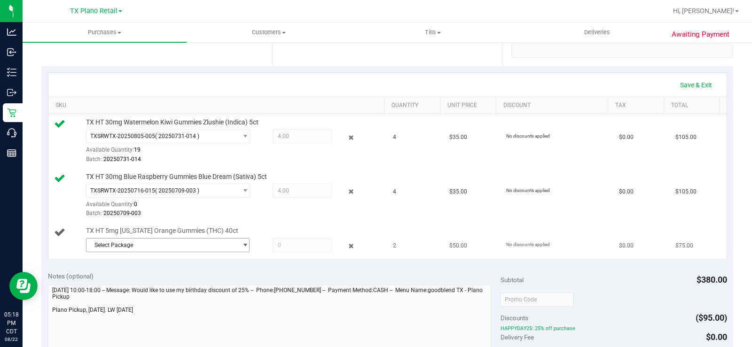
click at [123, 246] on span "Select Package" at bounding box center [161, 245] width 151 height 13
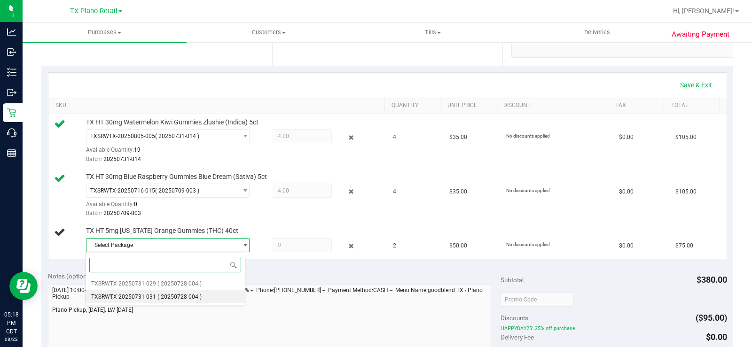
click at [136, 301] on li "TXSRWTX-20250731-031 ( 20250728-004 )" at bounding box center [165, 296] width 159 height 13
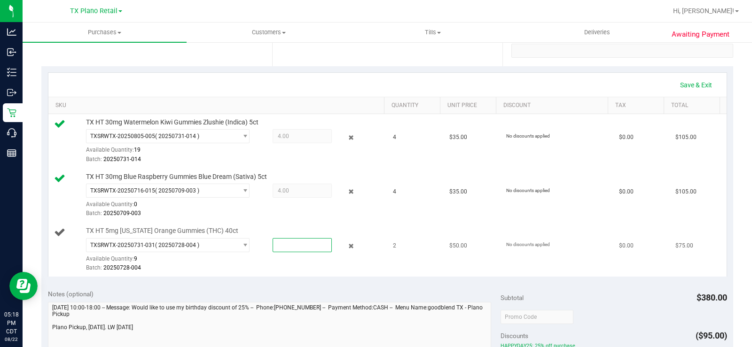
click at [284, 239] on span at bounding box center [302, 245] width 59 height 14
type input "2"
type input "2.0000"
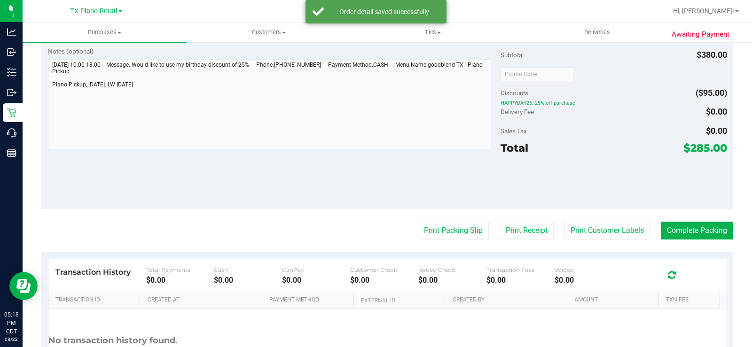
scroll to position [427, 0]
click at [689, 232] on button "Complete Packing" at bounding box center [697, 230] width 72 height 18
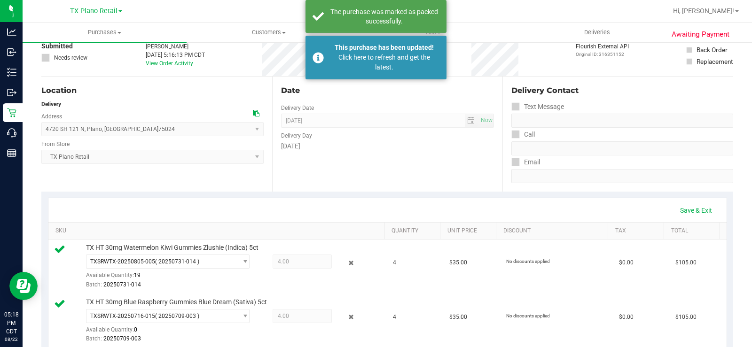
scroll to position [0, 0]
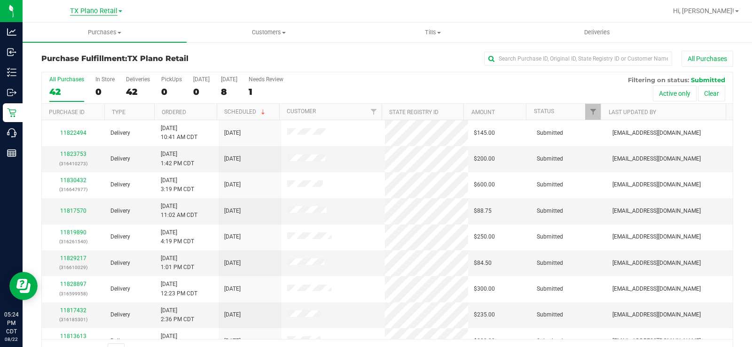
click at [91, 7] on span "TX Plano Retail" at bounding box center [93, 11] width 47 height 8
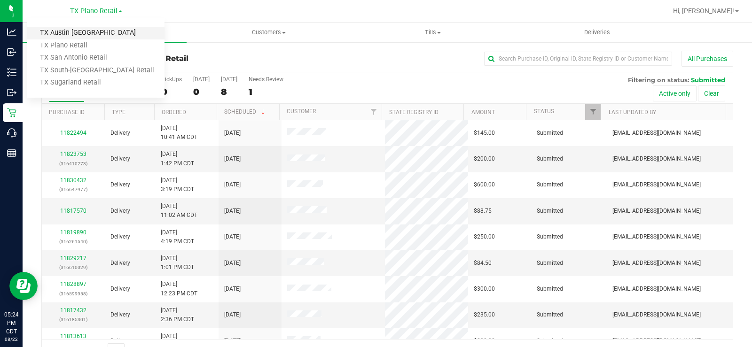
click at [79, 32] on link "TX Austin [GEOGRAPHIC_DATA]" at bounding box center [95, 33] width 137 height 13
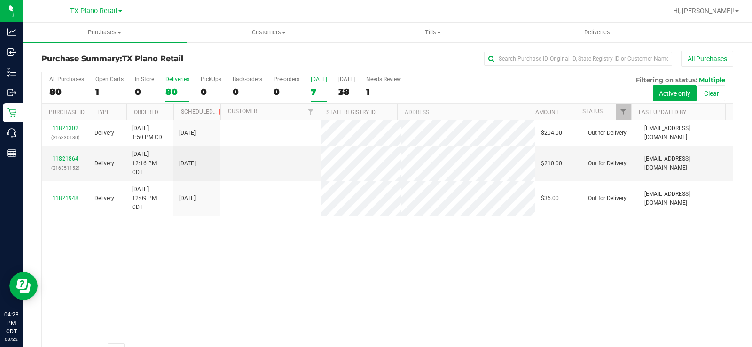
scroll to position [24, 0]
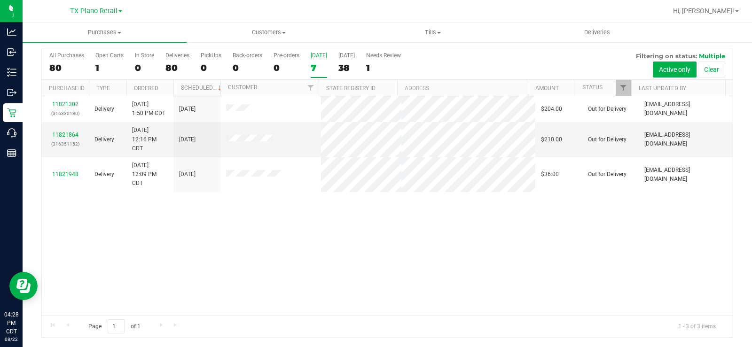
click at [318, 62] on label "[DATE] 7" at bounding box center [319, 65] width 16 height 26
click at [0, 0] on input "[DATE] 7" at bounding box center [0, 0] width 0 height 0
click at [316, 58] on div "[DATE]" at bounding box center [319, 55] width 16 height 7
click at [0, 0] on input "[DATE] 3" at bounding box center [0, 0] width 0 height 0
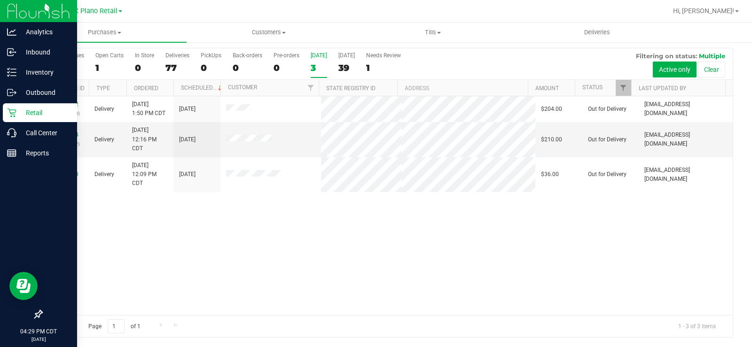
click at [30, 111] on p "Retail" at bounding box center [44, 112] width 56 height 11
click at [22, 154] on p "Reports" at bounding box center [44, 153] width 56 height 11
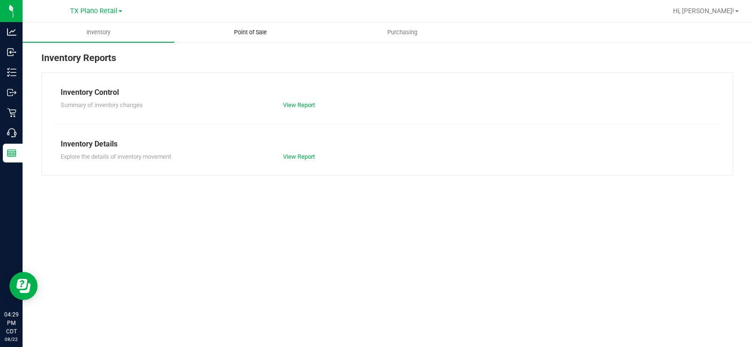
click at [250, 33] on span "Point of Sale" at bounding box center [250, 32] width 58 height 8
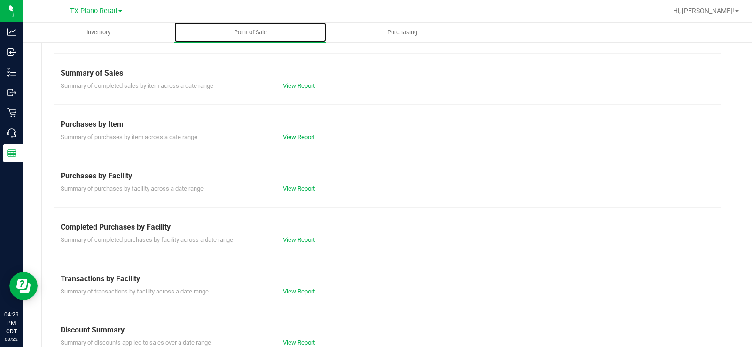
scroll to position [73, 0]
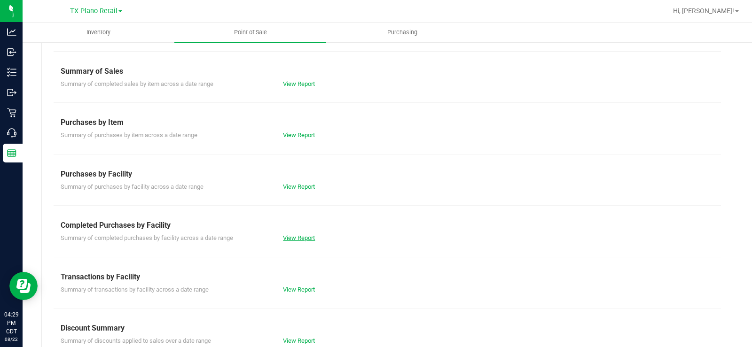
click at [288, 241] on link "View Report" at bounding box center [299, 238] width 32 height 7
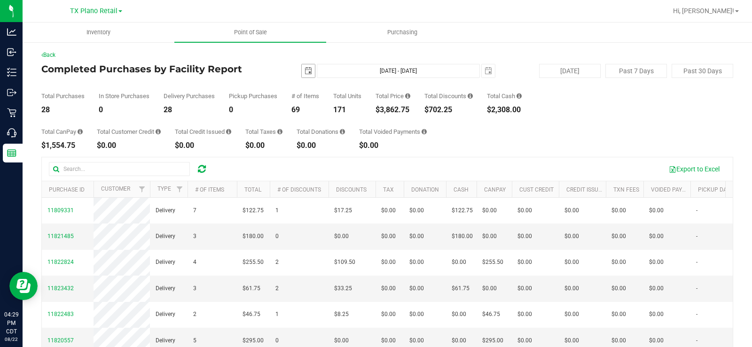
click at [309, 69] on span "select" at bounding box center [308, 70] width 13 height 13
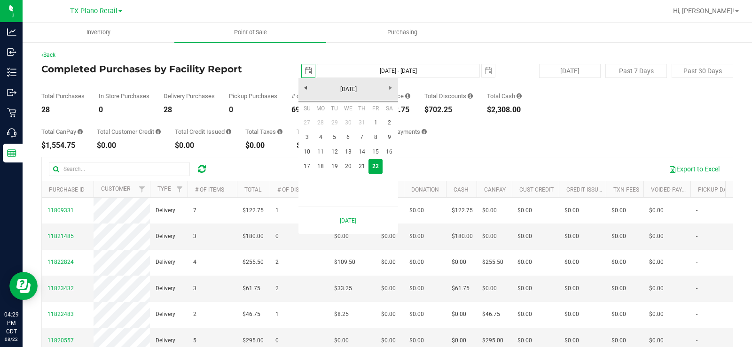
scroll to position [0, 23]
click at [305, 167] on link "17" at bounding box center [307, 166] width 14 height 15
type input "[DATE]"
type input "[DATE] - [DATE]"
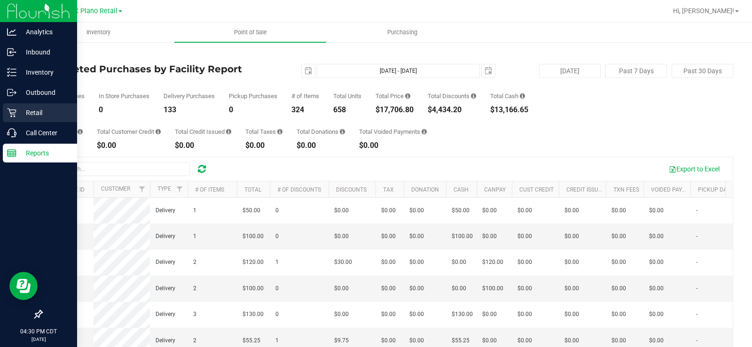
click at [13, 112] on icon at bounding box center [11, 112] width 9 height 9
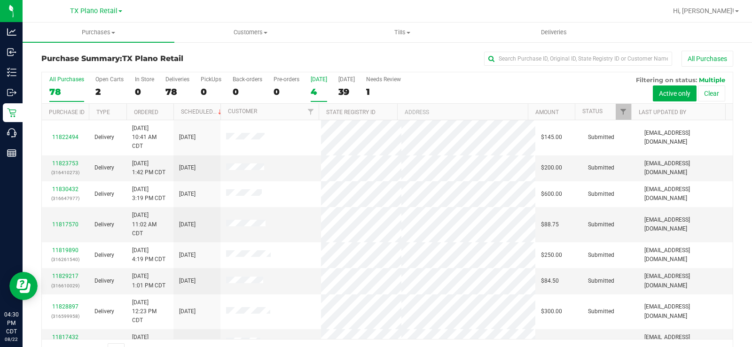
click at [313, 86] on div "4" at bounding box center [319, 91] width 16 height 11
click at [0, 0] on input "[DATE] 4" at bounding box center [0, 0] width 0 height 0
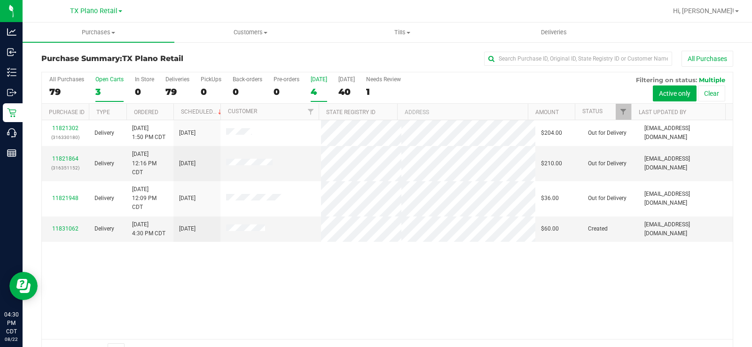
click at [103, 90] on div "3" at bounding box center [109, 91] width 28 height 11
click at [0, 0] on input "Open Carts 3" at bounding box center [0, 0] width 0 height 0
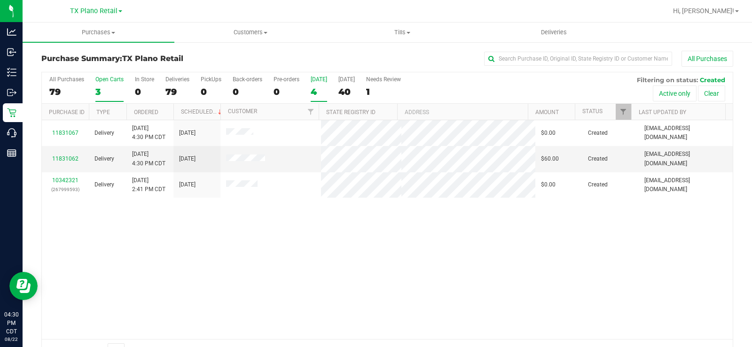
click at [315, 92] on div "4" at bounding box center [319, 91] width 16 height 11
click at [0, 0] on input "[DATE] 4" at bounding box center [0, 0] width 0 height 0
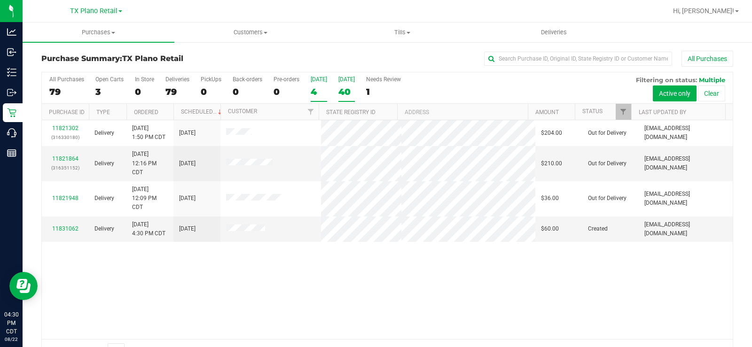
click at [344, 85] on label "[DATE] 40" at bounding box center [346, 89] width 16 height 26
click at [0, 0] on input "[DATE] 40" at bounding box center [0, 0] width 0 height 0
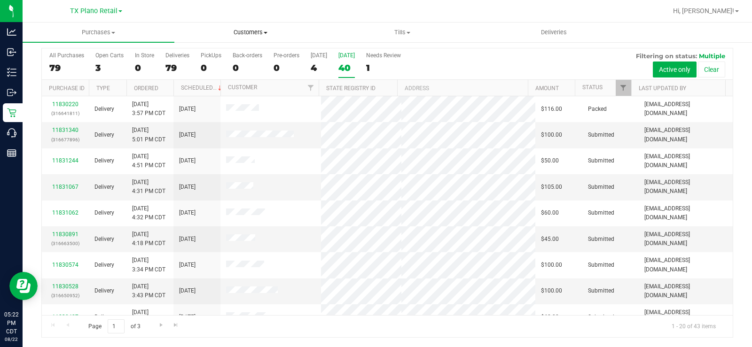
click at [244, 35] on span "Customers" at bounding box center [250, 32] width 151 height 8
click at [233, 55] on span "All customers" at bounding box center [208, 57] width 68 height 8
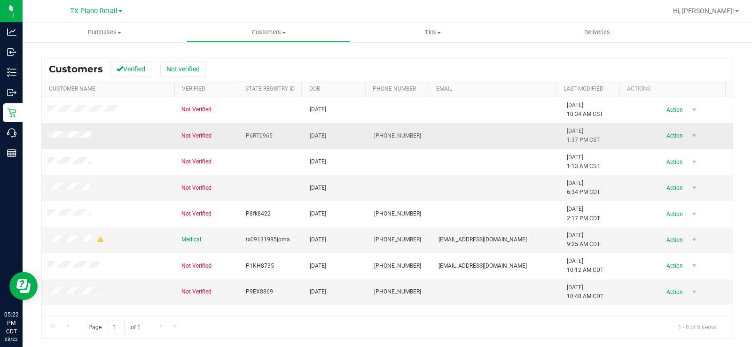
scroll to position [114, 0]
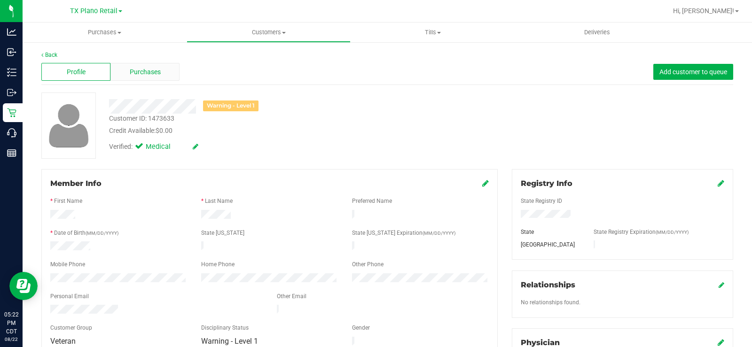
click at [145, 74] on span "Purchases" at bounding box center [145, 72] width 31 height 10
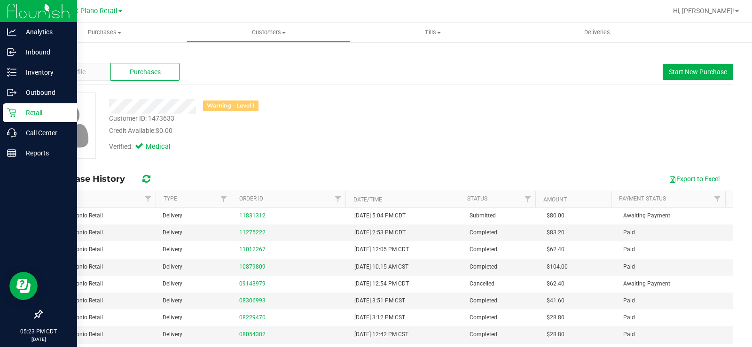
click at [26, 109] on p "Retail" at bounding box center [44, 112] width 56 height 11
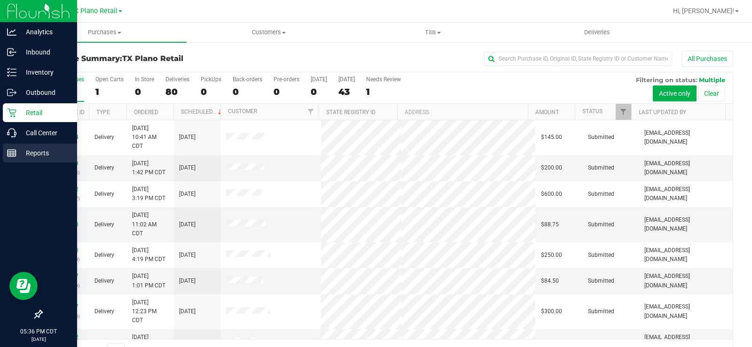
click at [18, 149] on p "Reports" at bounding box center [44, 153] width 56 height 11
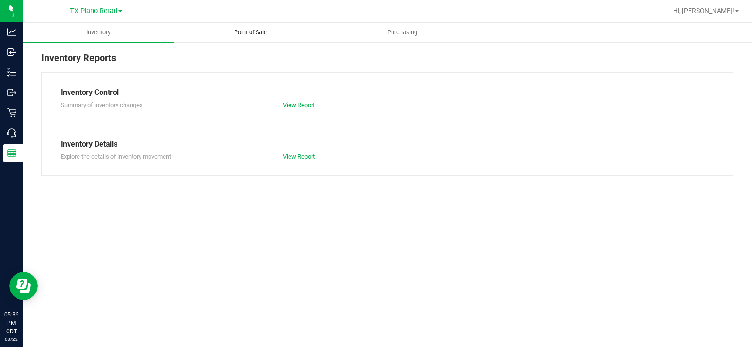
click at [239, 32] on span "Point of Sale" at bounding box center [250, 32] width 58 height 8
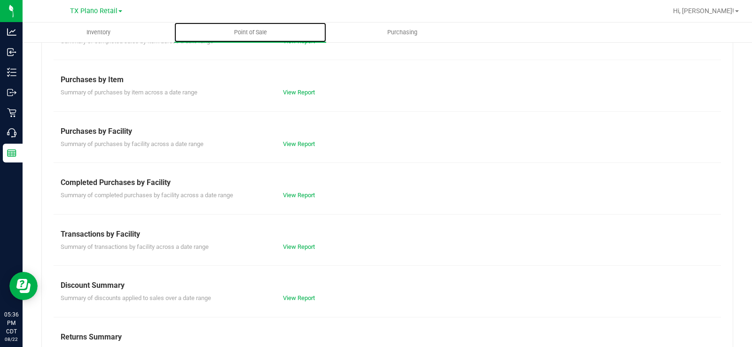
scroll to position [125, 0]
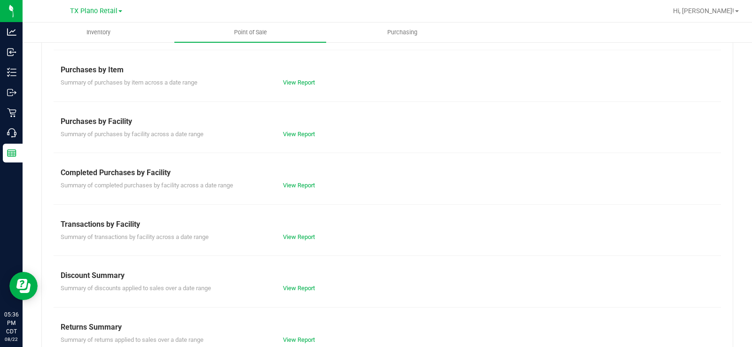
click at [301, 181] on div "View Report" at bounding box center [331, 185] width 111 height 9
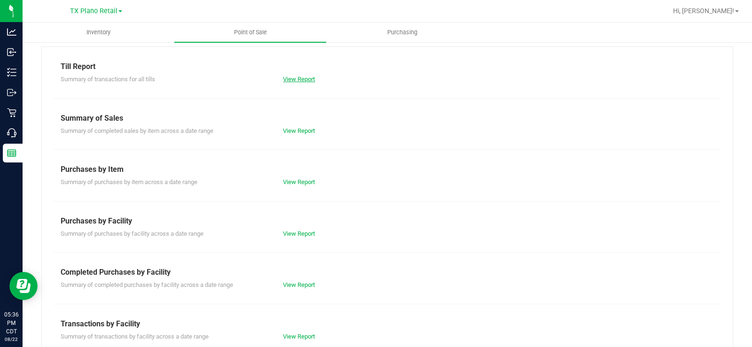
click at [297, 78] on link "View Report" at bounding box center [299, 79] width 32 height 7
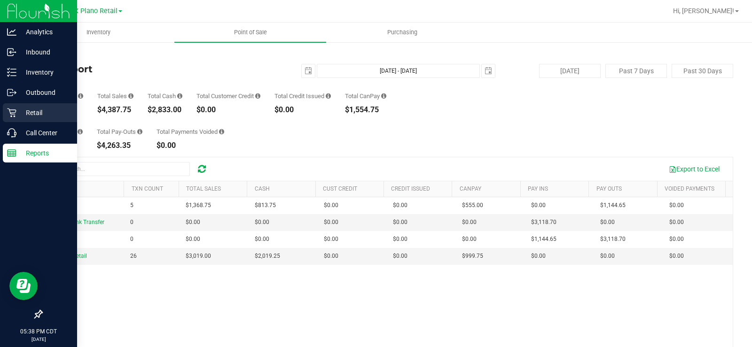
click at [11, 110] on icon at bounding box center [11, 113] width 9 height 9
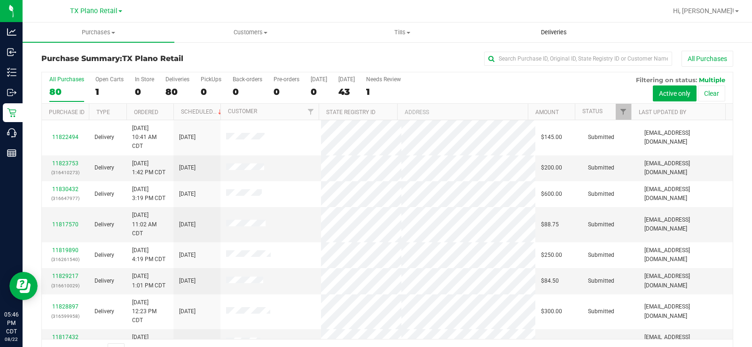
click at [563, 28] on span "Deliveries" at bounding box center [553, 32] width 51 height 8
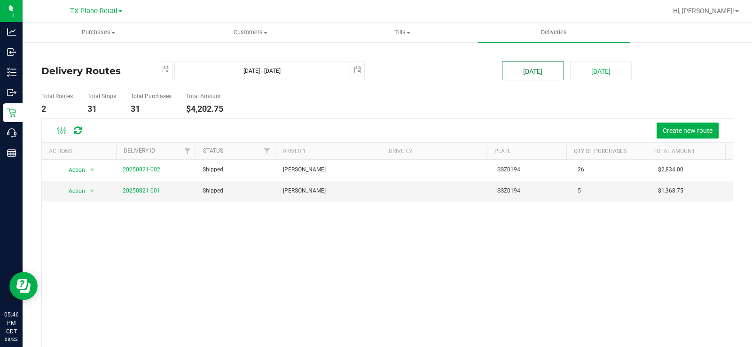
click at [535, 74] on button "[DATE]" at bounding box center [533, 71] width 62 height 19
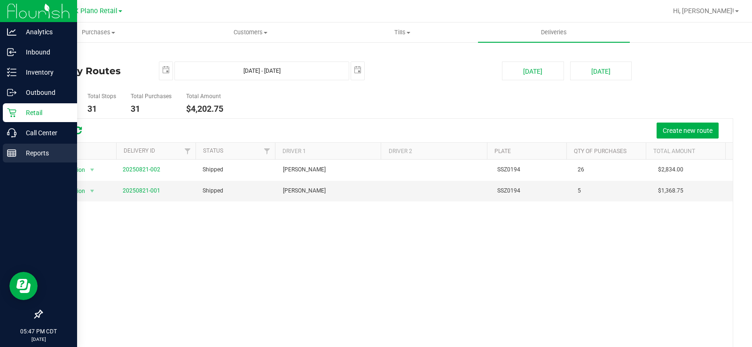
click at [23, 156] on p "Reports" at bounding box center [44, 153] width 56 height 11
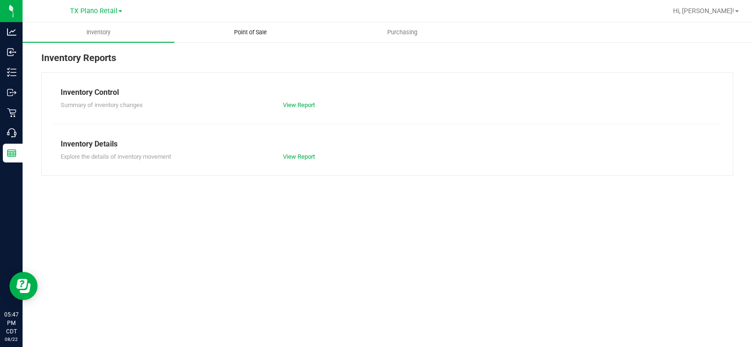
click at [240, 32] on span "Point of Sale" at bounding box center [250, 32] width 58 height 8
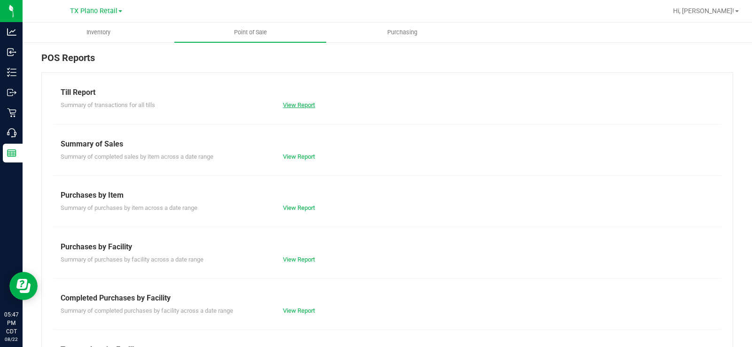
click at [292, 106] on link "View Report" at bounding box center [299, 105] width 32 height 7
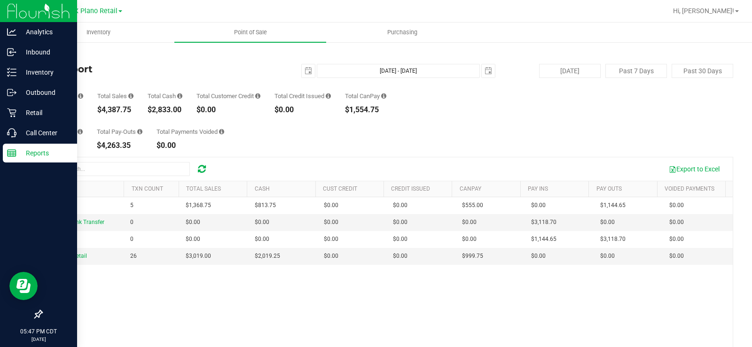
click at [25, 157] on p "Reports" at bounding box center [44, 153] width 56 height 11
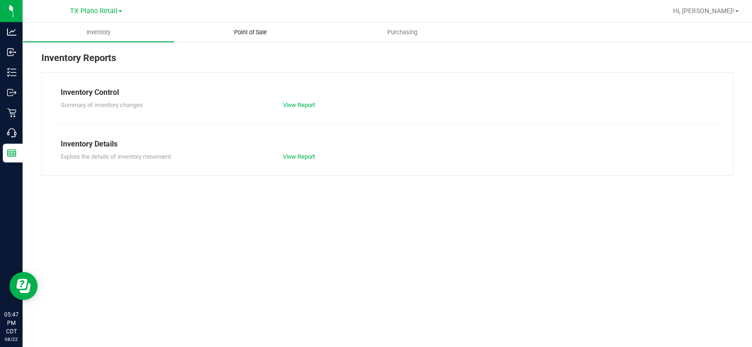
click at [252, 29] on span "Point of Sale" at bounding box center [250, 32] width 58 height 8
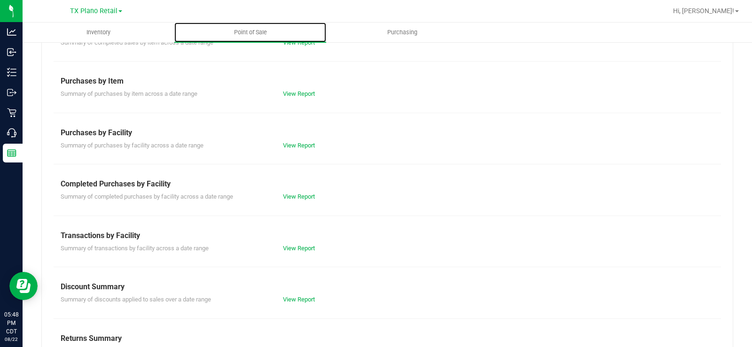
scroll to position [115, 0]
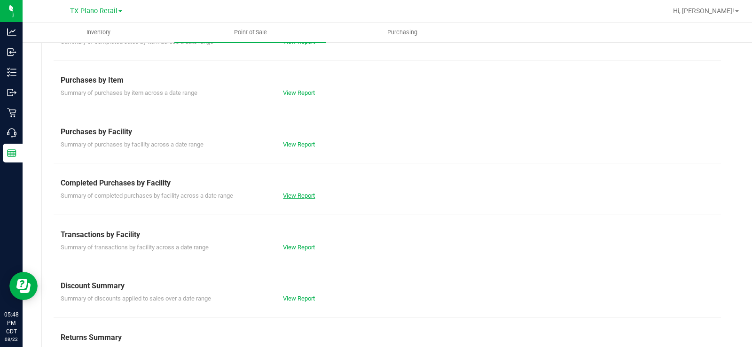
click at [287, 195] on link "View Report" at bounding box center [299, 195] width 32 height 7
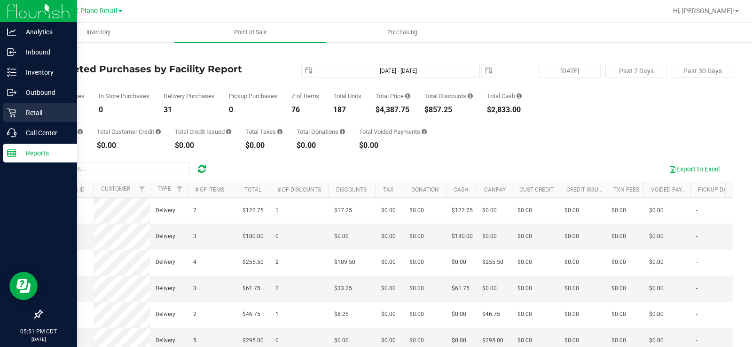
click at [19, 110] on p "Retail" at bounding box center [44, 112] width 56 height 11
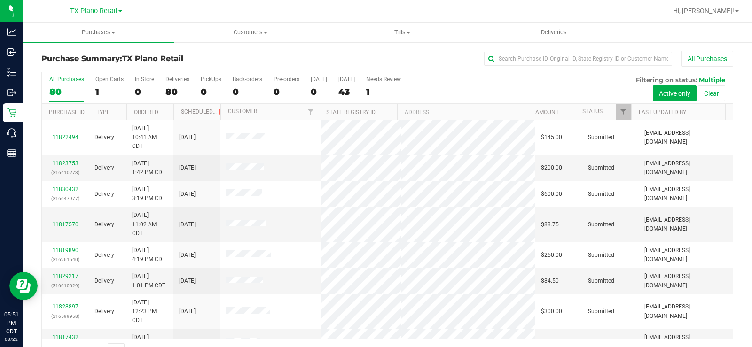
click at [93, 7] on span "TX Plano Retail" at bounding box center [93, 11] width 47 height 8
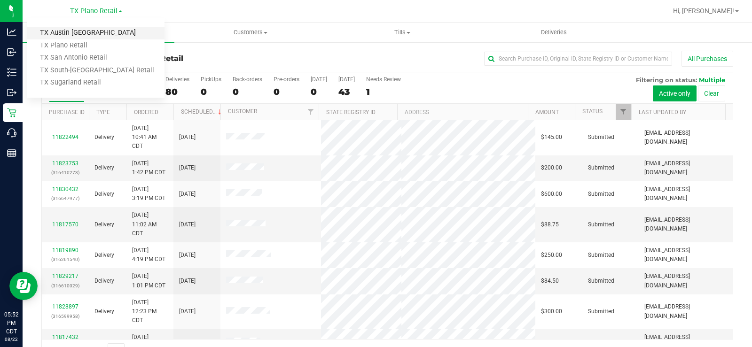
click at [81, 32] on link "TX Austin [GEOGRAPHIC_DATA]" at bounding box center [95, 33] width 137 height 13
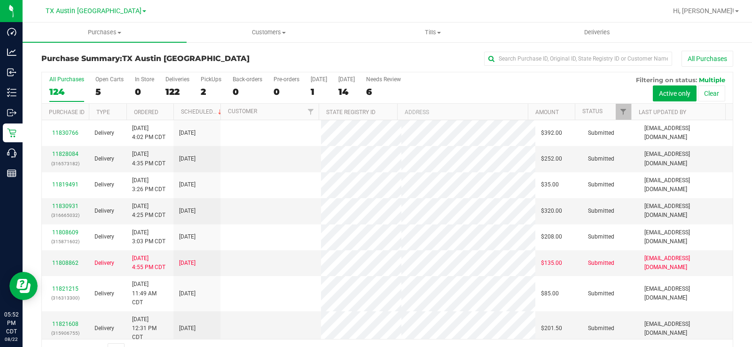
click at [101, 83] on label "Open Carts 5" at bounding box center [109, 89] width 28 height 26
click at [0, 0] on input "Open Carts 5" at bounding box center [0, 0] width 0 height 0
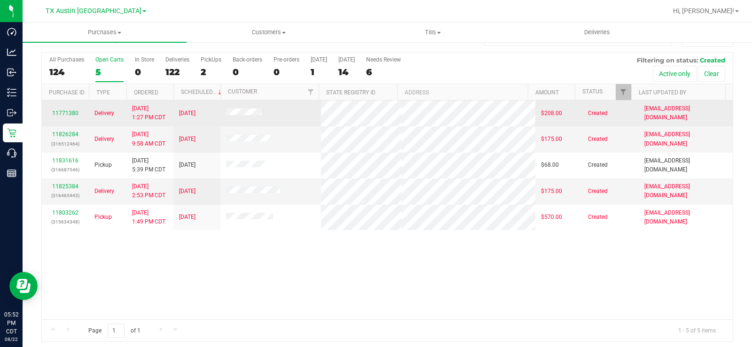
scroll to position [23, 0]
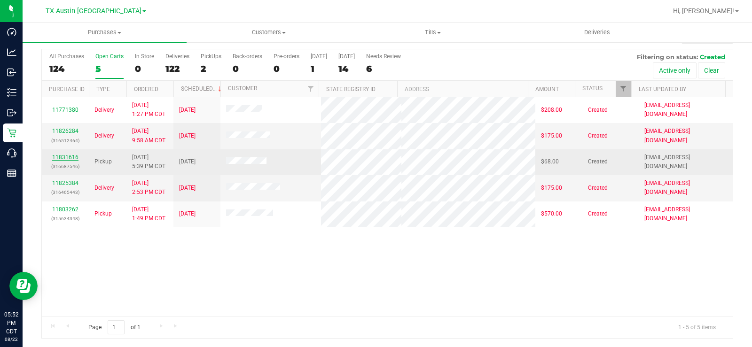
click at [67, 155] on link "11831616" at bounding box center [65, 157] width 26 height 7
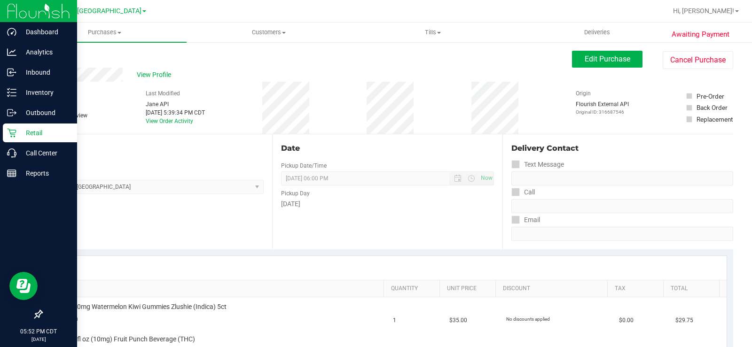
click at [9, 133] on icon at bounding box center [11, 132] width 9 height 9
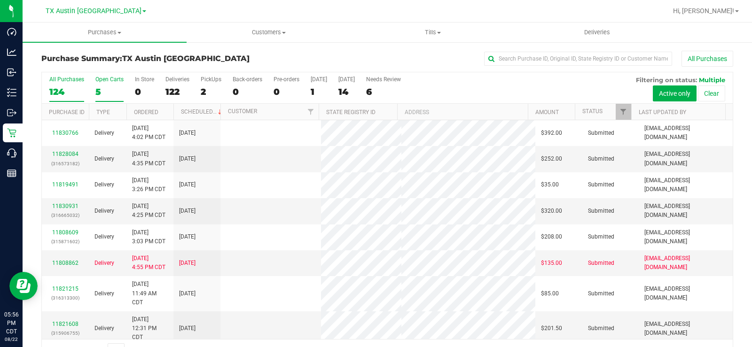
click at [100, 79] on div "Open Carts" at bounding box center [109, 79] width 28 height 7
click at [0, 0] on input "Open Carts 5" at bounding box center [0, 0] width 0 height 0
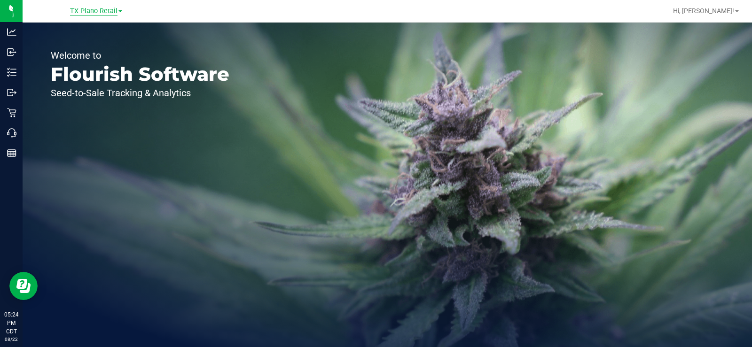
click at [91, 9] on span "TX Plano Retail" at bounding box center [93, 11] width 47 height 8
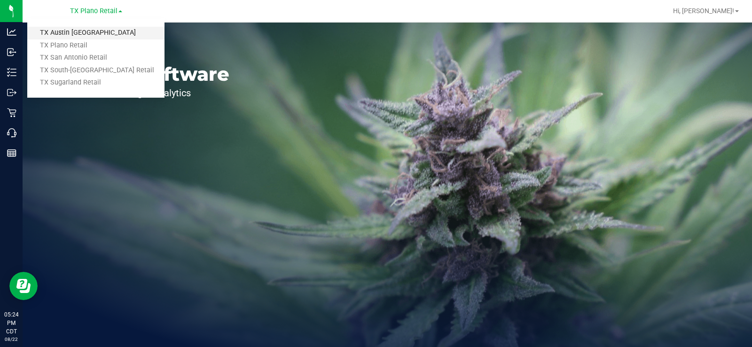
click at [71, 34] on link "TX Austin [GEOGRAPHIC_DATA]" at bounding box center [95, 33] width 137 height 13
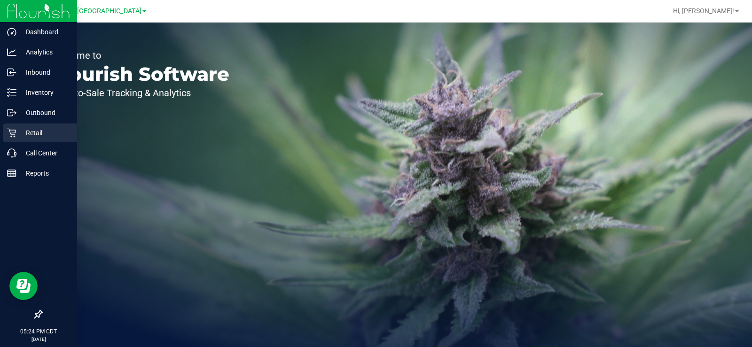
click at [18, 128] on p "Retail" at bounding box center [44, 132] width 56 height 11
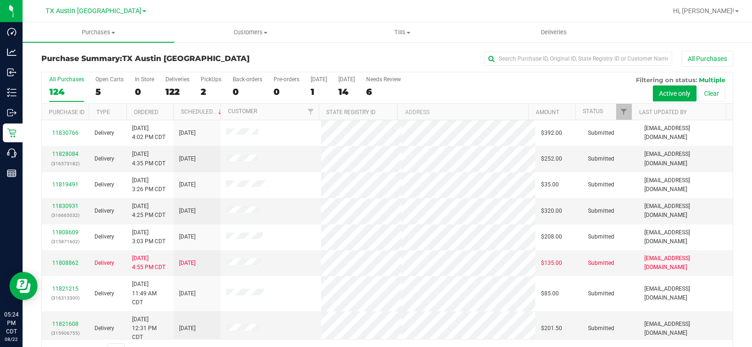
click at [100, 83] on label "Open Carts 5" at bounding box center [109, 89] width 28 height 26
click at [0, 0] on input "Open Carts 5" at bounding box center [0, 0] width 0 height 0
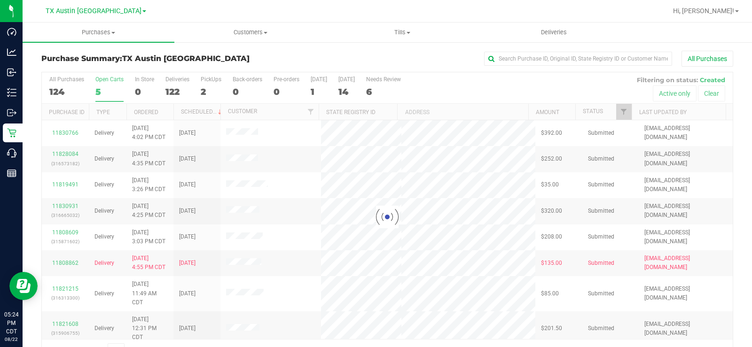
click at [100, 83] on div at bounding box center [387, 216] width 691 height 289
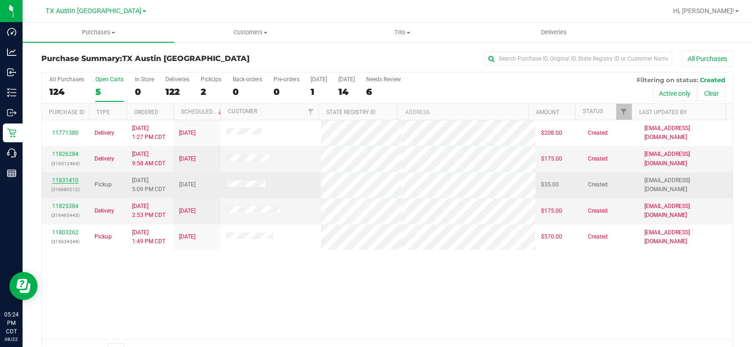
click at [70, 180] on link "11831410" at bounding box center [65, 180] width 26 height 7
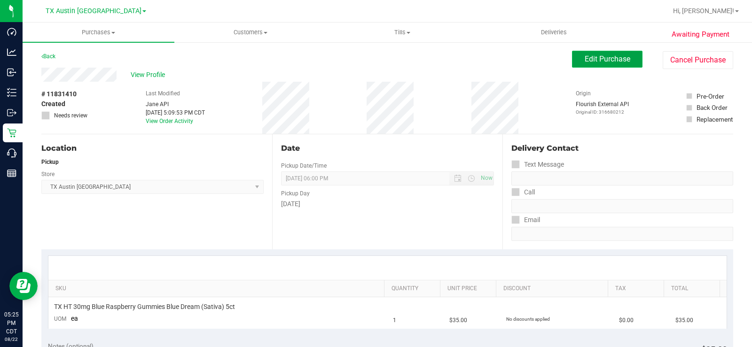
click at [575, 54] on button "Edit Purchase" at bounding box center [607, 59] width 70 height 17
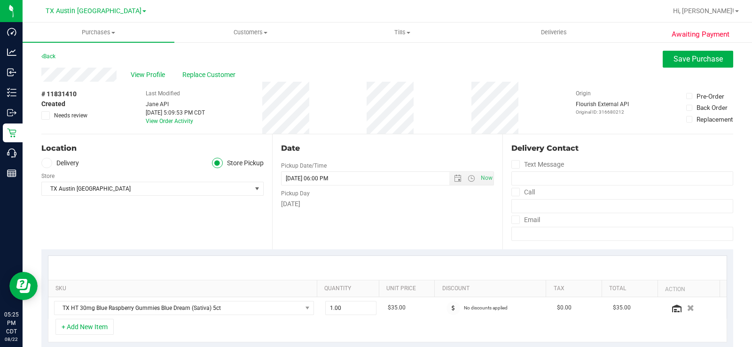
click at [44, 163] on icon at bounding box center [47, 163] width 6 height 0
click at [0, 0] on input "Delivery" at bounding box center [0, 0] width 0 height 0
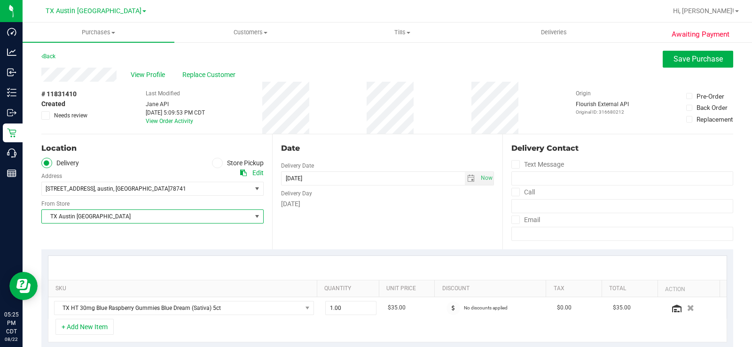
click at [77, 213] on span "TX Austin [GEOGRAPHIC_DATA]" at bounding box center [147, 216] width 210 height 13
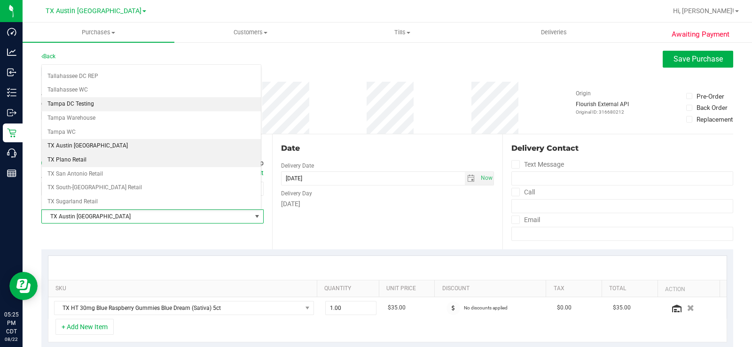
scroll to position [640, 0]
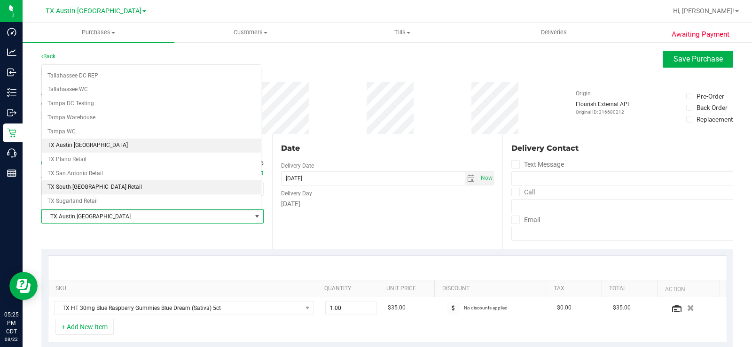
click at [75, 184] on li "TX South-[GEOGRAPHIC_DATA] Retail" at bounding box center [151, 187] width 219 height 14
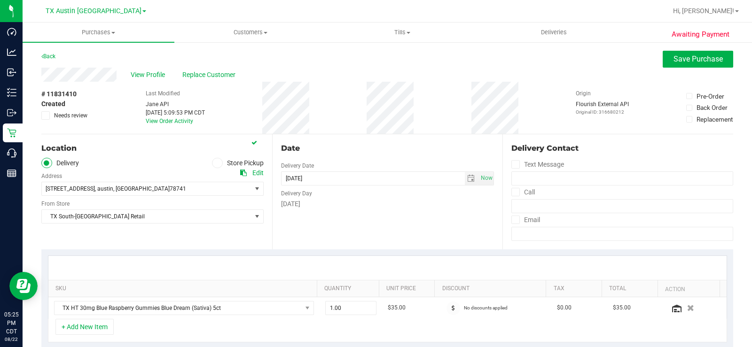
click at [357, 226] on div "Date Delivery Date 08/23/2025 Now 08/23/2025 06:00 PM Now Delivery Day Saturday" at bounding box center [387, 191] width 231 height 115
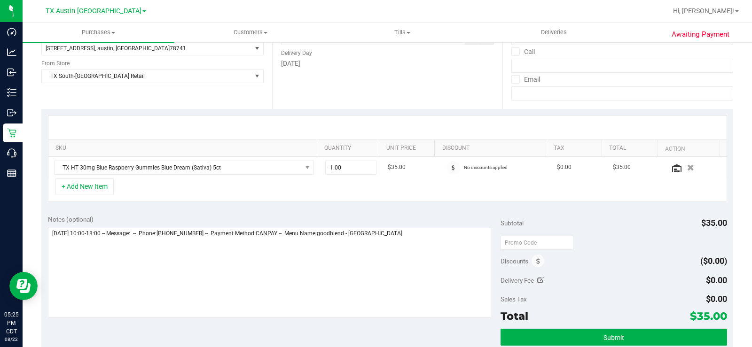
scroll to position [140, 0]
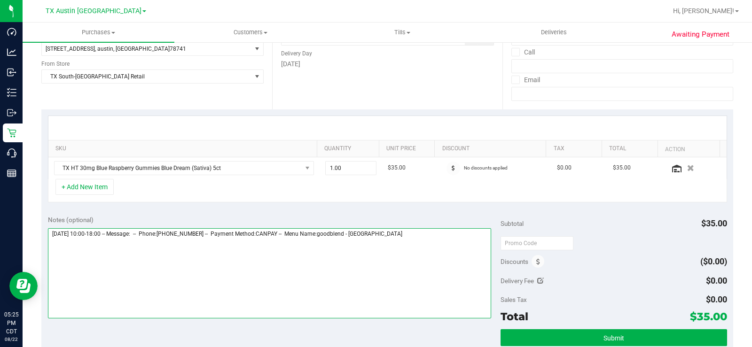
click at [437, 242] on textarea at bounding box center [269, 273] width 443 height 90
type textarea "Saturday 08/23/2025 10:00-18:00 -- Message: -- Phone:5123007550 -- Payment Meth…"
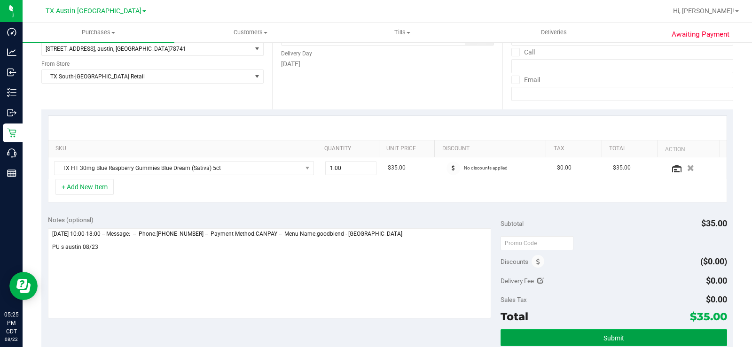
click at [545, 336] on button "Submit" at bounding box center [613, 337] width 227 height 17
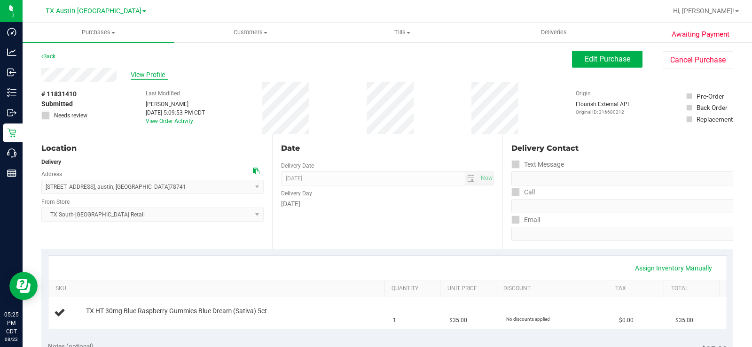
click at [144, 73] on span "View Profile" at bounding box center [150, 75] width 38 height 10
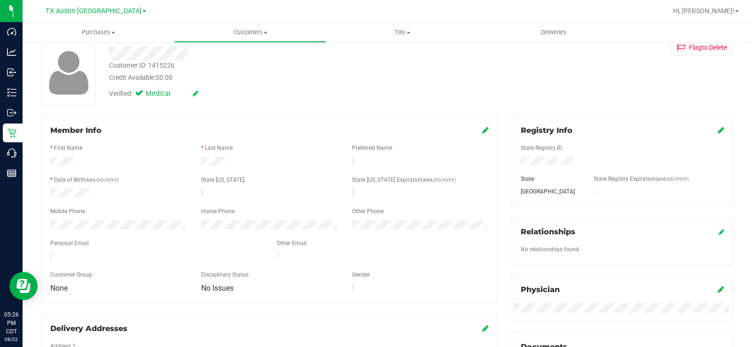
scroll to position [54, 0]
drag, startPoint x: 142, startPoint y: 250, endPoint x: 41, endPoint y: 250, distance: 101.0
click at [41, 250] on div "Member Info * First Name * Last Name Preferred Name * Date of Birth (MM/DD/YYYY…" at bounding box center [269, 210] width 456 height 188
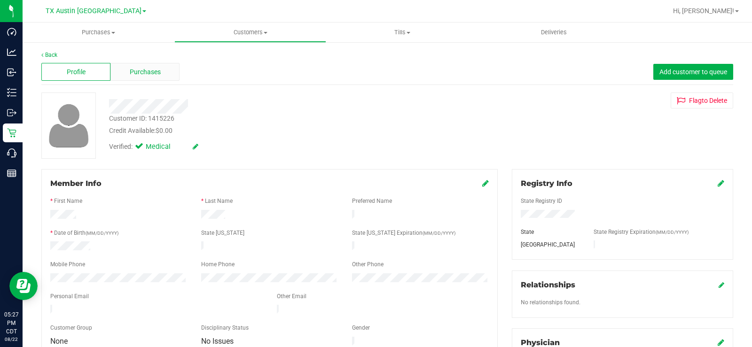
click at [123, 70] on div "Purchases" at bounding box center [144, 72] width 69 height 18
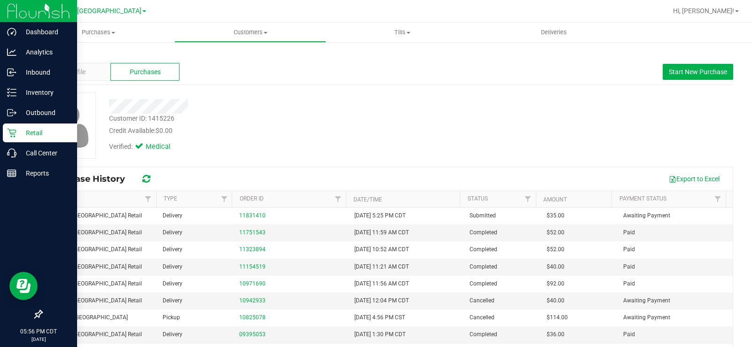
click at [11, 130] on icon at bounding box center [11, 132] width 9 height 9
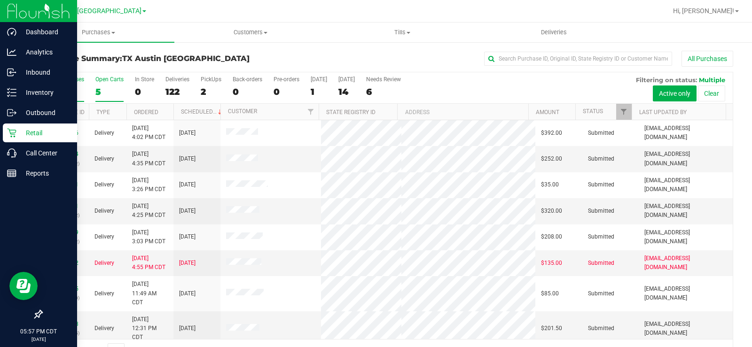
click at [100, 86] on div "5" at bounding box center [109, 91] width 28 height 11
click at [0, 0] on input "Open Carts 5" at bounding box center [0, 0] width 0 height 0
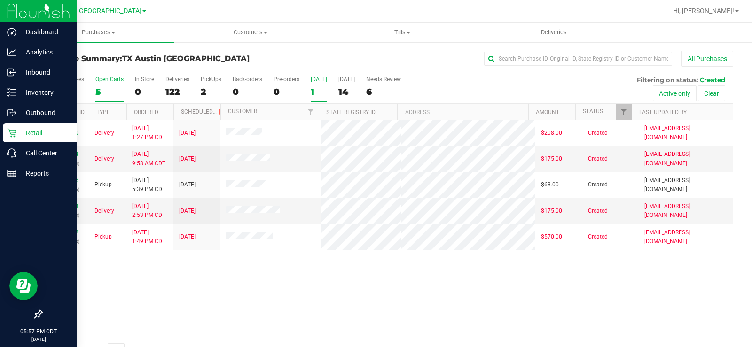
click at [316, 83] on label "Today 1" at bounding box center [319, 89] width 16 height 26
click at [0, 0] on input "Today 1" at bounding box center [0, 0] width 0 height 0
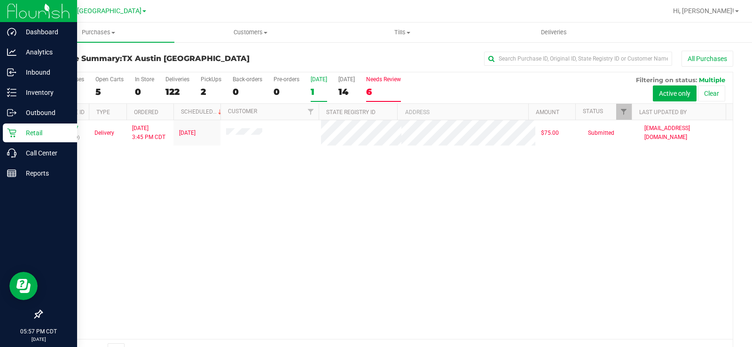
click at [380, 85] on label "Needs Review 6" at bounding box center [383, 89] width 35 height 26
click at [0, 0] on input "Needs Review 6" at bounding box center [0, 0] width 0 height 0
